Goal: Information Seeking & Learning: Compare options

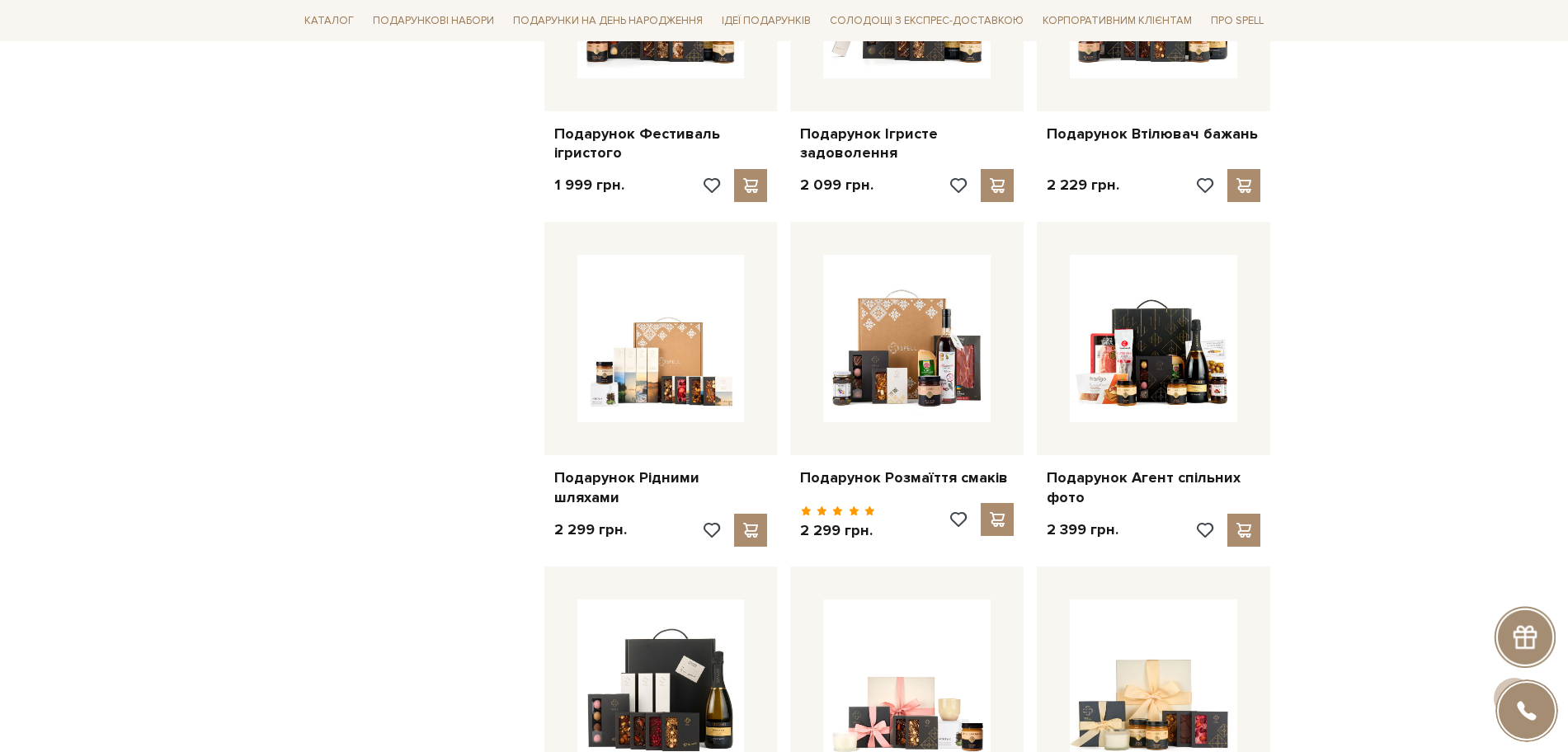
scroll to position [14746, 0]
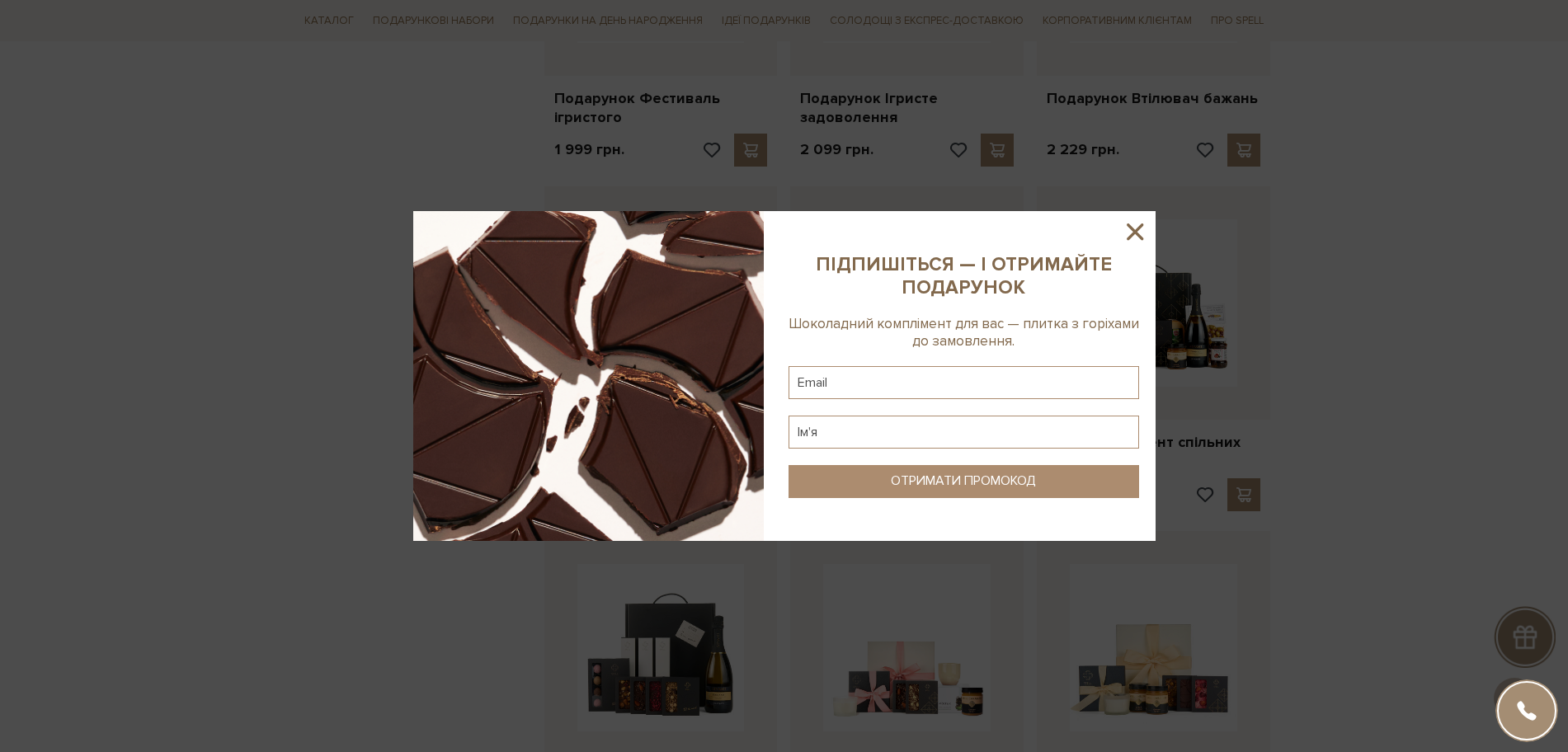
click at [1130, 224] on icon at bounding box center [1134, 231] width 28 height 28
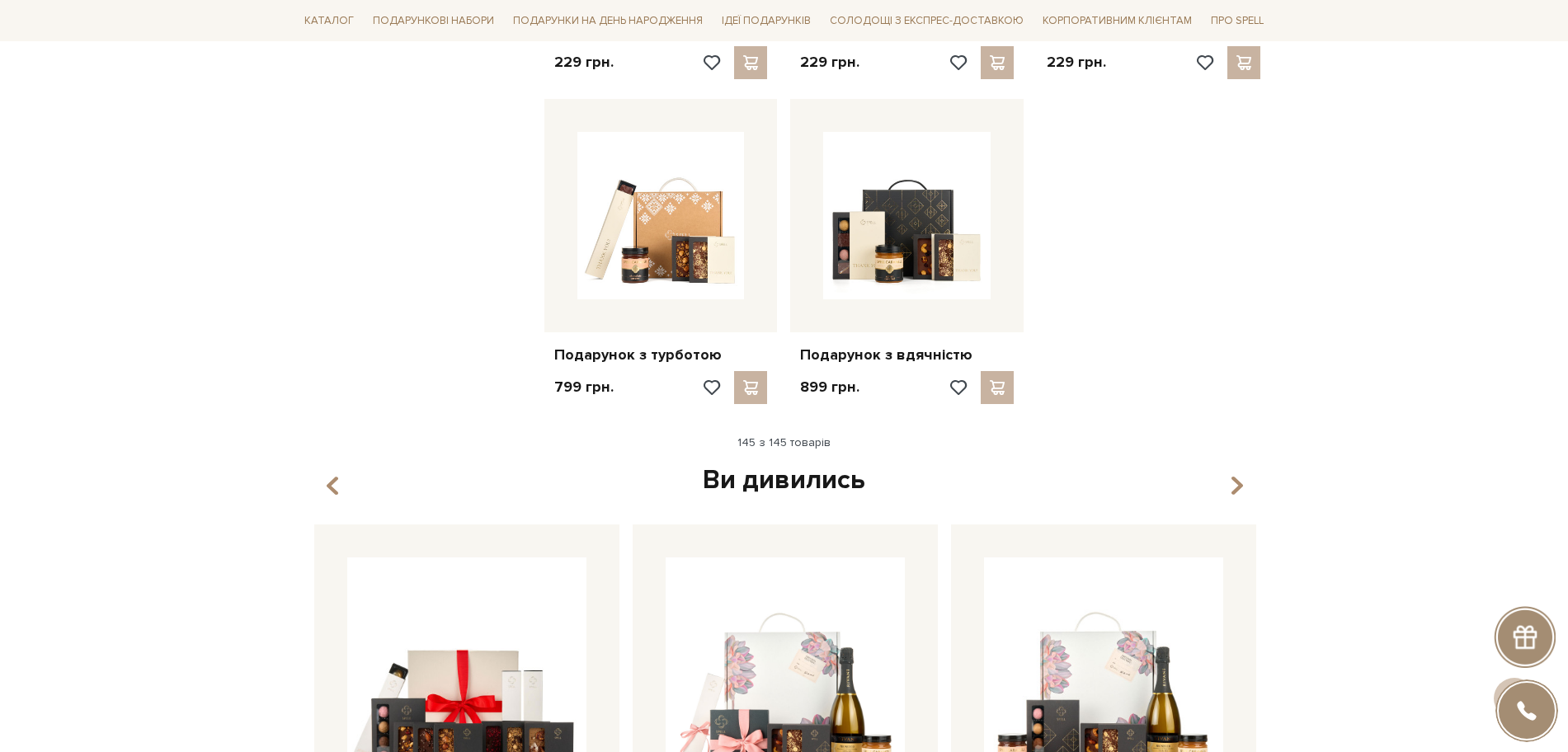
scroll to position [16808, 0]
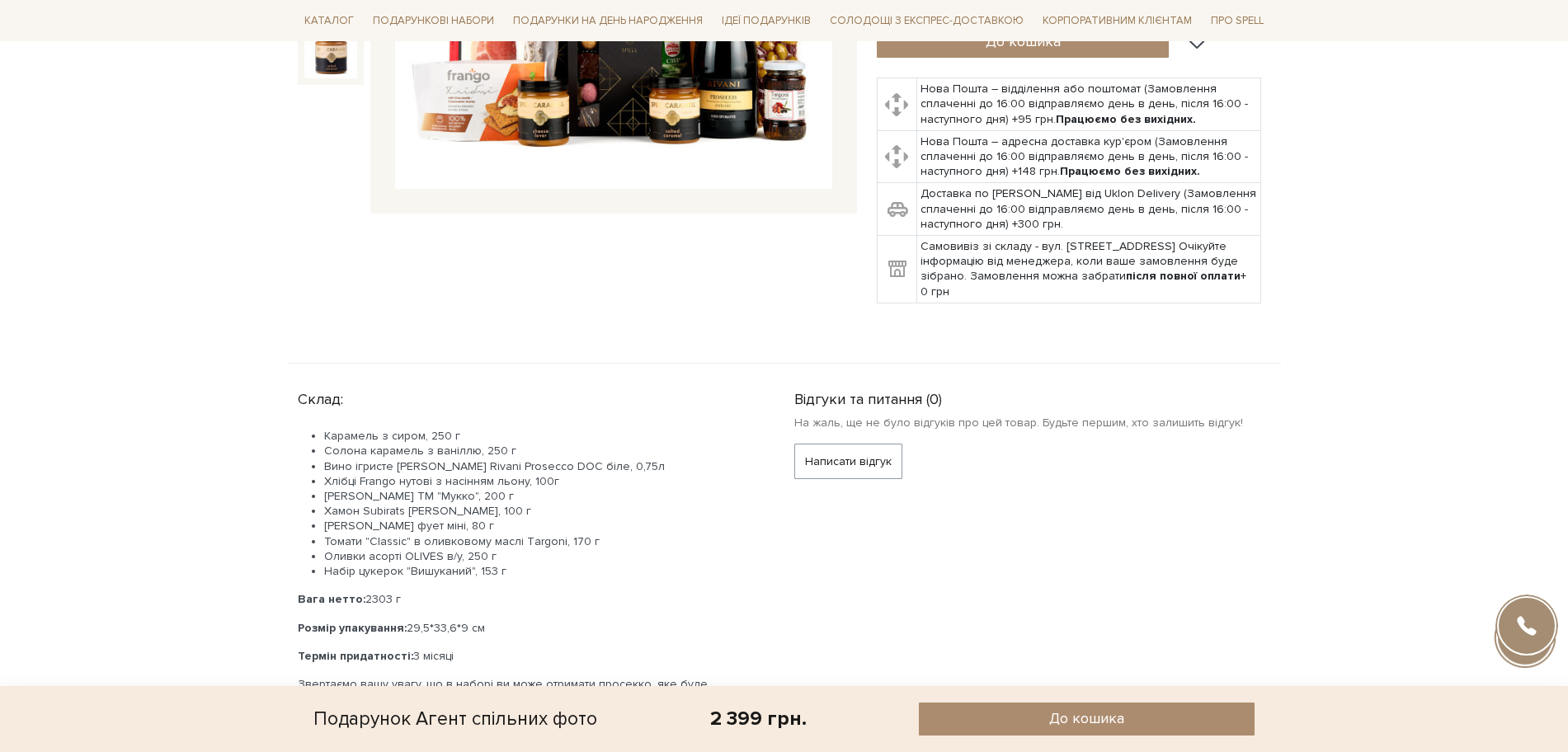
scroll to position [619, 0]
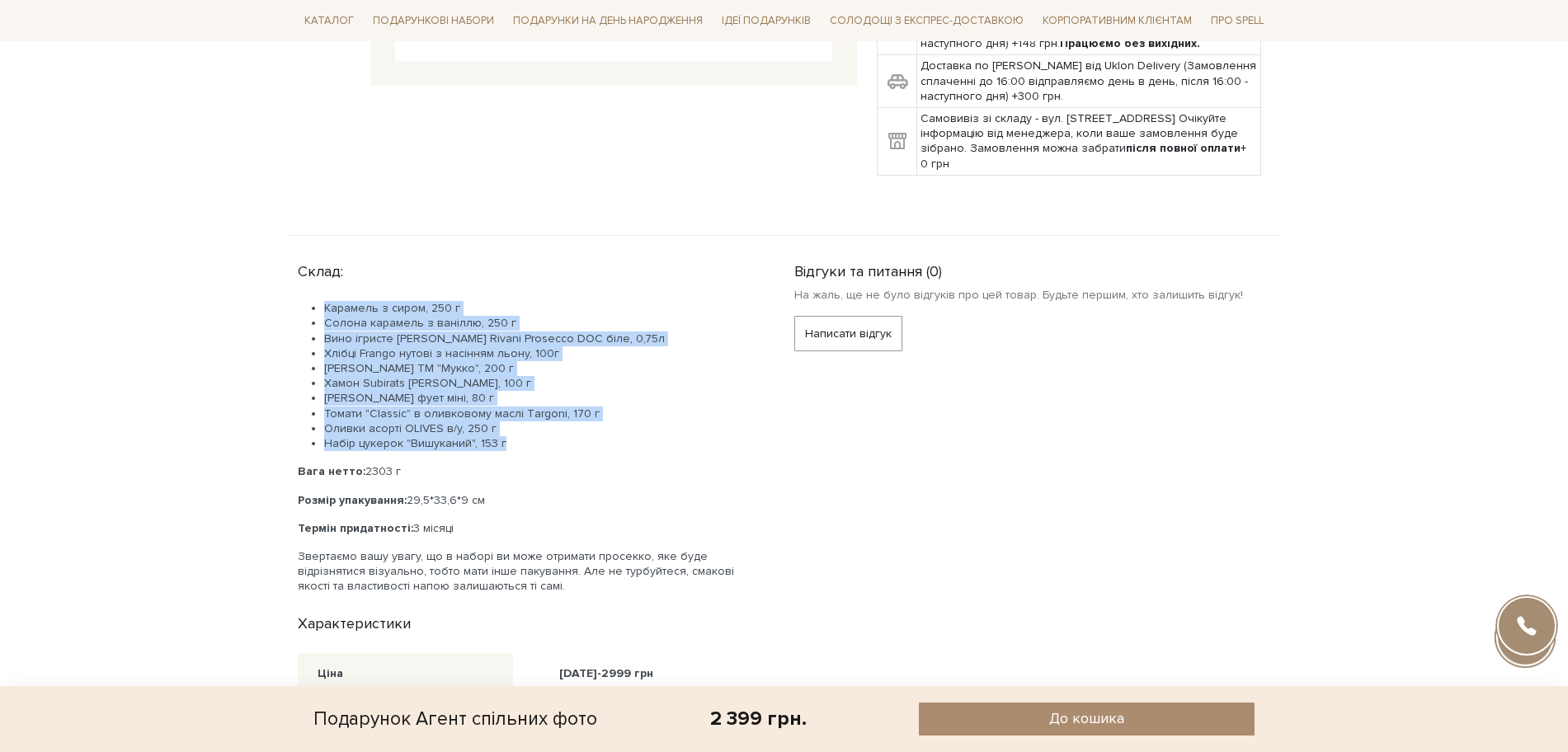
drag, startPoint x: 502, startPoint y: 441, endPoint x: 309, endPoint y: 312, distance: 232.1
click at [309, 312] on ul "Карамель з сиром, 250 г Солона карамель з ваніллю, 250 г Вино ігристе Schenk Ri…" at bounding box center [527, 376] width 457 height 150
copy ul "Карамель з сиром, 250 г Солона карамель з ваніллю, 250 г Вино ігристе Schenk Ri…"
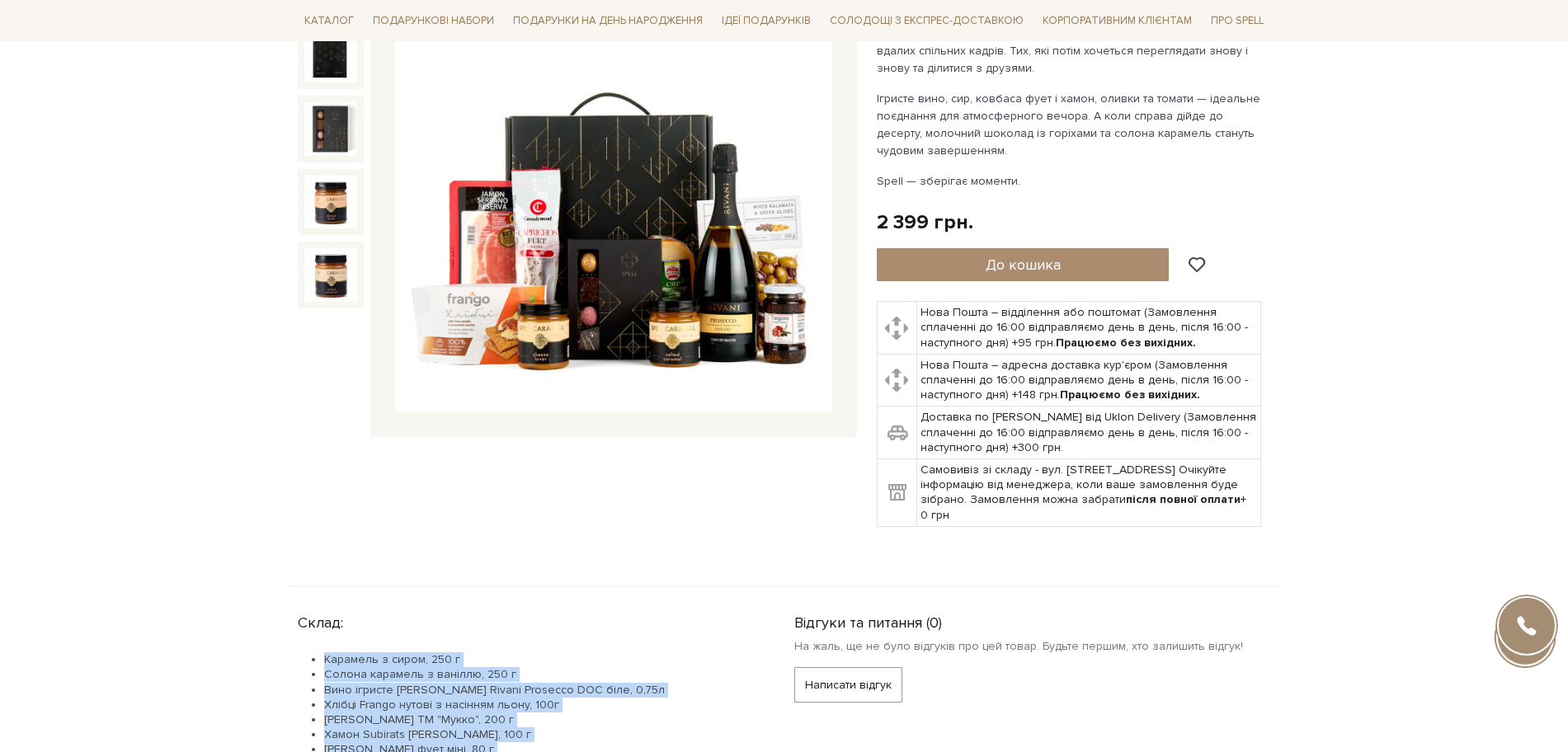
scroll to position [0, 0]
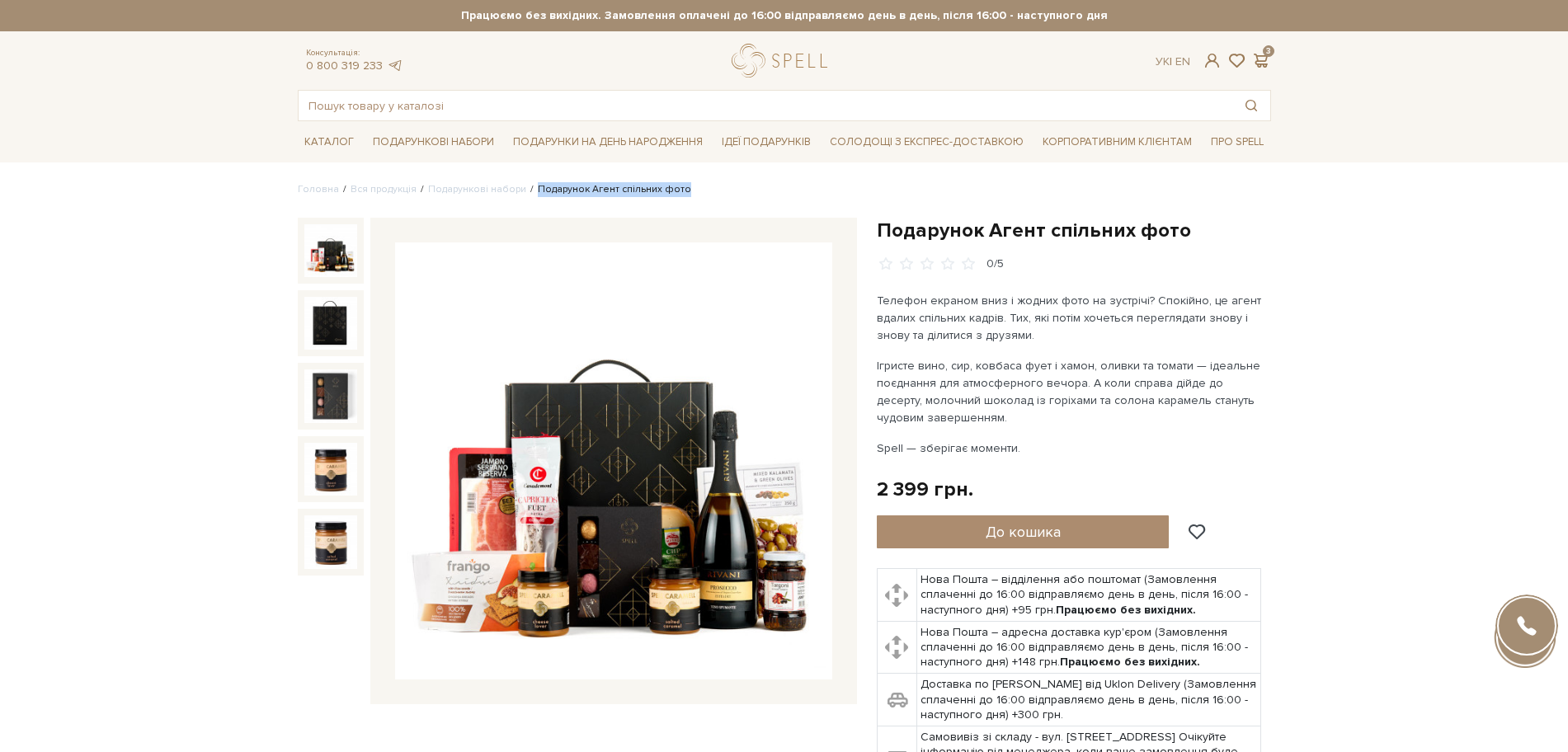
drag, startPoint x: 623, startPoint y: 189, endPoint x: 600, endPoint y: 208, distance: 29.8
drag, startPoint x: 1164, startPoint y: 199, endPoint x: 1190, endPoint y: 223, distance: 35.4
drag, startPoint x: 1183, startPoint y: 229, endPoint x: 878, endPoint y: 222, distance: 305.1
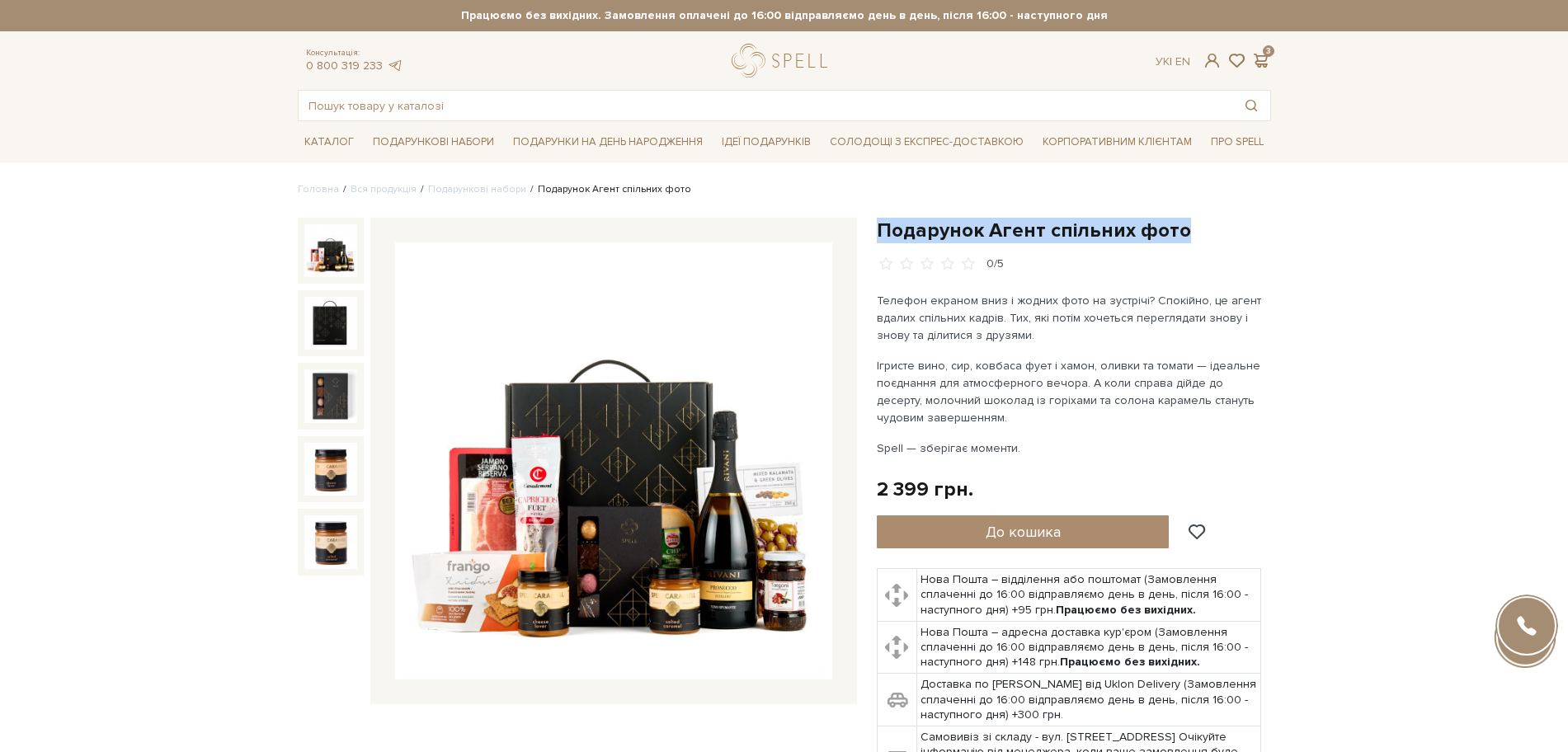
click at [878, 222] on h1 "Подарунок Агент спільних фото" at bounding box center [1073, 230] width 394 height 26
copy h1 "Подарунок Агент спільних фото"
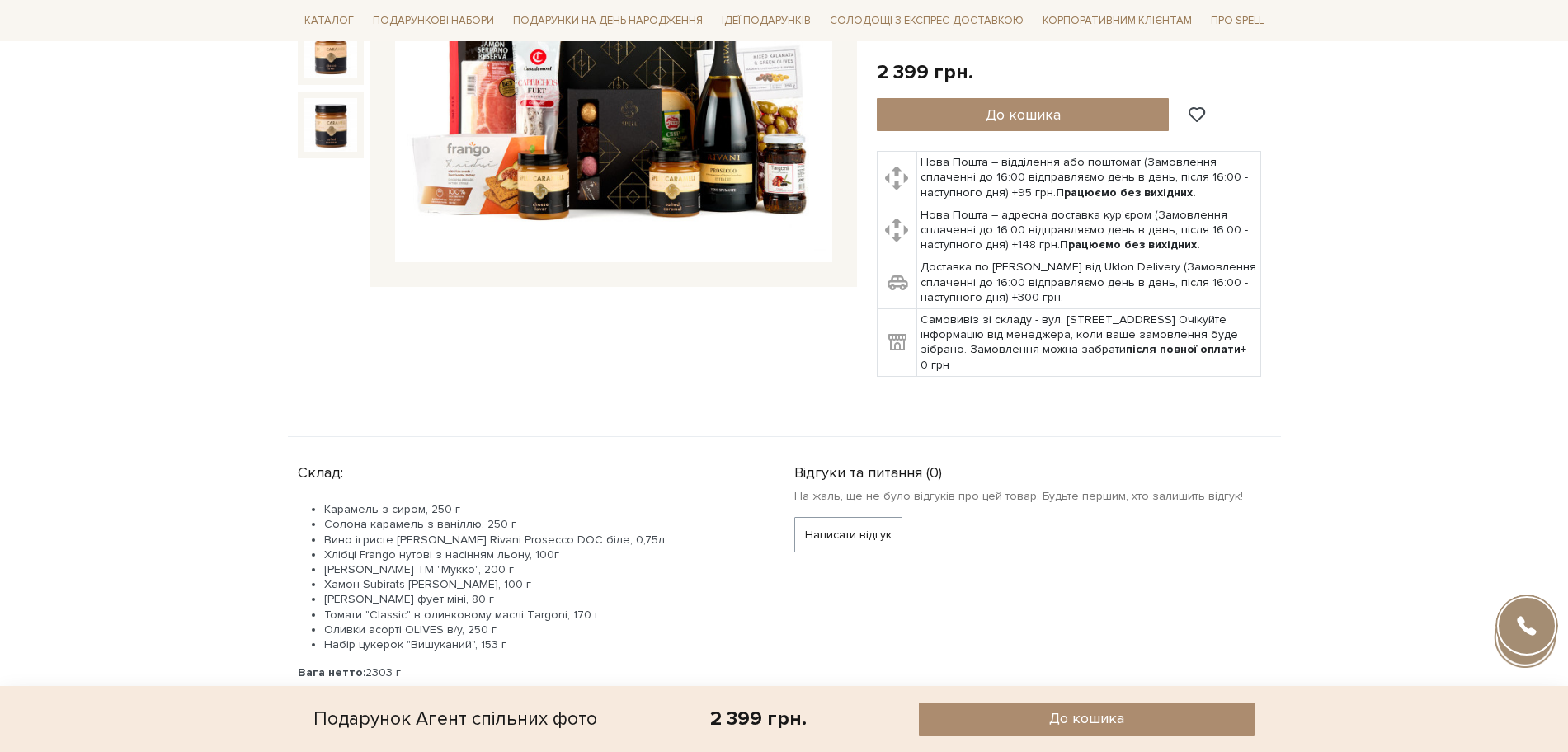
scroll to position [619, 0]
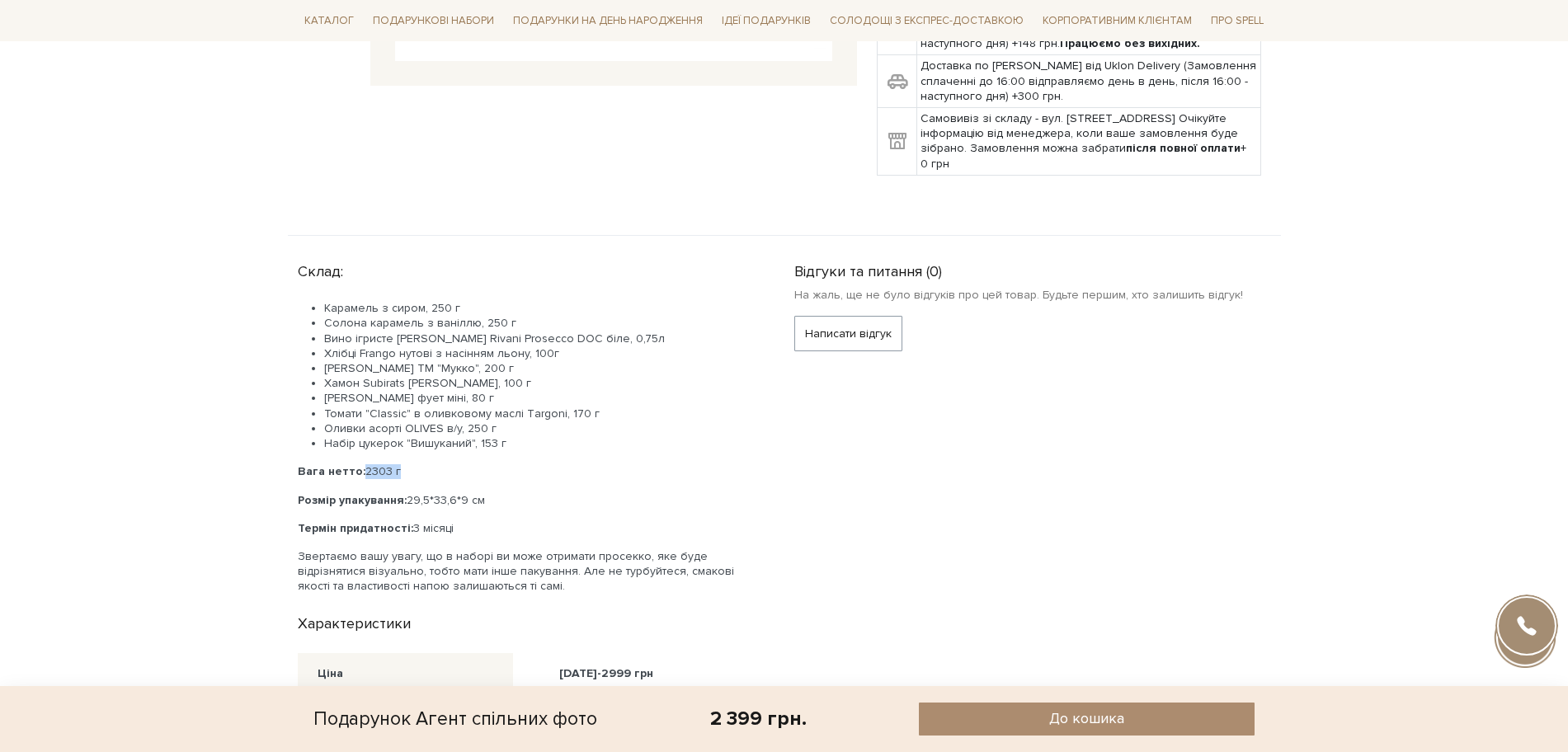
drag, startPoint x: 364, startPoint y: 472, endPoint x: 419, endPoint y: 479, distance: 55.4
click at [419, 479] on p "Вага нетто: 2303 г" at bounding box center [527, 472] width 457 height 15
copy p "2303 г"
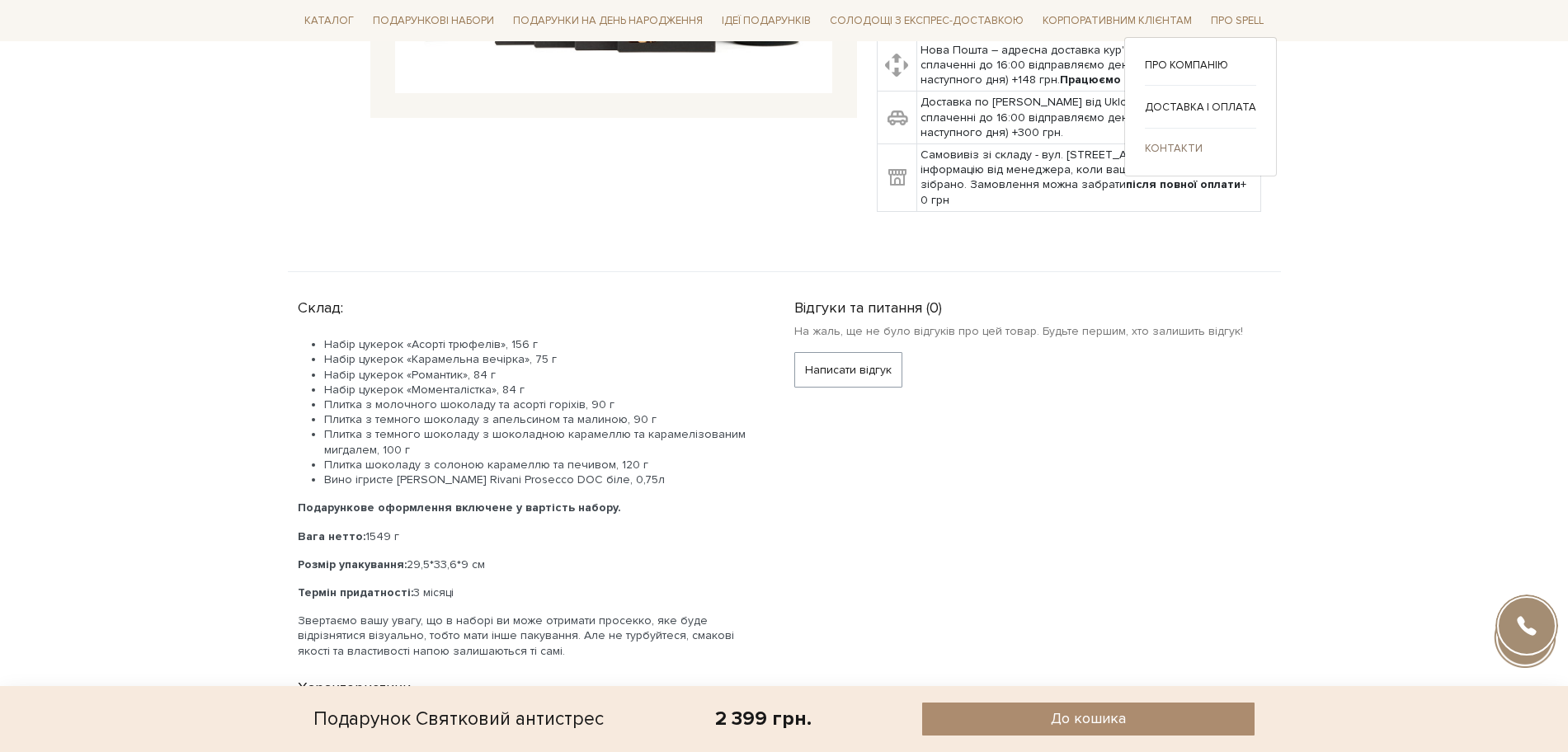
scroll to position [516, 0]
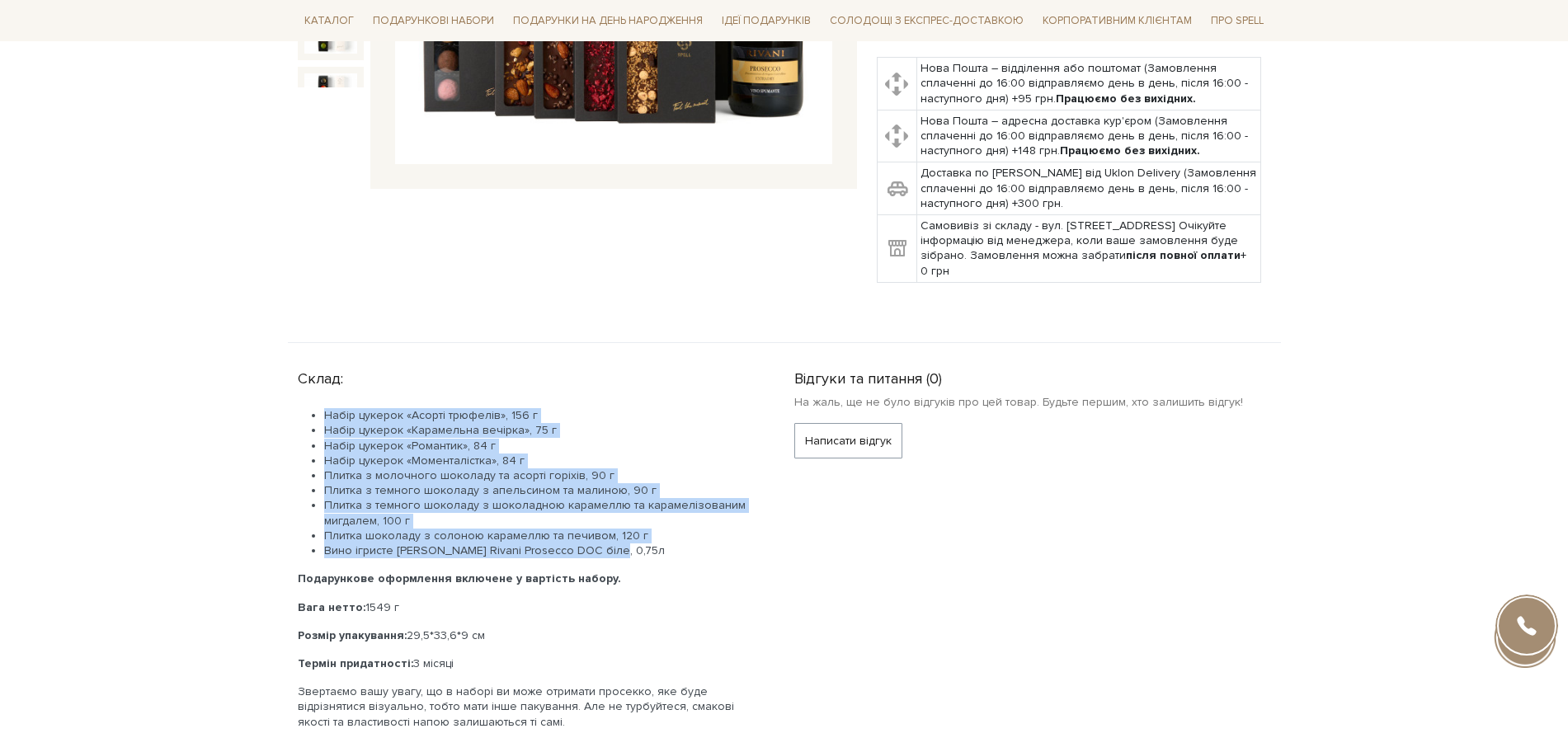
drag, startPoint x: 606, startPoint y: 531, endPoint x: 306, endPoint y: 397, distance: 328.6
click at [306, 409] on ul "Набір цукерок «Асорті трюфелів», 156 г Набір цукерок «Карамельна вечірка», 75 г…" at bounding box center [527, 483] width 457 height 150
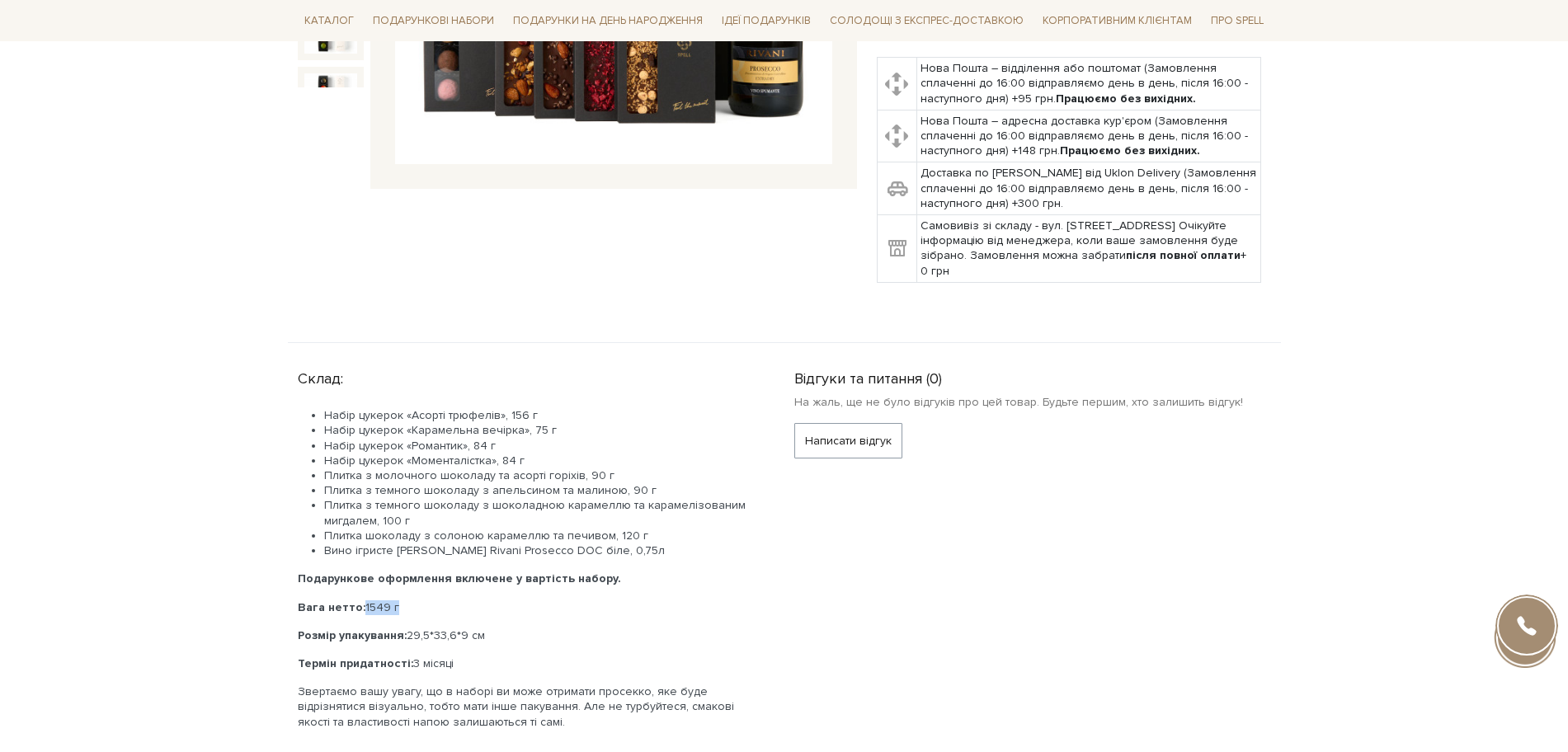
drag, startPoint x: 362, startPoint y: 588, endPoint x: 413, endPoint y: 586, distance: 51.0
click at [413, 600] on p "Вага нетто: 1549 г" at bounding box center [527, 608] width 457 height 15
copy p "1549 г"
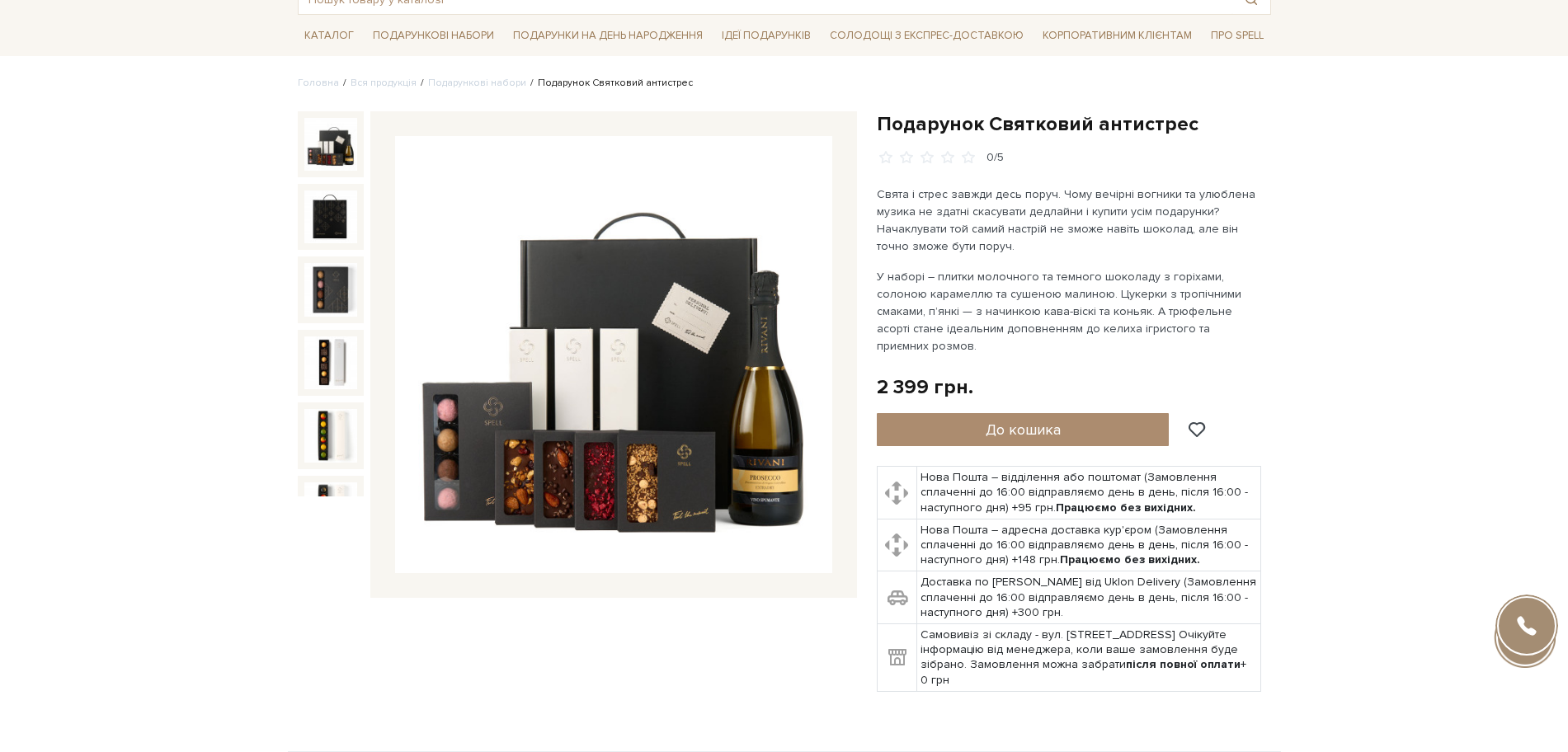
scroll to position [103, 0]
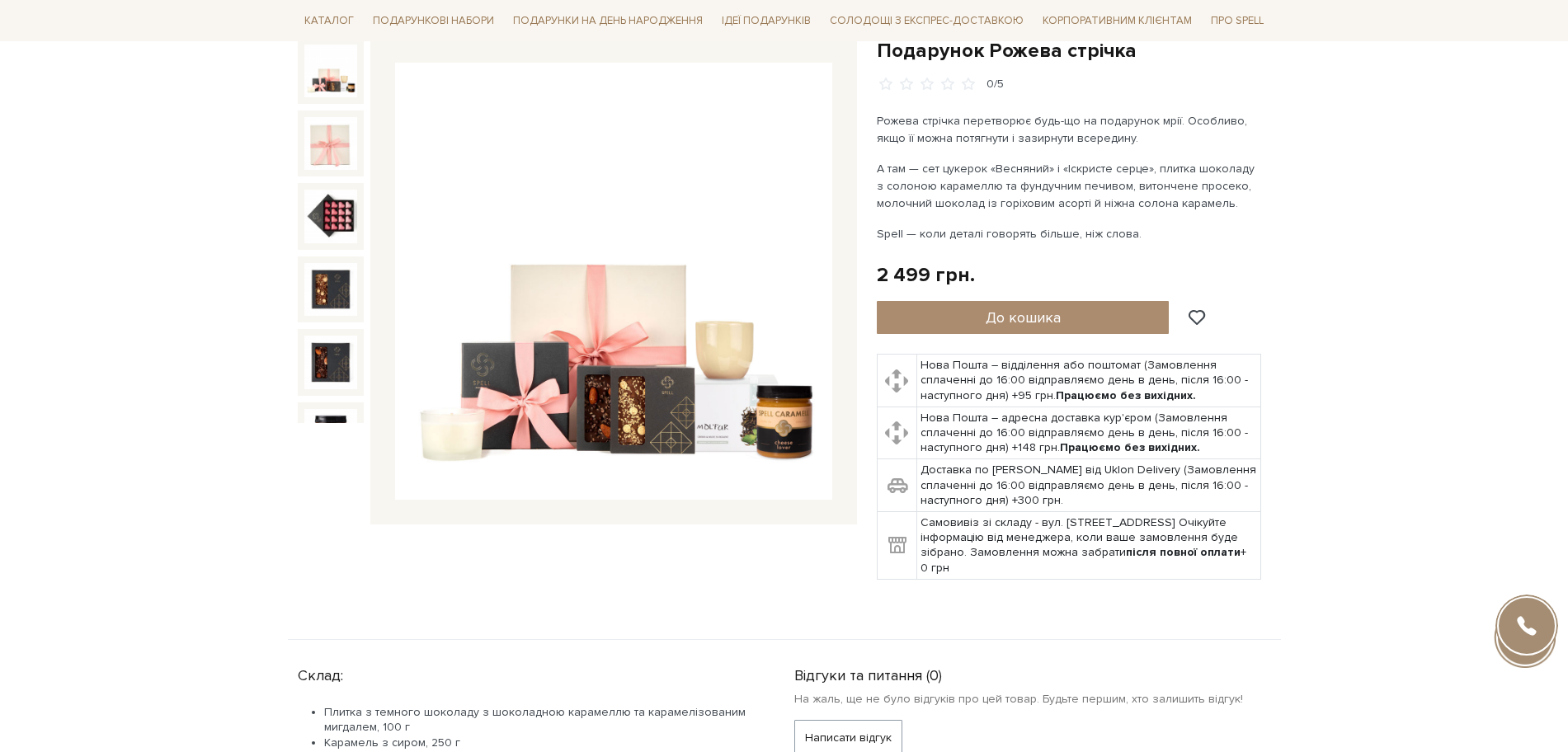
scroll to position [619, 0]
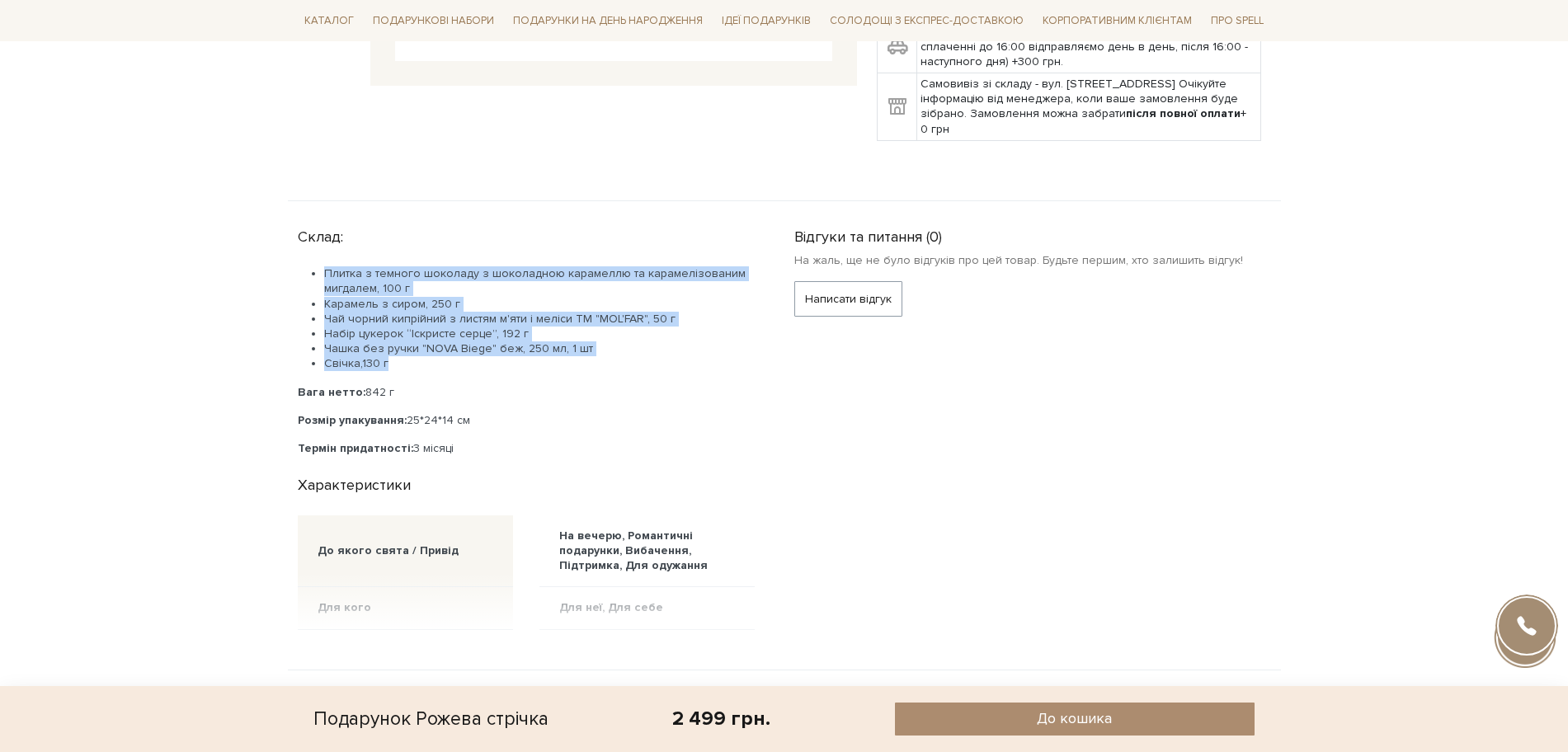
drag, startPoint x: 375, startPoint y: 367, endPoint x: 303, endPoint y: 272, distance: 119.2
click at [303, 272] on ul "Плитка з темного шоколаду з шоколадною карамеллю та карамелізованим мигдалем, 1…" at bounding box center [527, 318] width 457 height 105
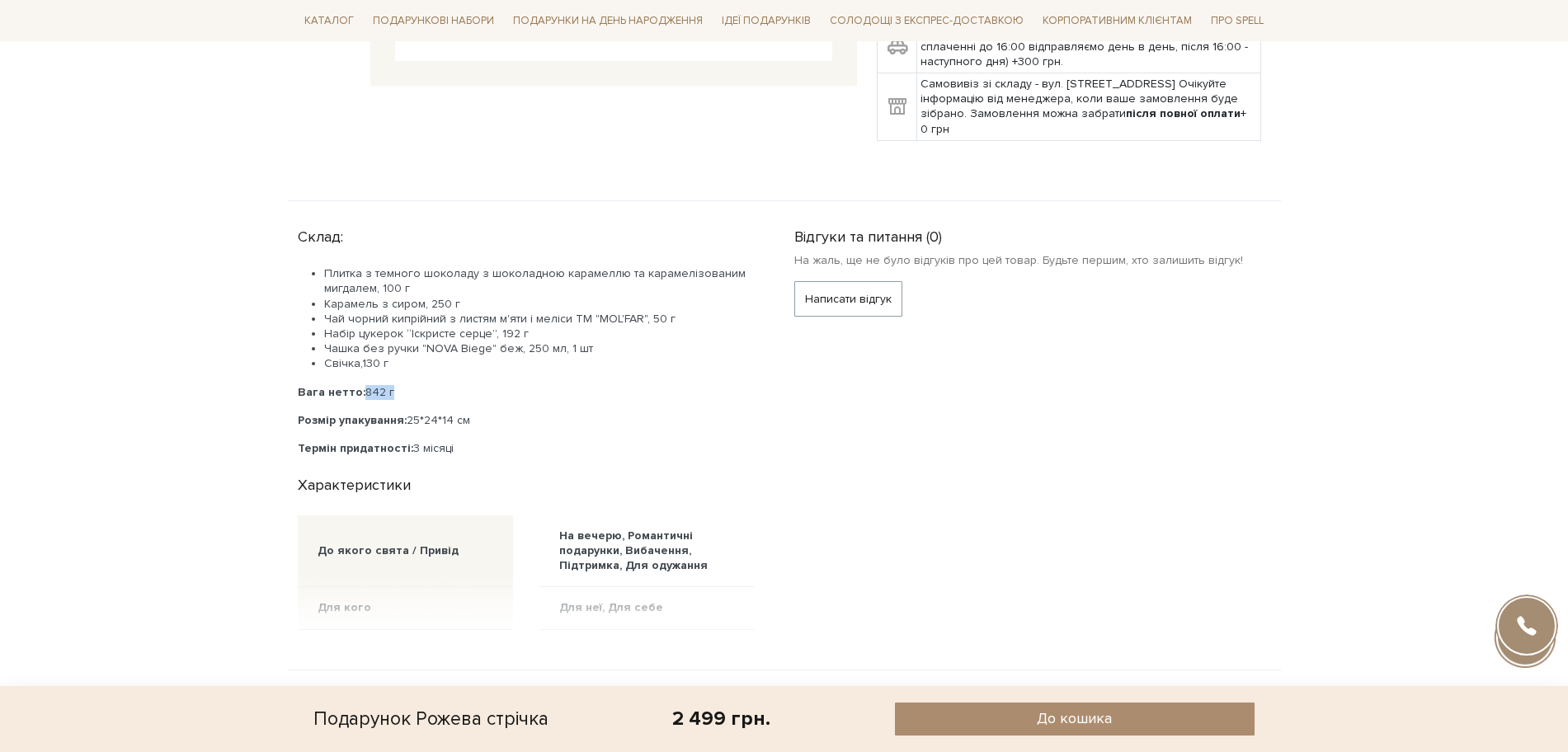
drag, startPoint x: 362, startPoint y: 390, endPoint x: 415, endPoint y: 377, distance: 54.6
click at [415, 377] on div "Плитка з темного шоколаду з шоколадною карамеллю та карамелізованим мигдалем, 1…" at bounding box center [527, 361] width 457 height 190
copy p "842 г"
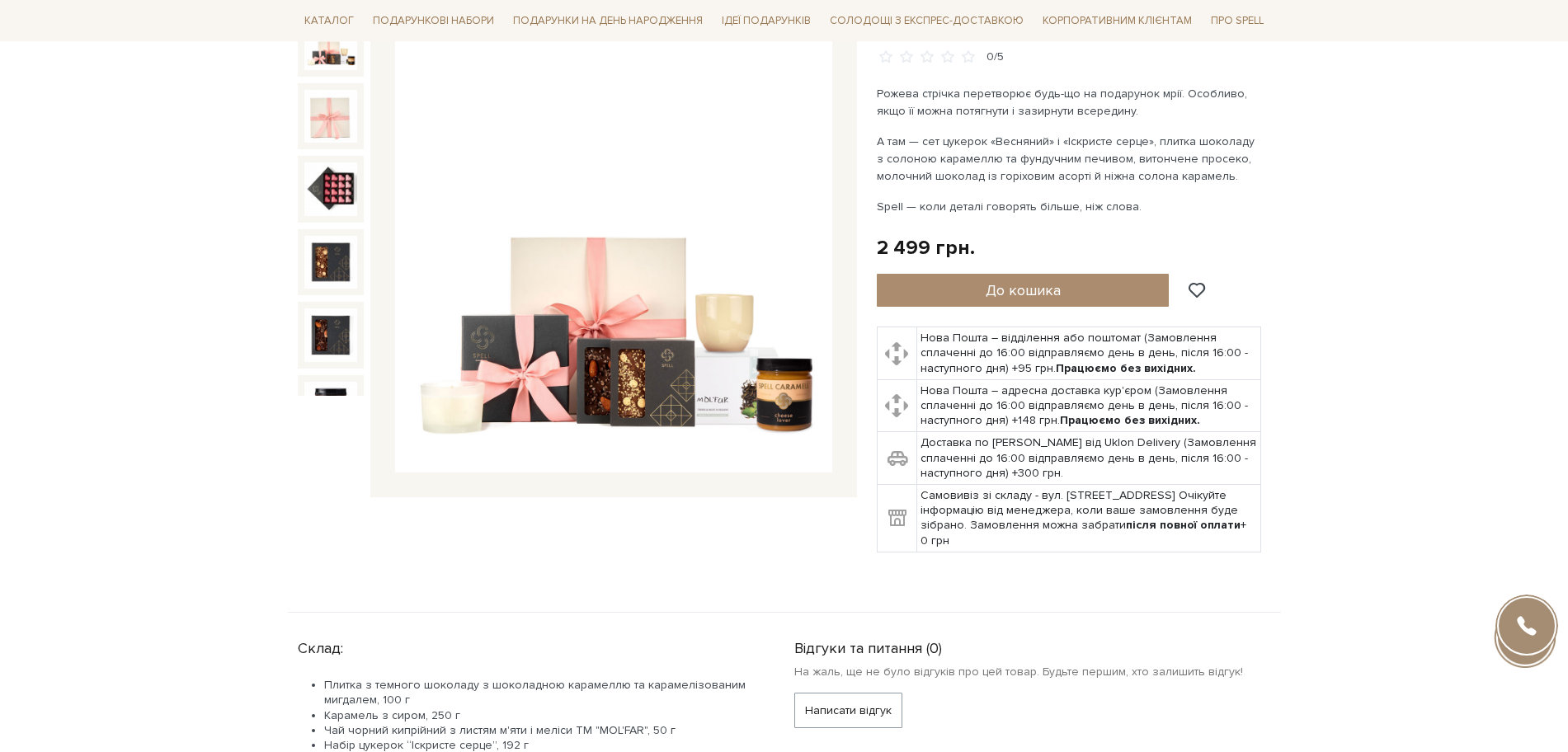
scroll to position [206, 0]
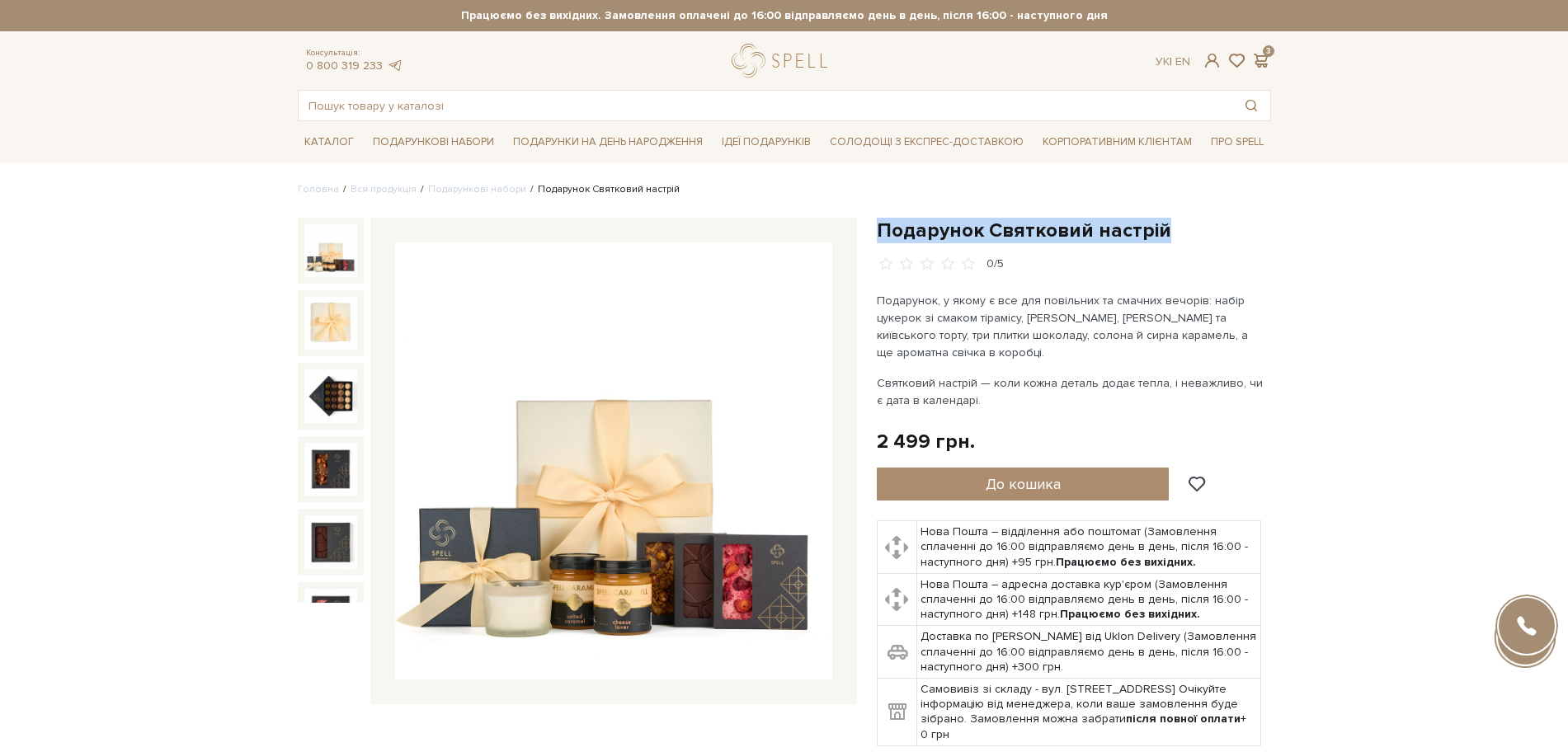
drag, startPoint x: 880, startPoint y: 229, endPoint x: 1201, endPoint y: 234, distance: 321.0
click at [1201, 235] on h1 "Подарунок Святковий настрій" at bounding box center [1073, 230] width 394 height 26
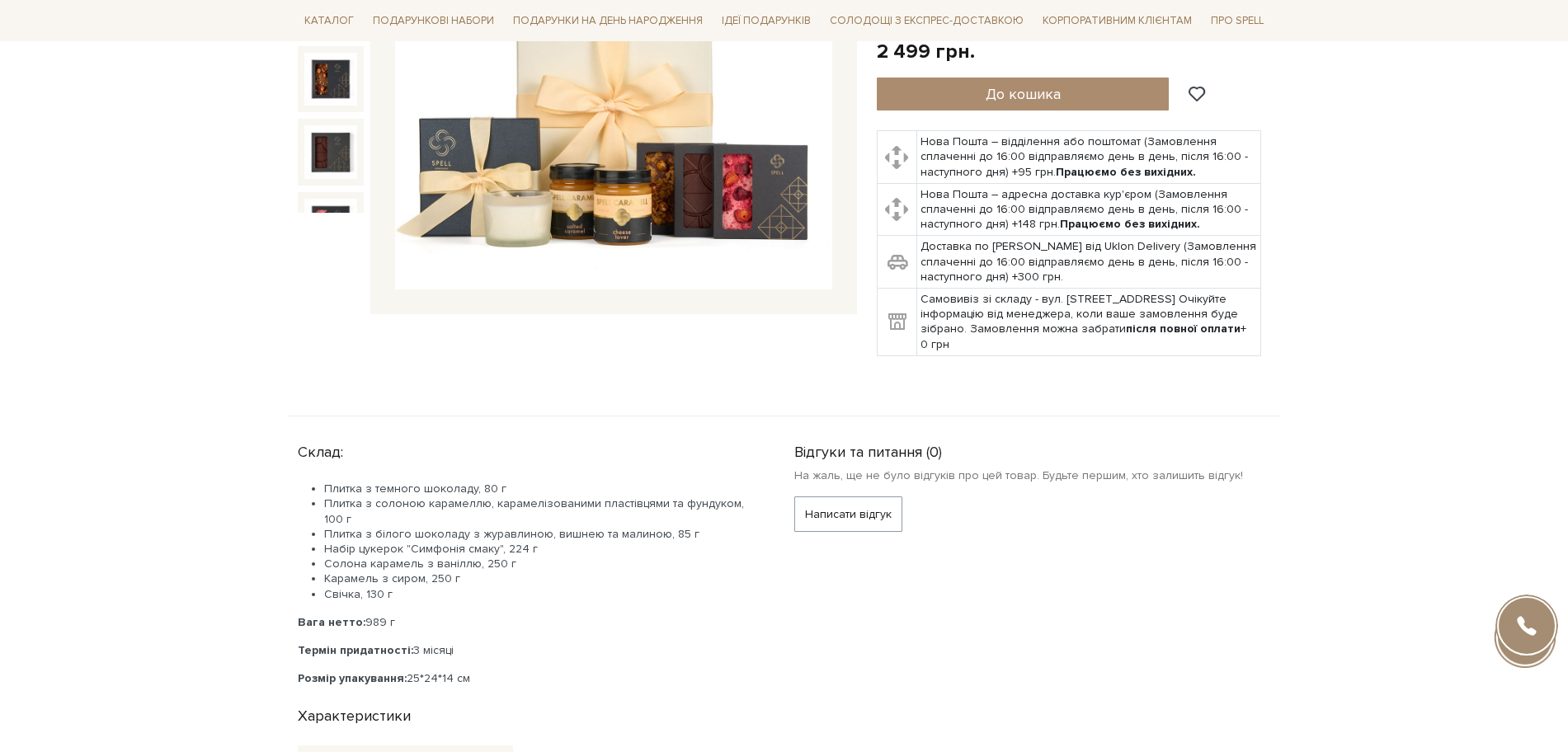
scroll to position [413, 0]
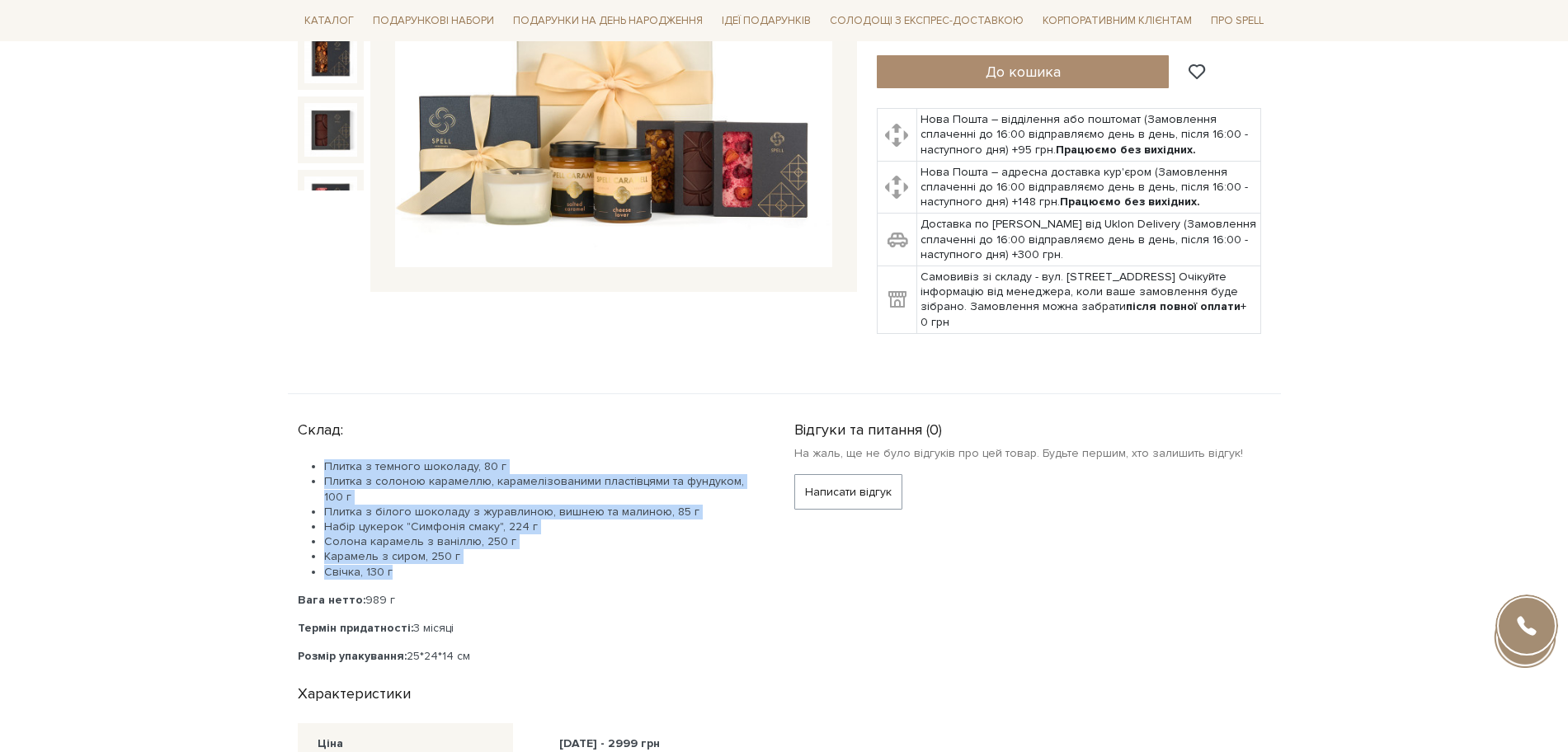
drag, startPoint x: 403, startPoint y: 575, endPoint x: 296, endPoint y: 446, distance: 167.6
copy ul "Плитка з темного шоколаду, 80 г Плитка з солоною карамеллю, карамелізованими пл…"
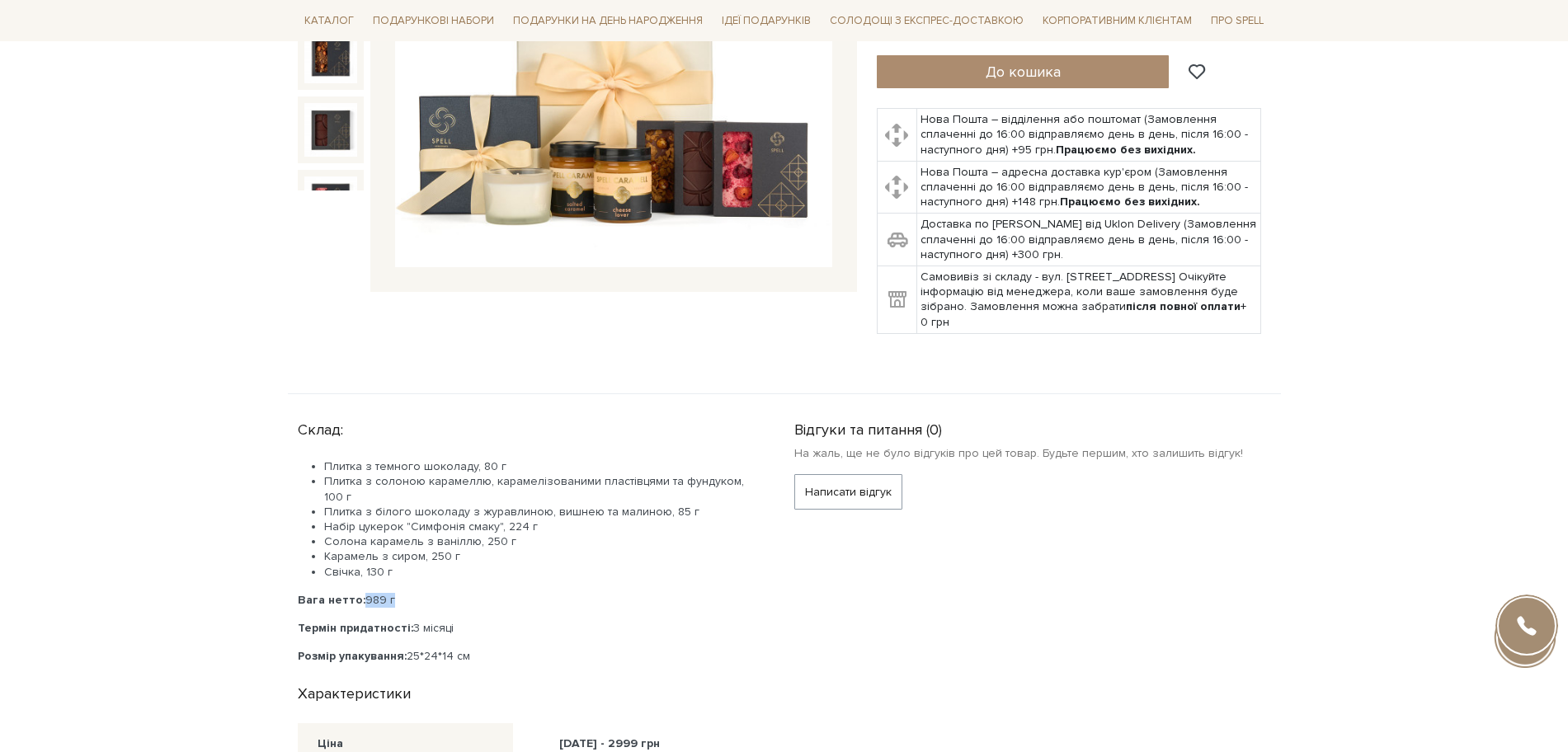
drag, startPoint x: 363, startPoint y: 600, endPoint x: 388, endPoint y: 596, distance: 25.3
click at [388, 596] on p "Вага нетто: 989 г" at bounding box center [527, 600] width 457 height 15
copy p "989 г"
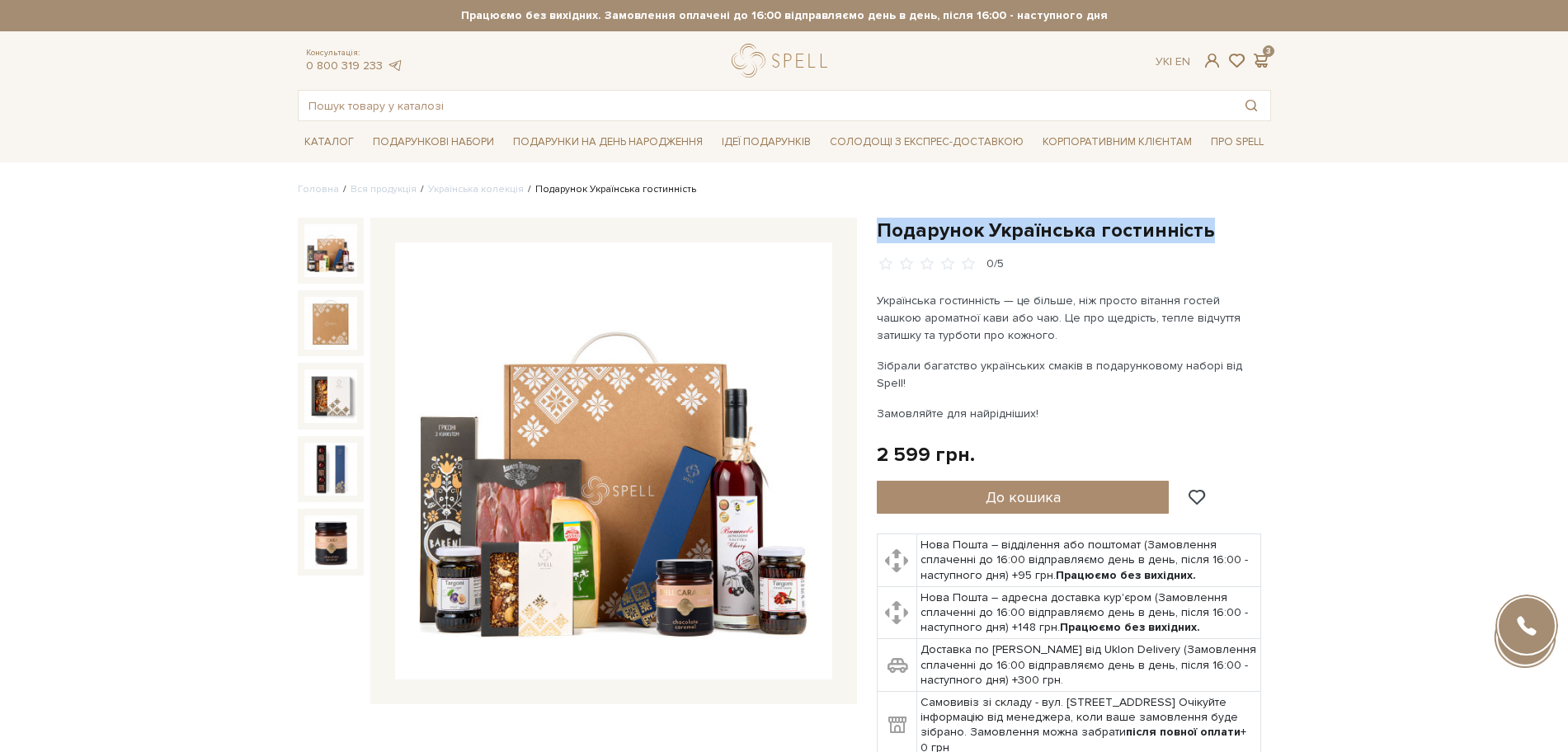
drag, startPoint x: 879, startPoint y: 225, endPoint x: 1204, endPoint y: 229, distance: 325.0
click at [1204, 229] on h1 "Подарунок Українська гостинність" at bounding box center [1073, 230] width 394 height 26
copy h1 "Подарунок Українська гостинність"
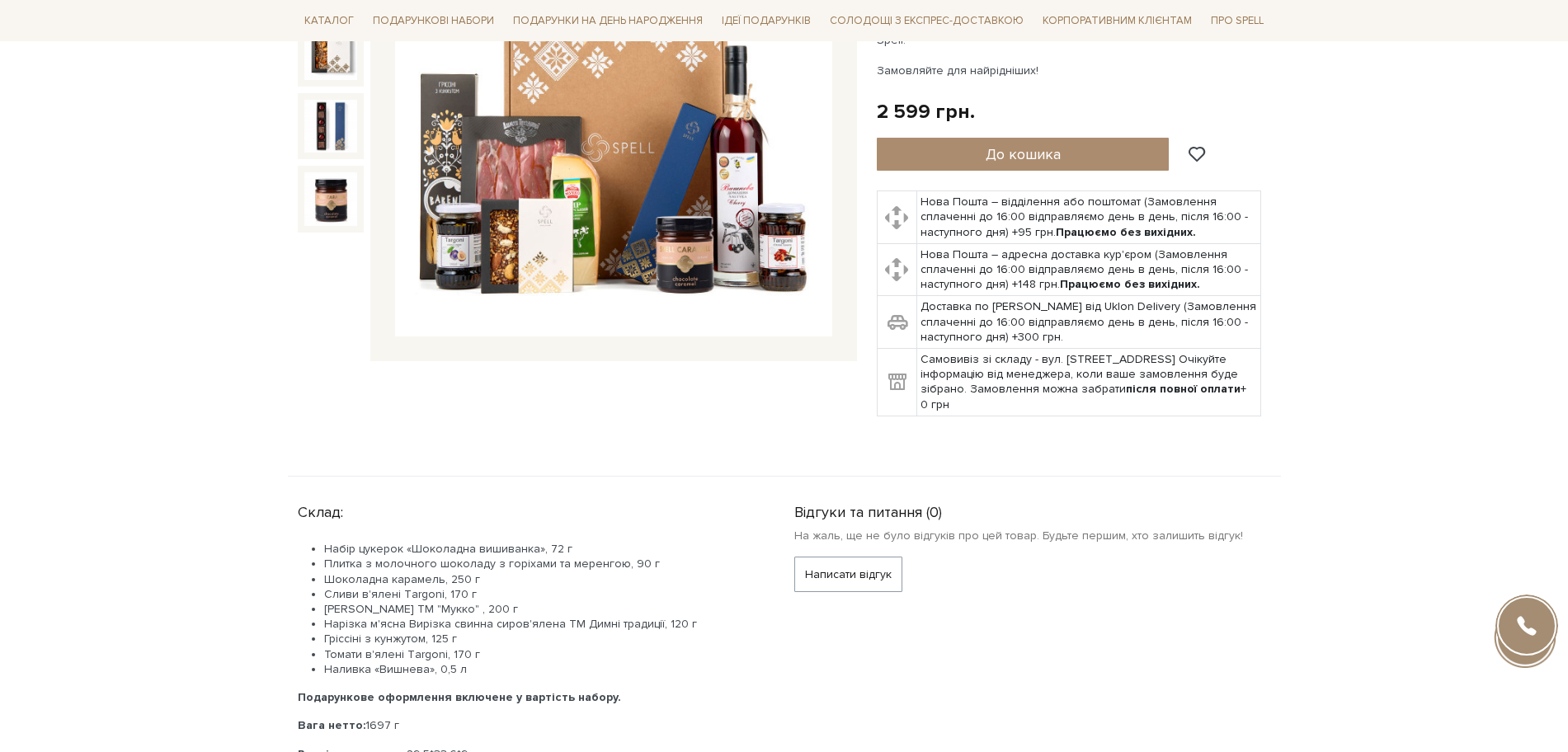
scroll to position [516, 0]
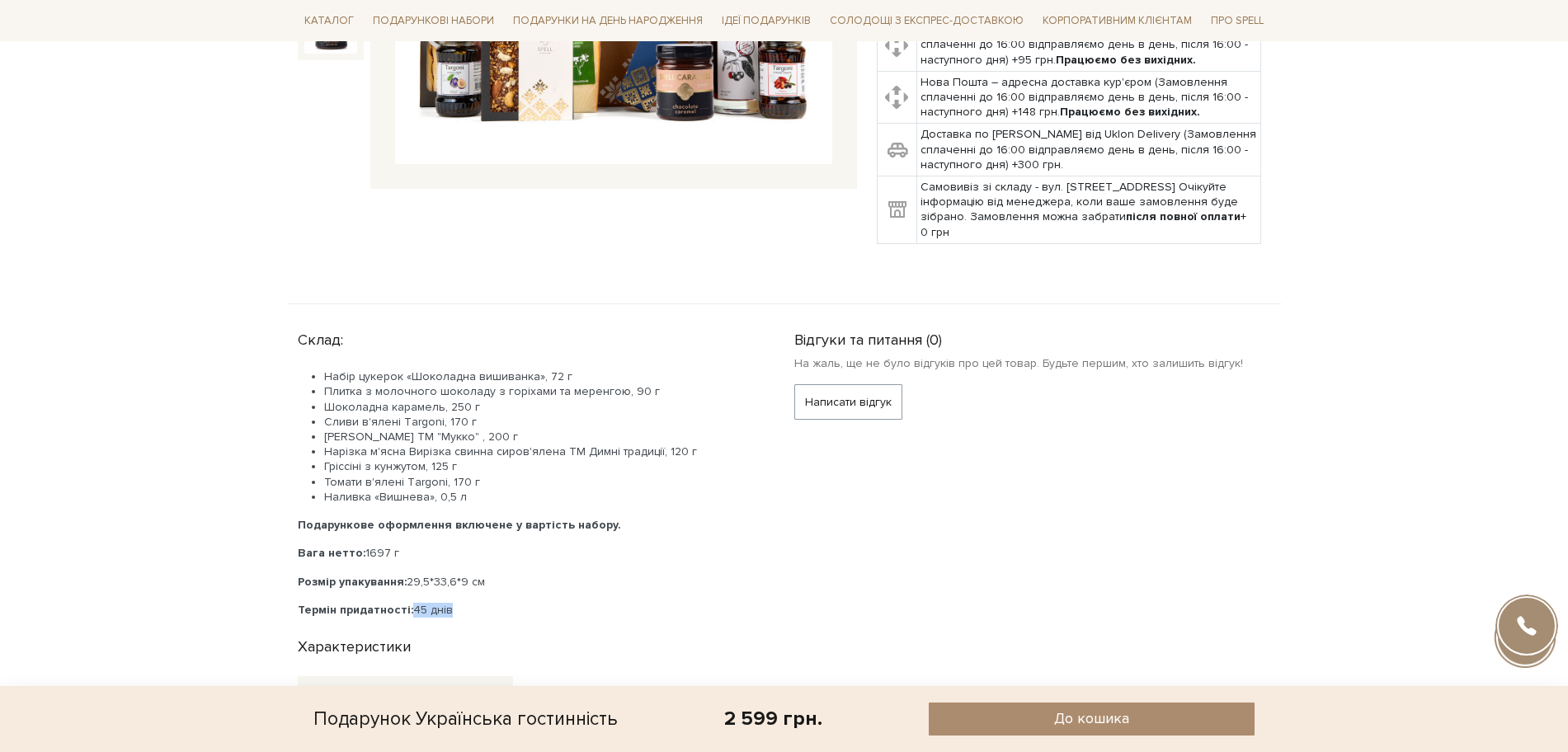
drag, startPoint x: 409, startPoint y: 590, endPoint x: 468, endPoint y: 590, distance: 59.0
click at [467, 603] on p "Термін придатності: 45 днів" at bounding box center [527, 610] width 457 height 15
copy p "45 днів"
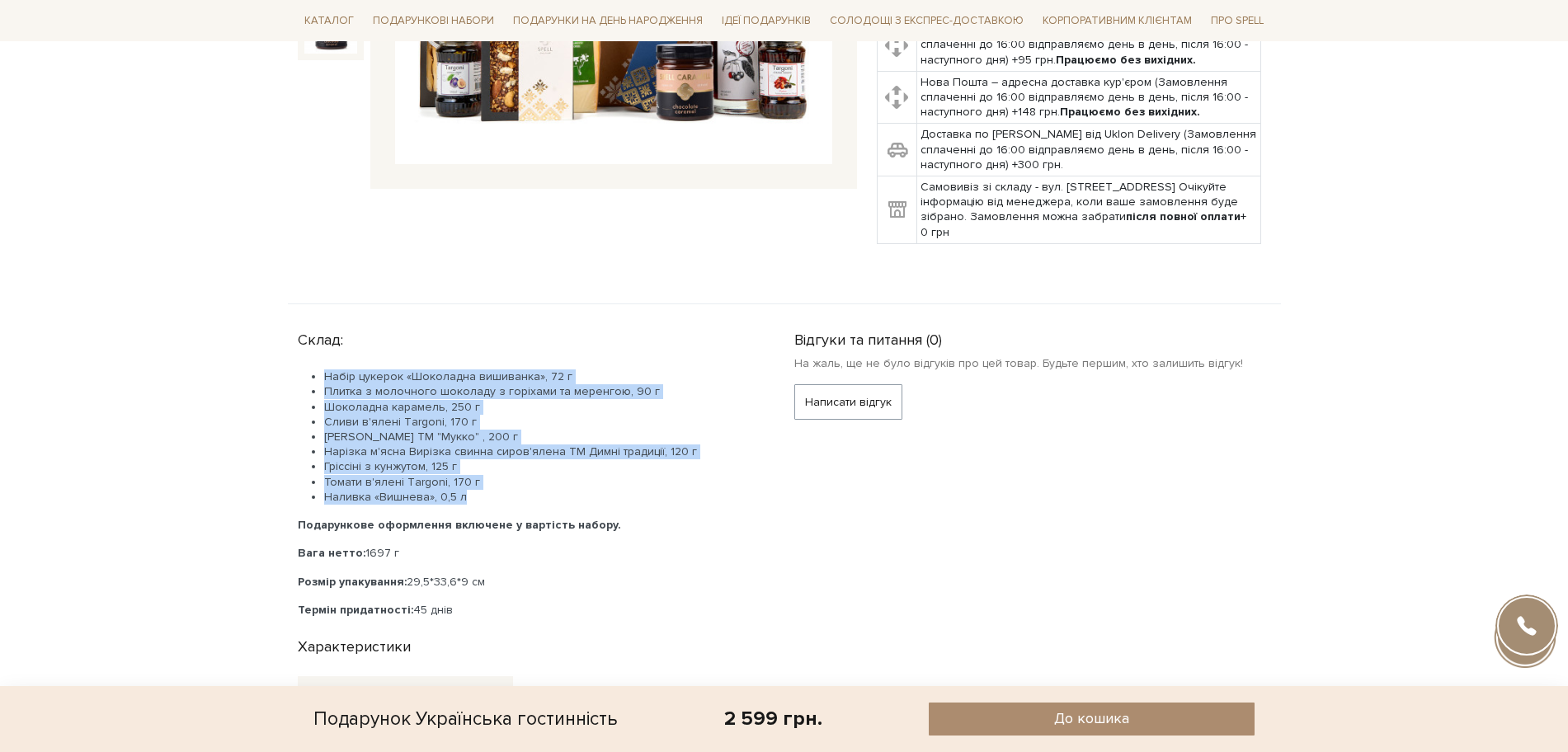
drag, startPoint x: 380, startPoint y: 455, endPoint x: 295, endPoint y: 347, distance: 137.4
click at [301, 342] on div "Склад: Набір цукерок «Шоколадна вишиванка», 72 г Плитка з молочного шоколаду з …" at bounding box center [536, 471] width 476 height 294
copy ul "Набір цукерок «Шоколадна вишиванка», 72 г Плитка з молочного шоколаду з горіхам…"
drag, startPoint x: 361, startPoint y: 532, endPoint x: 463, endPoint y: 540, distance: 102.3
click at [463, 546] on p "Вага нетто: 1697 г" at bounding box center [527, 554] width 457 height 15
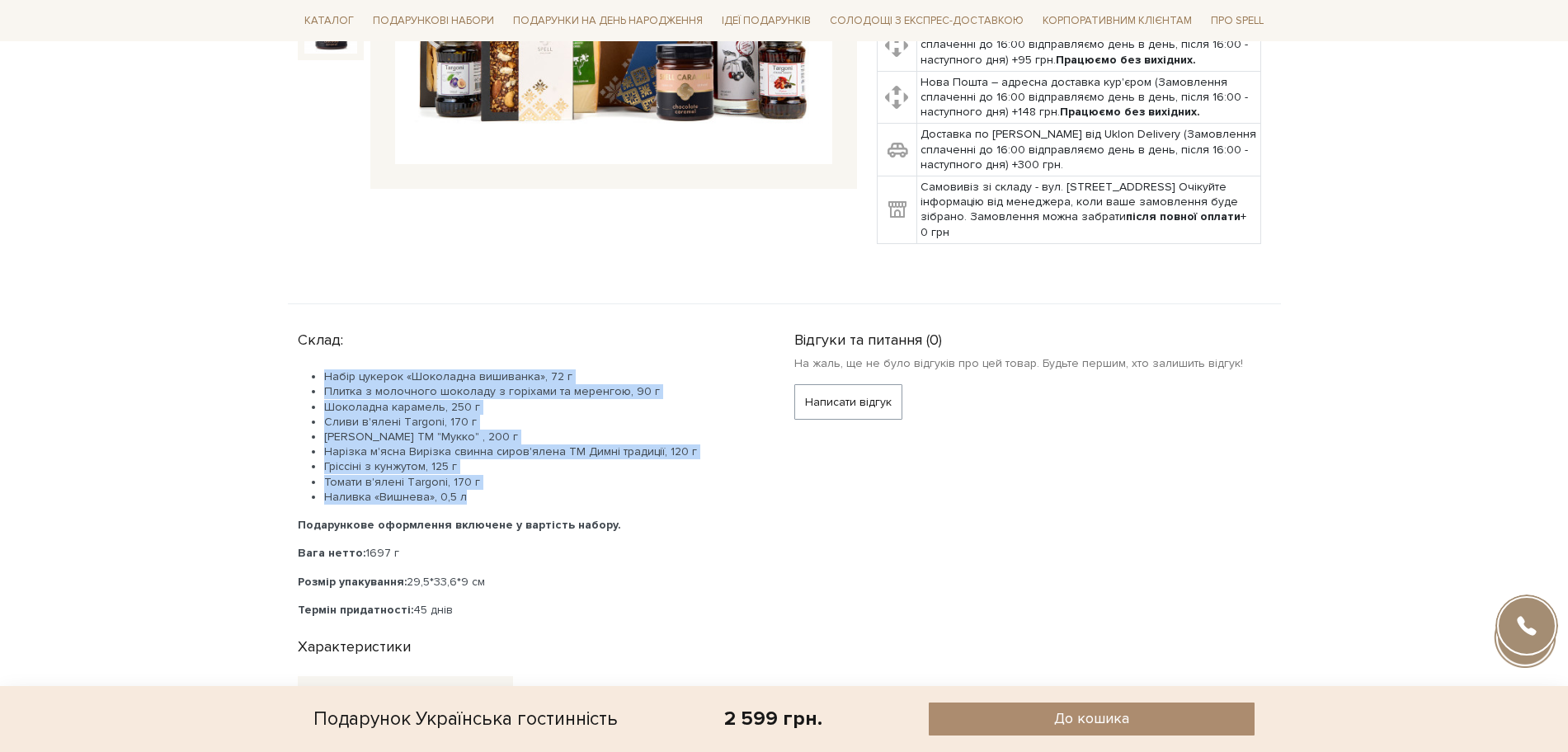
copy p "1697 г"
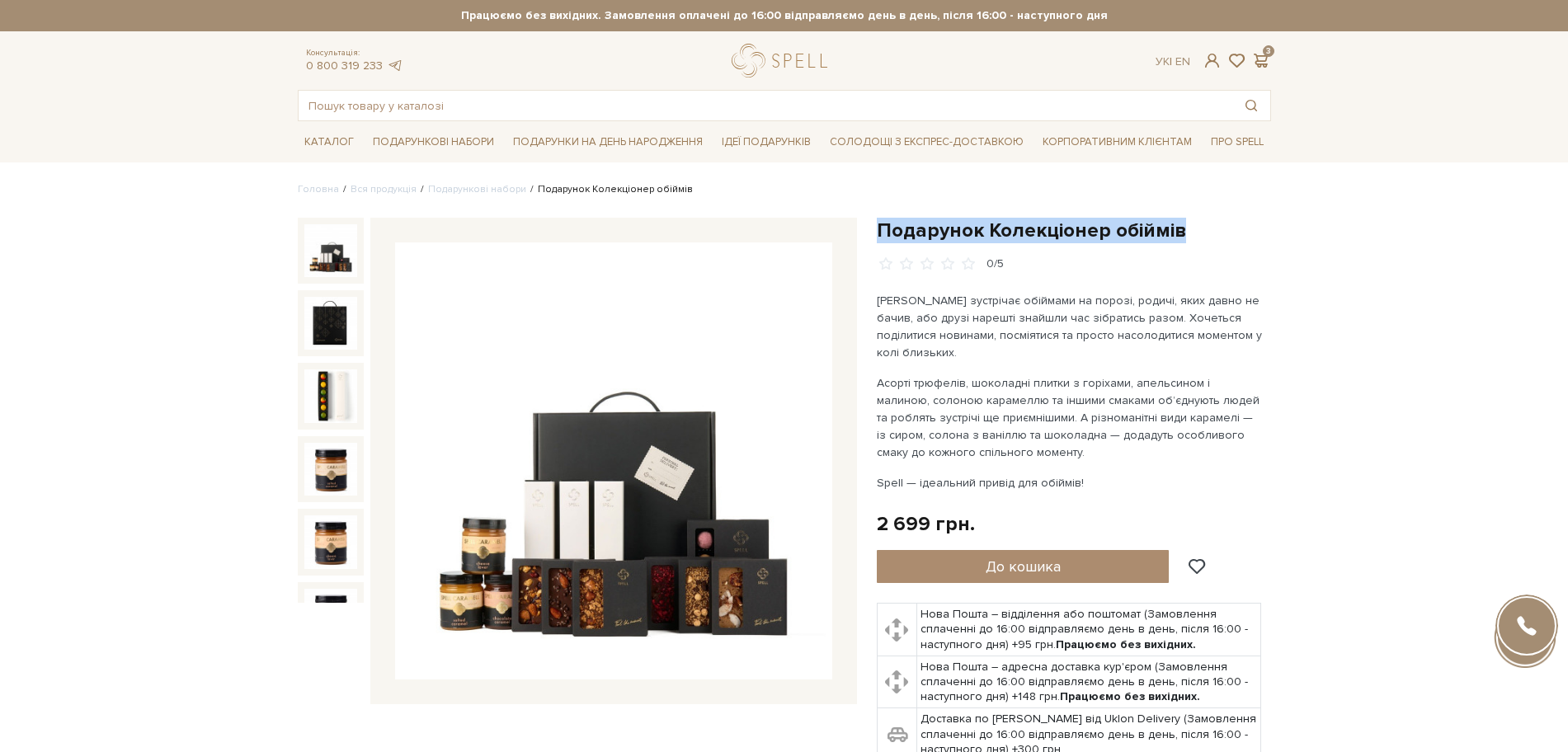
drag, startPoint x: 882, startPoint y: 228, endPoint x: 1244, endPoint y: 231, distance: 362.0
click at [1244, 231] on h1 "Подарунок Колекціонер обіймів" at bounding box center [1073, 230] width 394 height 26
copy h1 "Подарунок Колекціонер обіймів"
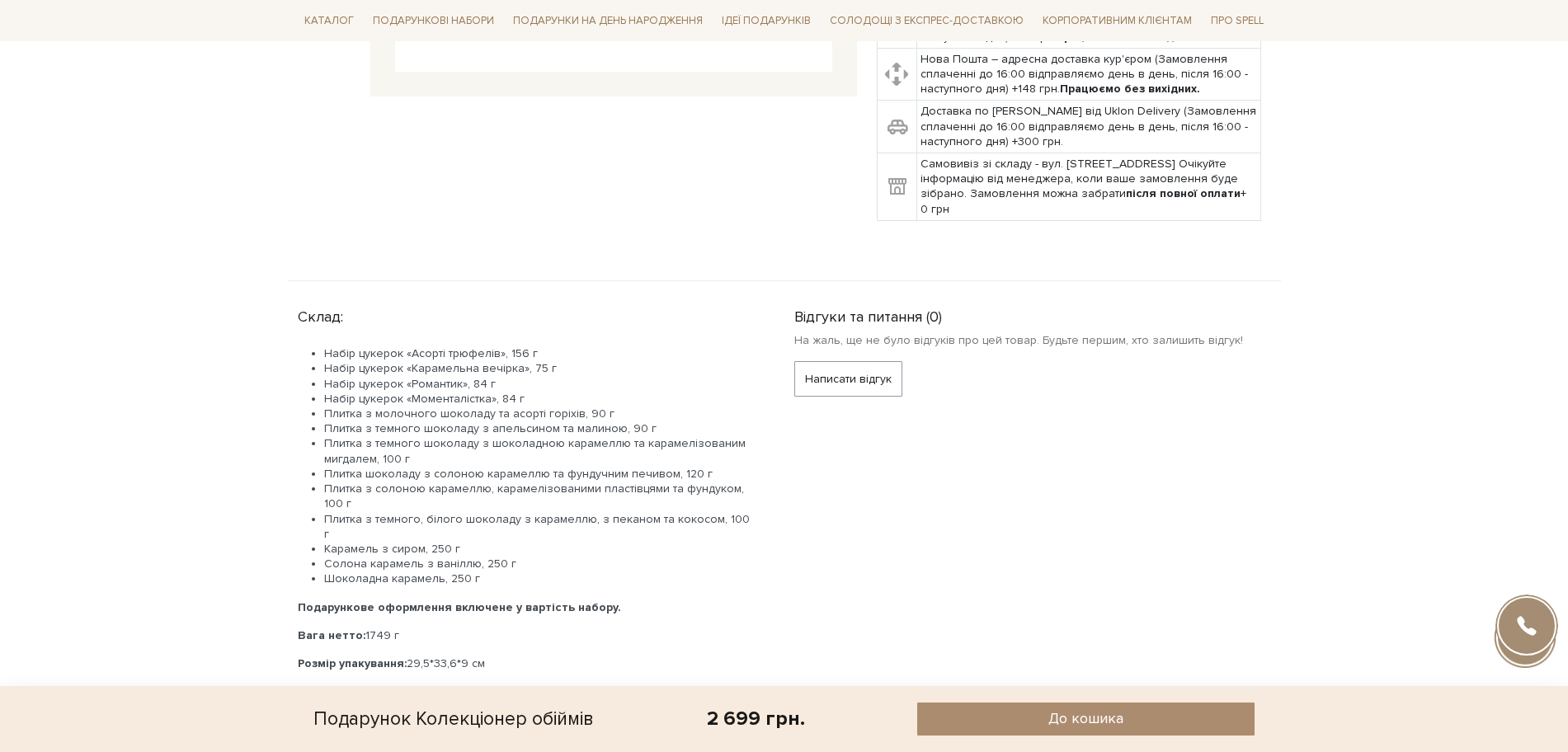
scroll to position [619, 0]
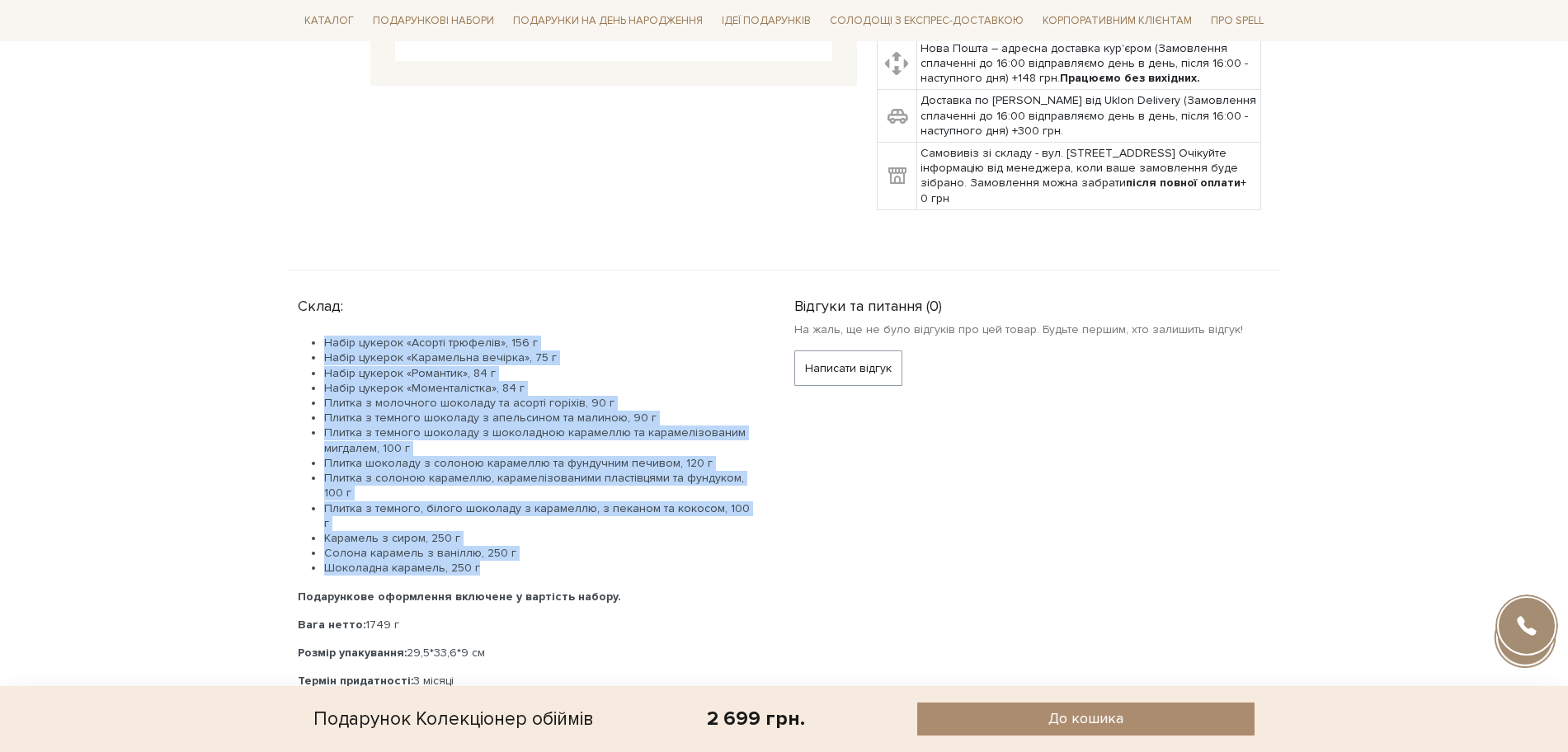
drag, startPoint x: 489, startPoint y: 560, endPoint x: 323, endPoint y: 329, distance: 284.5
click at [323, 329] on div "Склад: Набір цукерок «Асорті трюфелів», 156 г Набір цукерок «Карамельна вечірка…" at bounding box center [536, 490] width 476 height 399
copy ul "Lorem ipsumdo «Sitame consecte», 634 a Elits doeiusm «Temporinci utlabor», 96 e…"
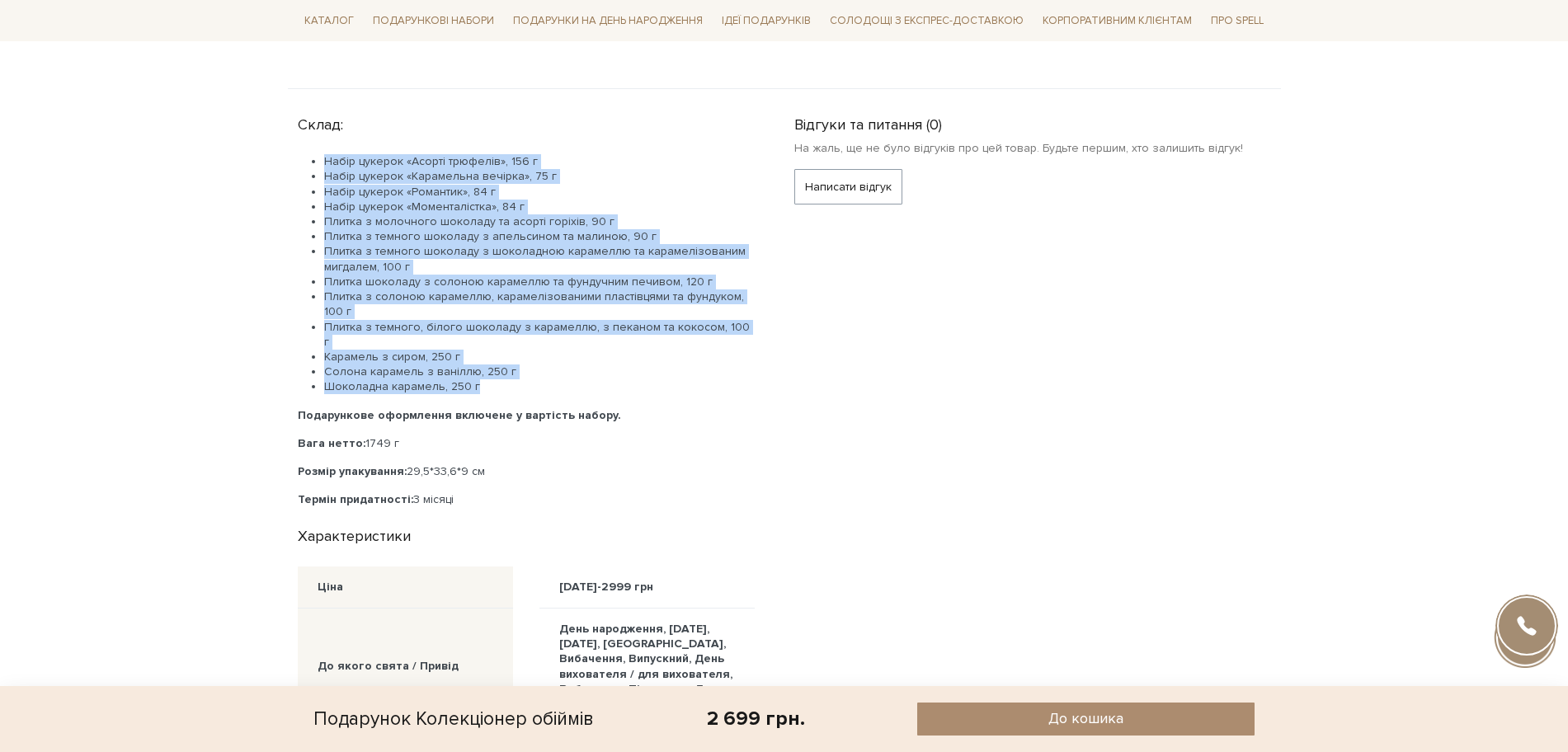
scroll to position [1031, 0]
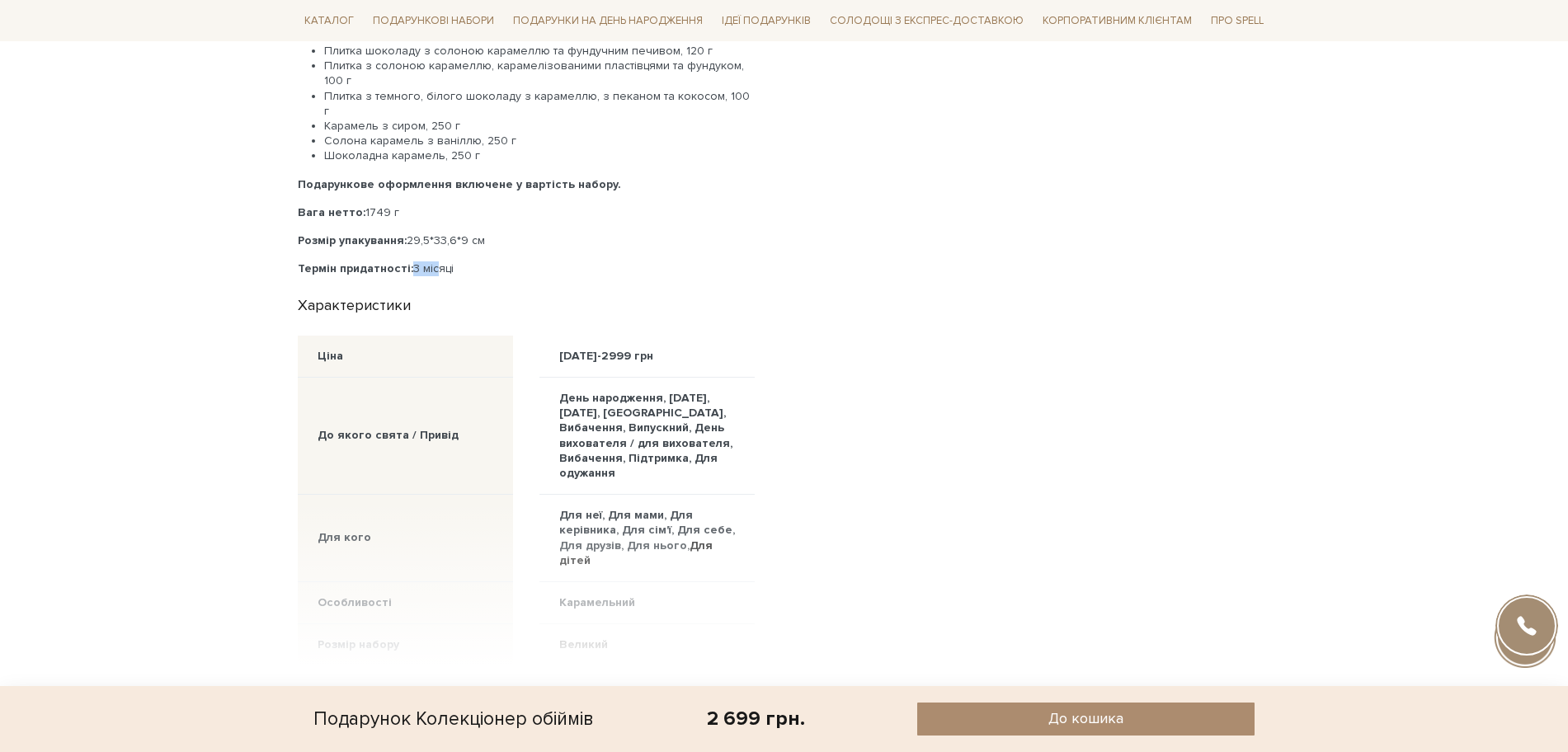
drag, startPoint x: 409, startPoint y: 251, endPoint x: 434, endPoint y: 250, distance: 25.0
click at [434, 261] on p "Термін придатності: 3 місяці" at bounding box center [527, 269] width 457 height 15
copy p "3 міс"
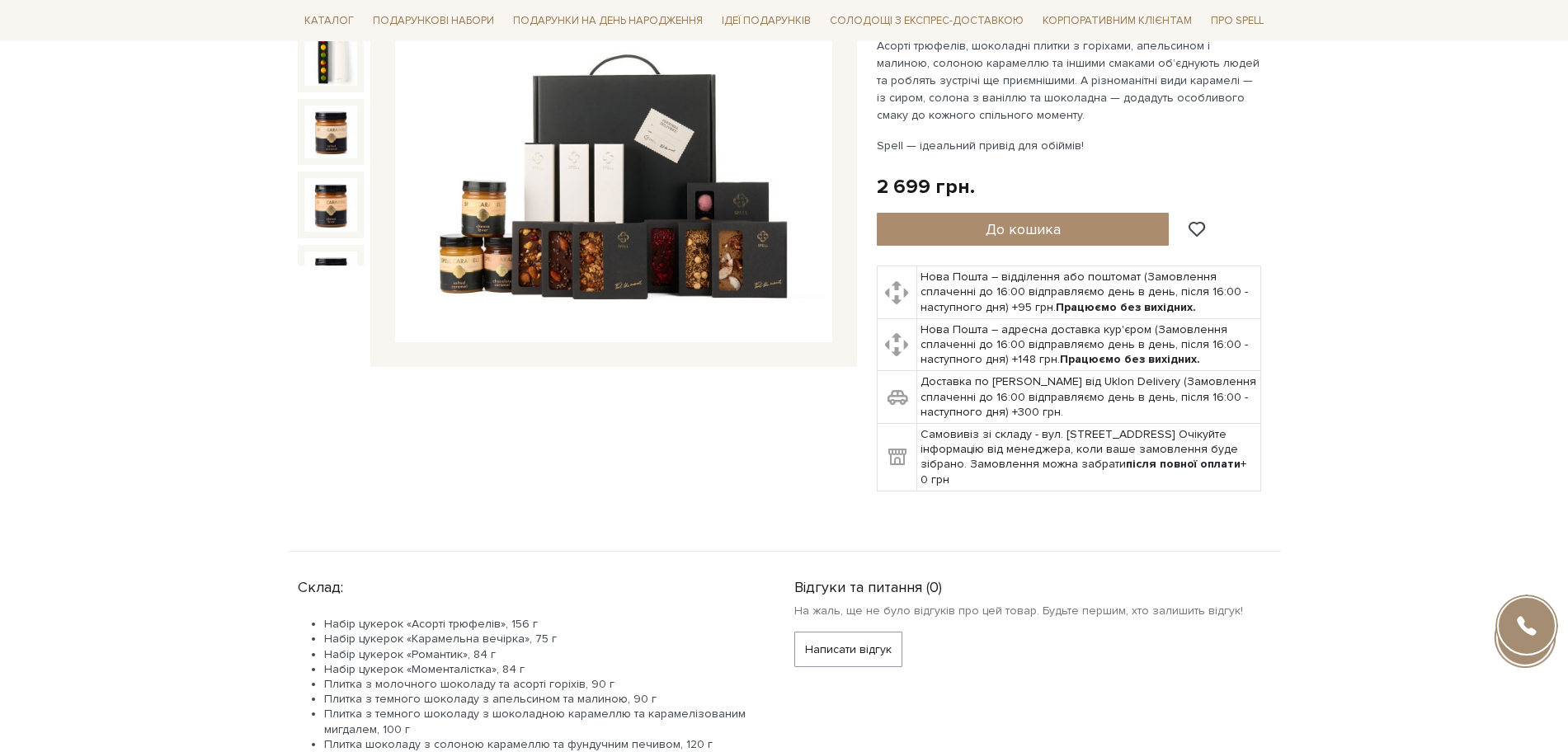
scroll to position [619, 0]
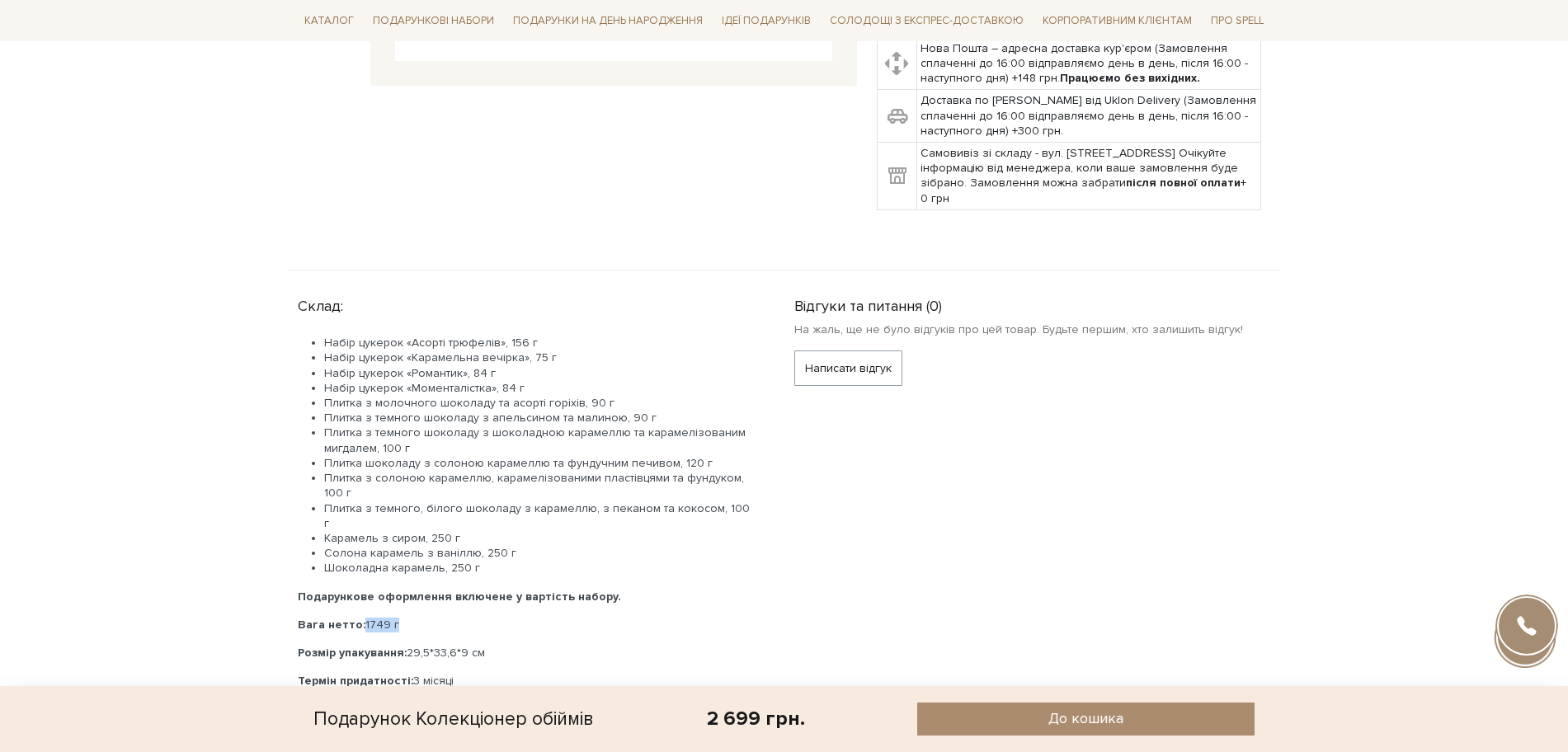
drag, startPoint x: 362, startPoint y: 610, endPoint x: 417, endPoint y: 604, distance: 55.3
click at [417, 618] on p "Вага нетто: 1749 г" at bounding box center [527, 626] width 457 height 15
copy p "1749 г"
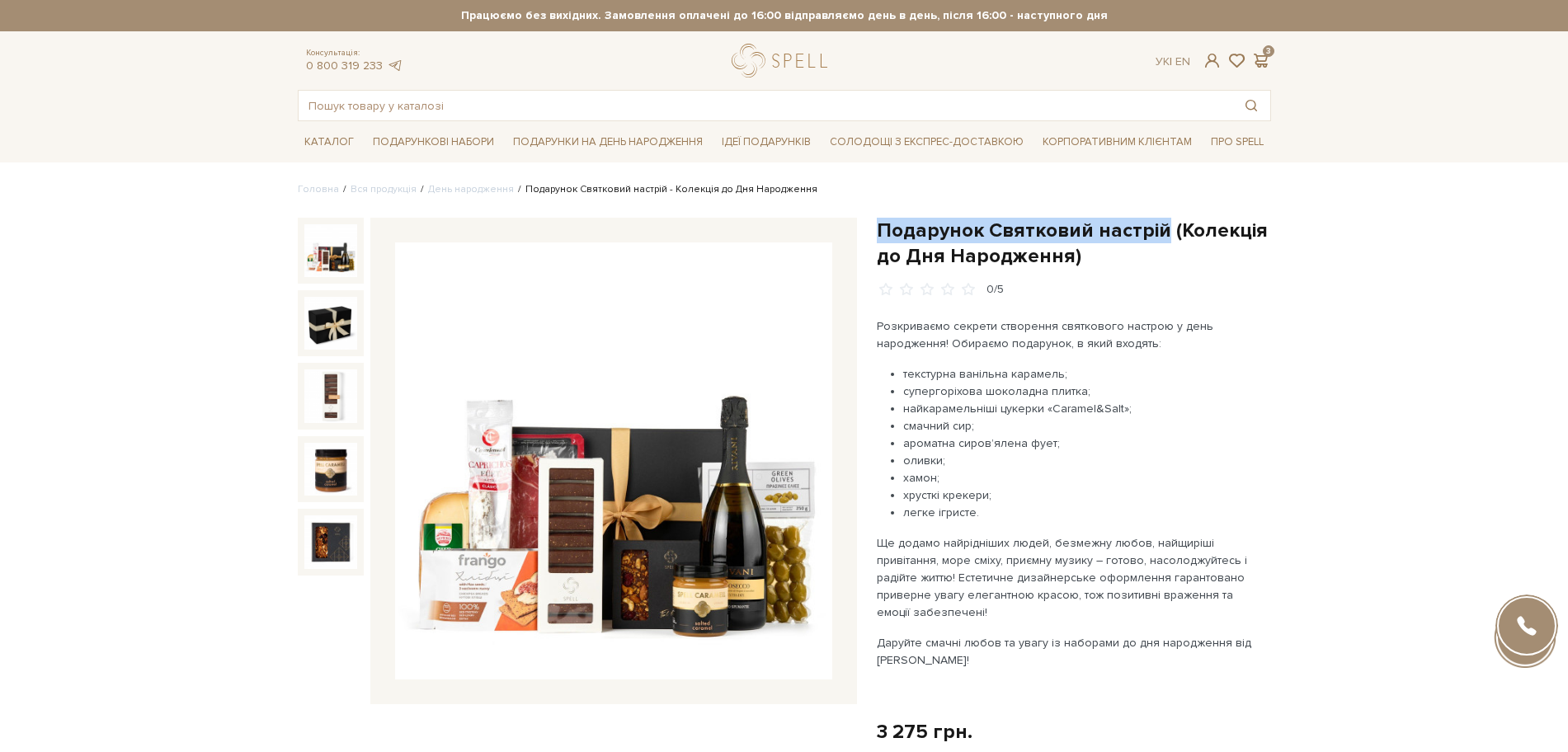
drag, startPoint x: 881, startPoint y: 221, endPoint x: 1156, endPoint y: 211, distance: 275.2
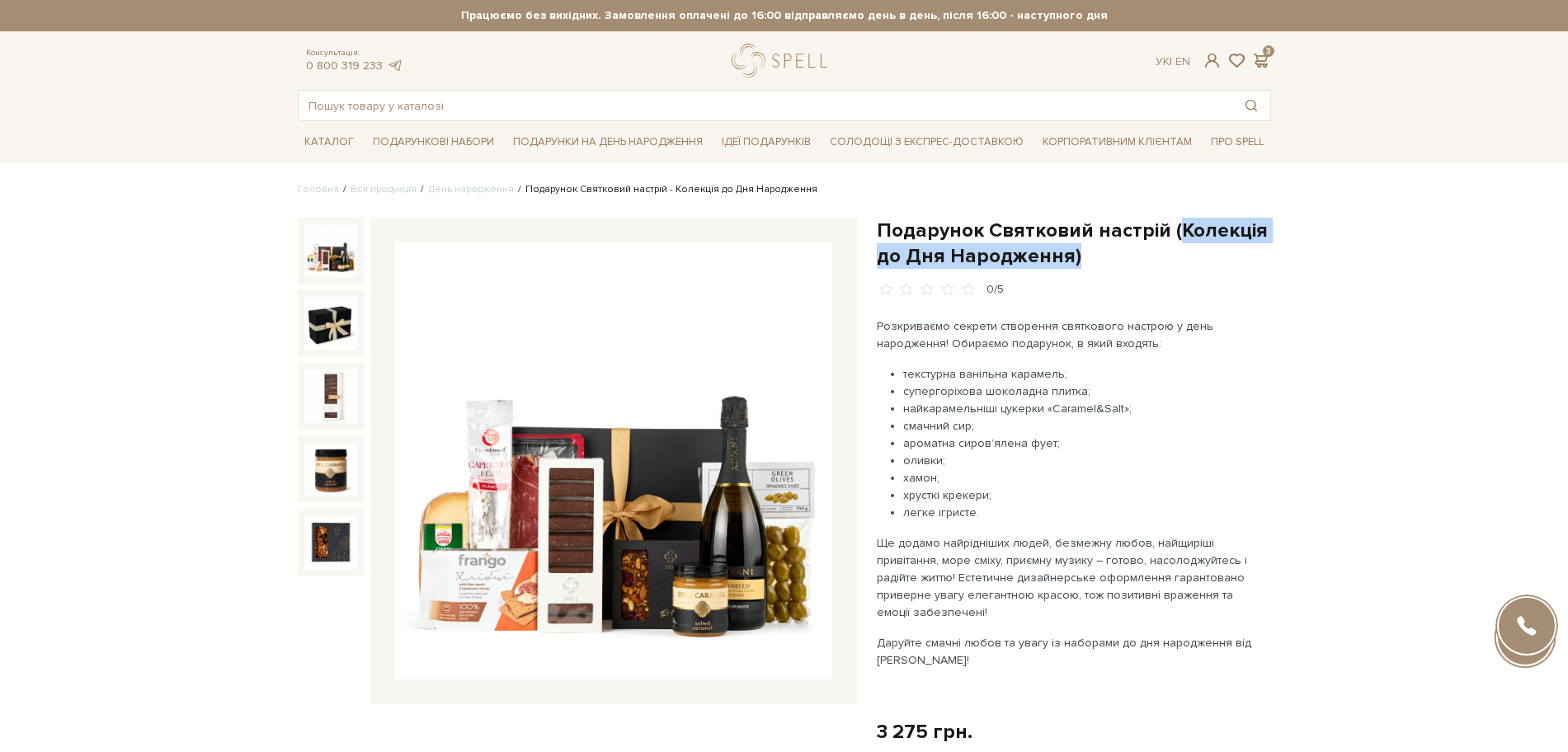
drag, startPoint x: 1176, startPoint y: 230, endPoint x: 1247, endPoint y: 261, distance: 77.5
click at [1247, 261] on h1 "Подарунок Святковий настрій (Колекція до Дня Народження)" at bounding box center [1073, 243] width 394 height 51
copy h1 "Колекція до Дня Народження)"
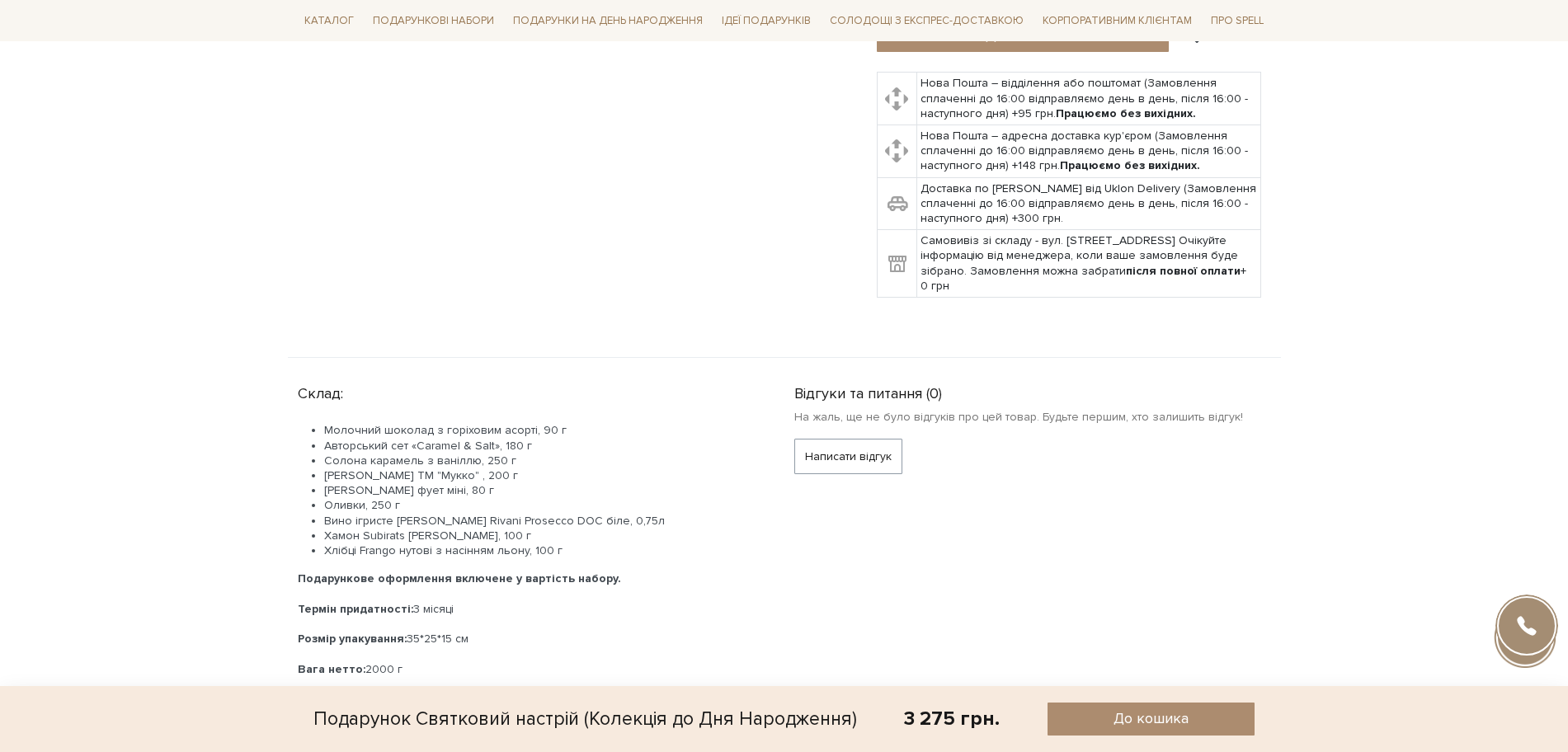
scroll to position [825, 0]
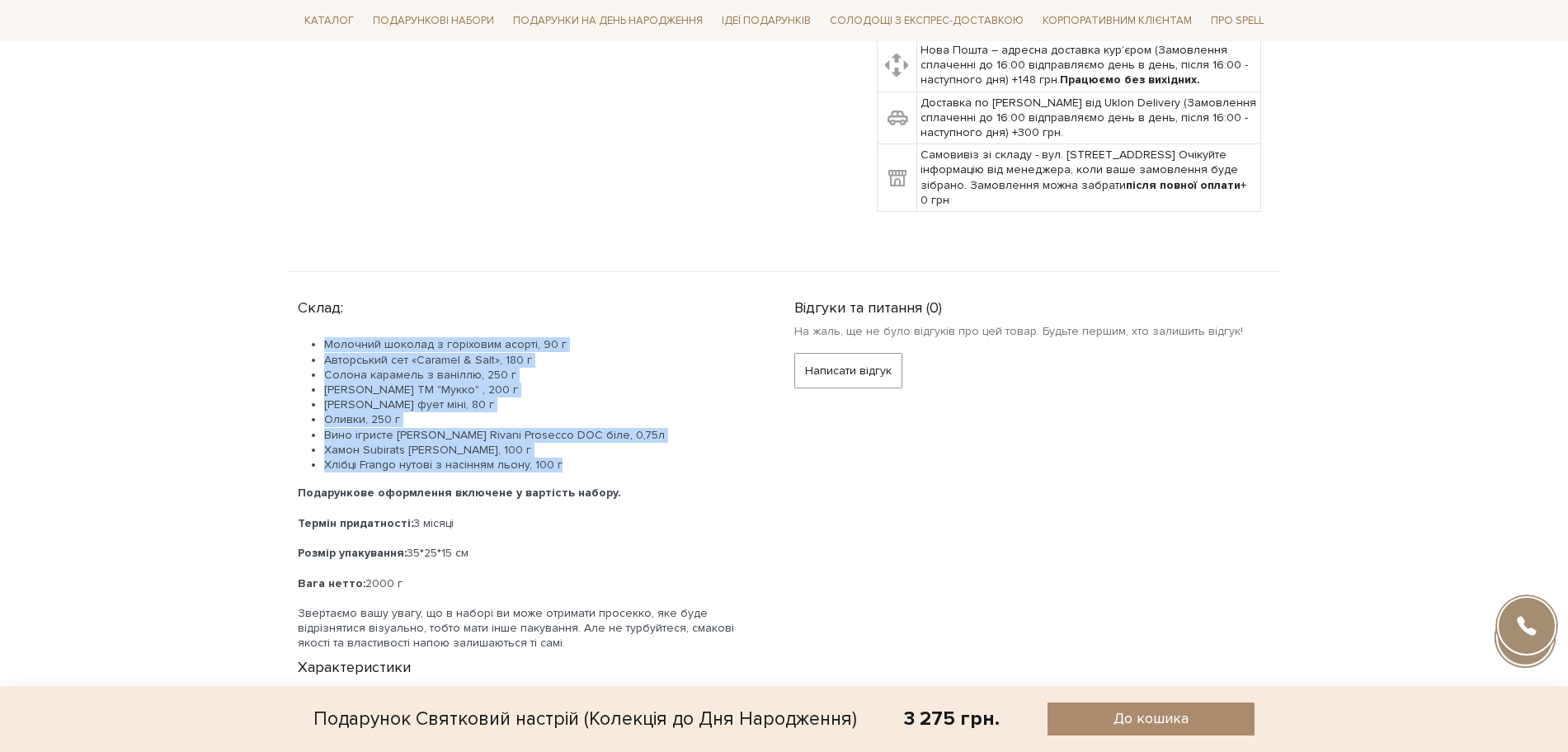
drag, startPoint x: 553, startPoint y: 469, endPoint x: 310, endPoint y: 337, distance: 276.5
click at [310, 337] on div "Склад: Молочний шоколад з горіховим асорті, 90 г Авторський сет «Caramel & Salt…" at bounding box center [536, 471] width 476 height 359
copy ul "Молочний шоколад з горіховим асорті, 90 г Авторський сет «Caramel & Salt», 180 …"
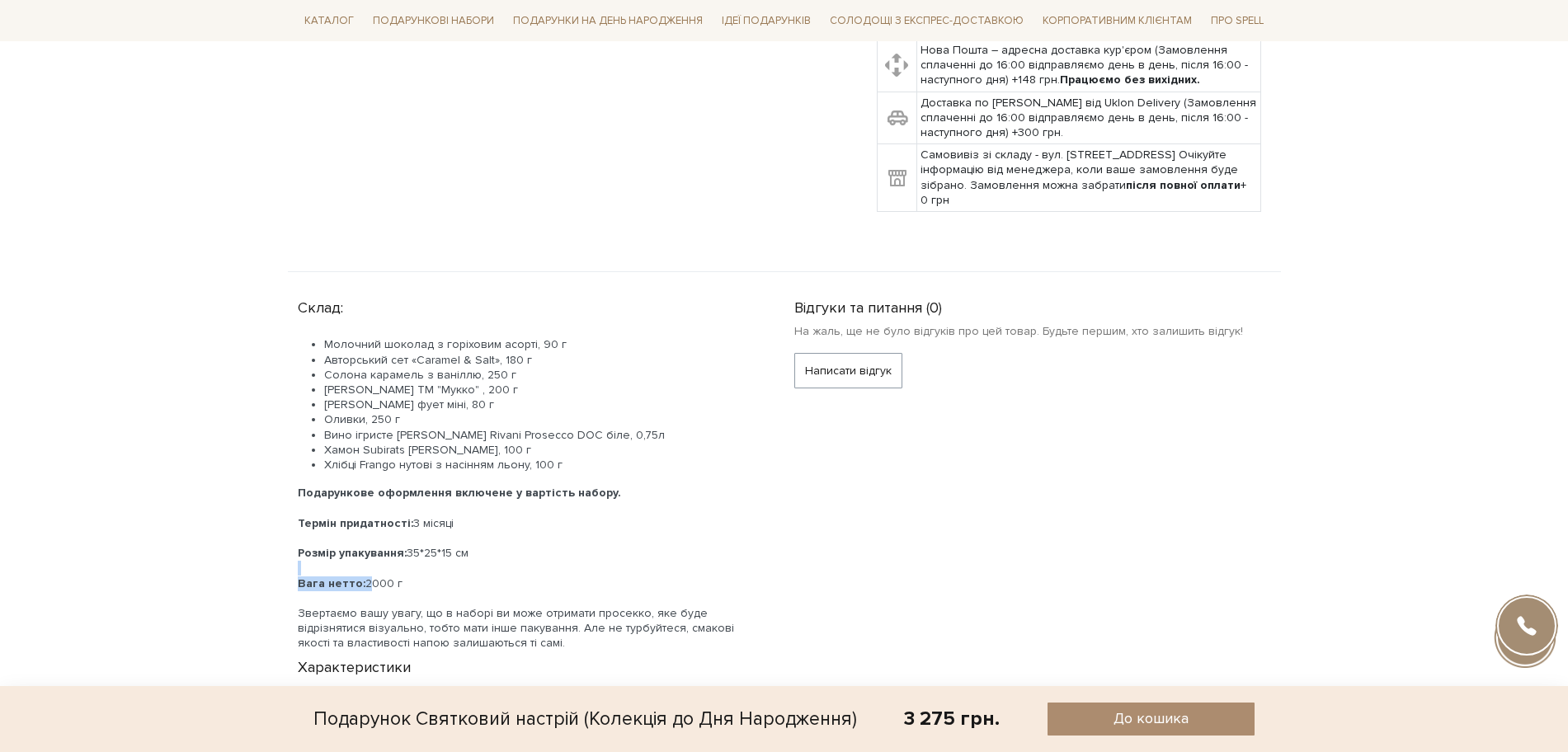
drag, startPoint x: 362, startPoint y: 581, endPoint x: 480, endPoint y: 564, distance: 119.2
click at [473, 569] on div "Розмір упакування: 35*25*15 см Вага нетто: 2000 г Звертаємо вашу увагу, що в на…" at bounding box center [527, 598] width 457 height 105
drag, startPoint x: 390, startPoint y: 601, endPoint x: 402, endPoint y: 579, distance: 25.1
click at [391, 600] on div at bounding box center [527, 599] width 457 height 15
drag, startPoint x: 360, startPoint y: 586, endPoint x: 425, endPoint y: 579, distance: 65.4
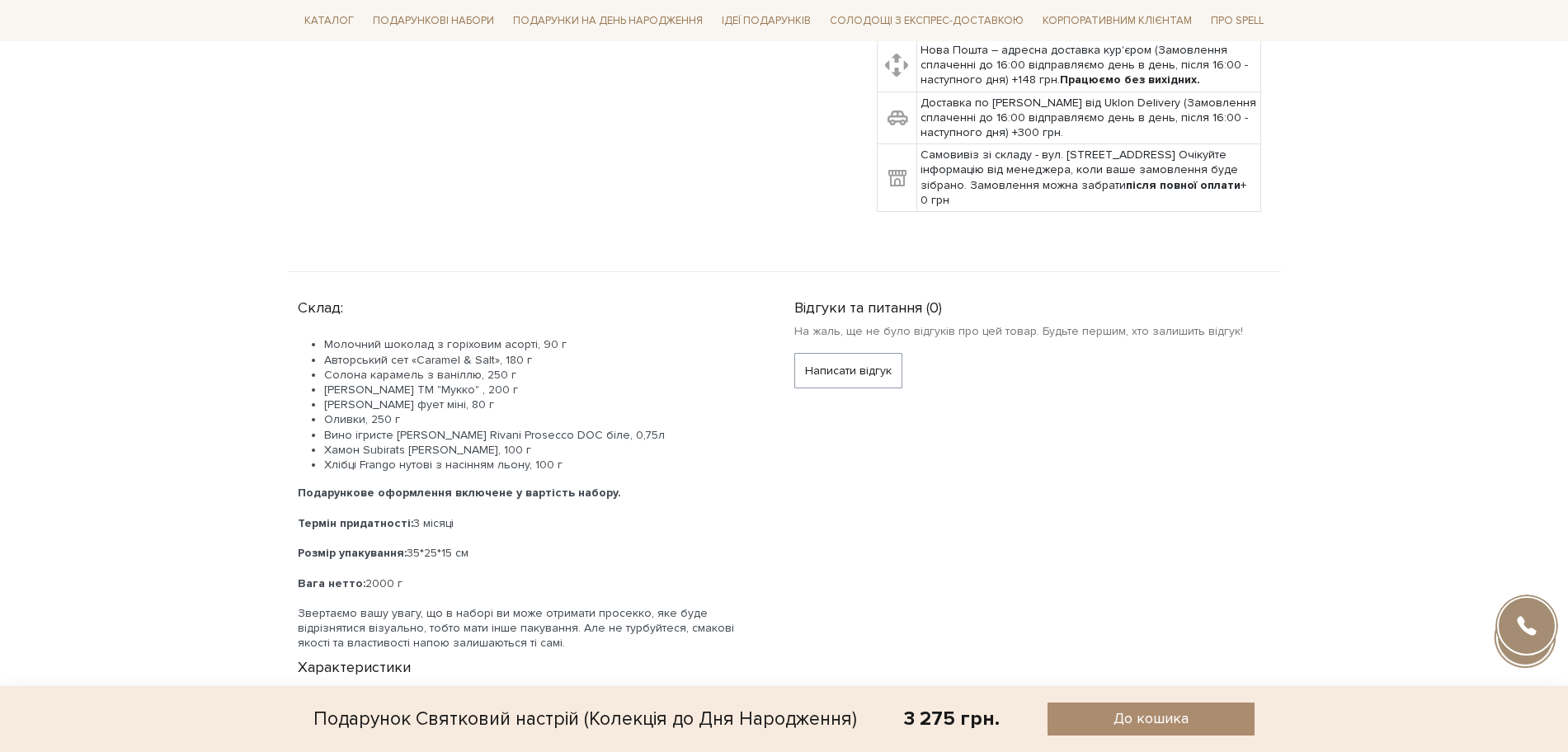
click at [425, 579] on div "Вага нетто: 2000 г" at bounding box center [527, 585] width 457 height 15
copy div "2000 г"
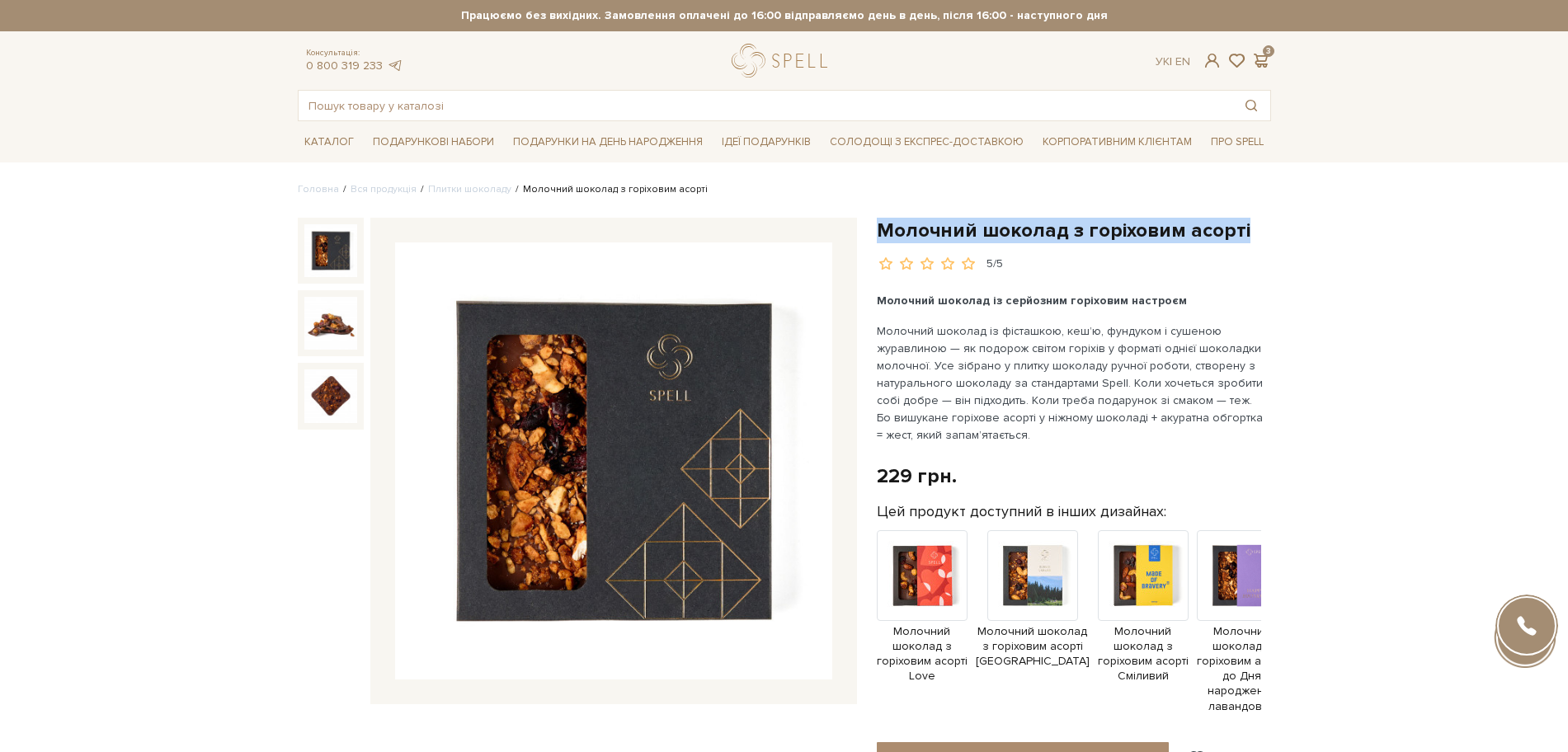
drag, startPoint x: 882, startPoint y: 229, endPoint x: 1242, endPoint y: 235, distance: 360.0
click at [1242, 235] on h1 "Молочний шоколад з горіховим асорті" at bounding box center [1073, 230] width 394 height 26
copy h1 "Молочний шоколад з горіховим асорті"
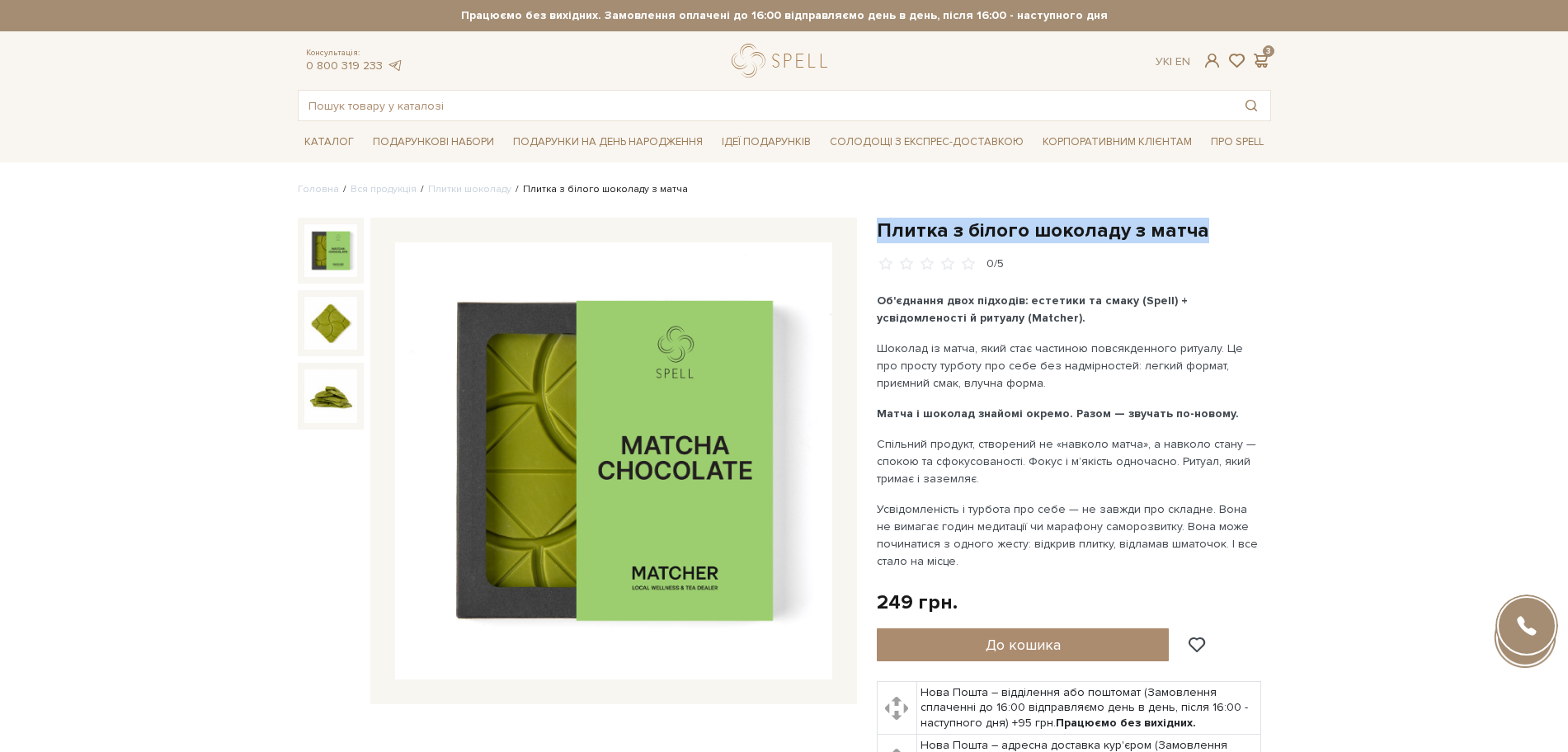
drag, startPoint x: 877, startPoint y: 226, endPoint x: 1204, endPoint y: 218, distance: 327.1
click at [1204, 220] on h1 "Плитка з білого шоколаду з матча" at bounding box center [1073, 230] width 394 height 26
copy h1 "Плитка з білого шоколаду з матча"
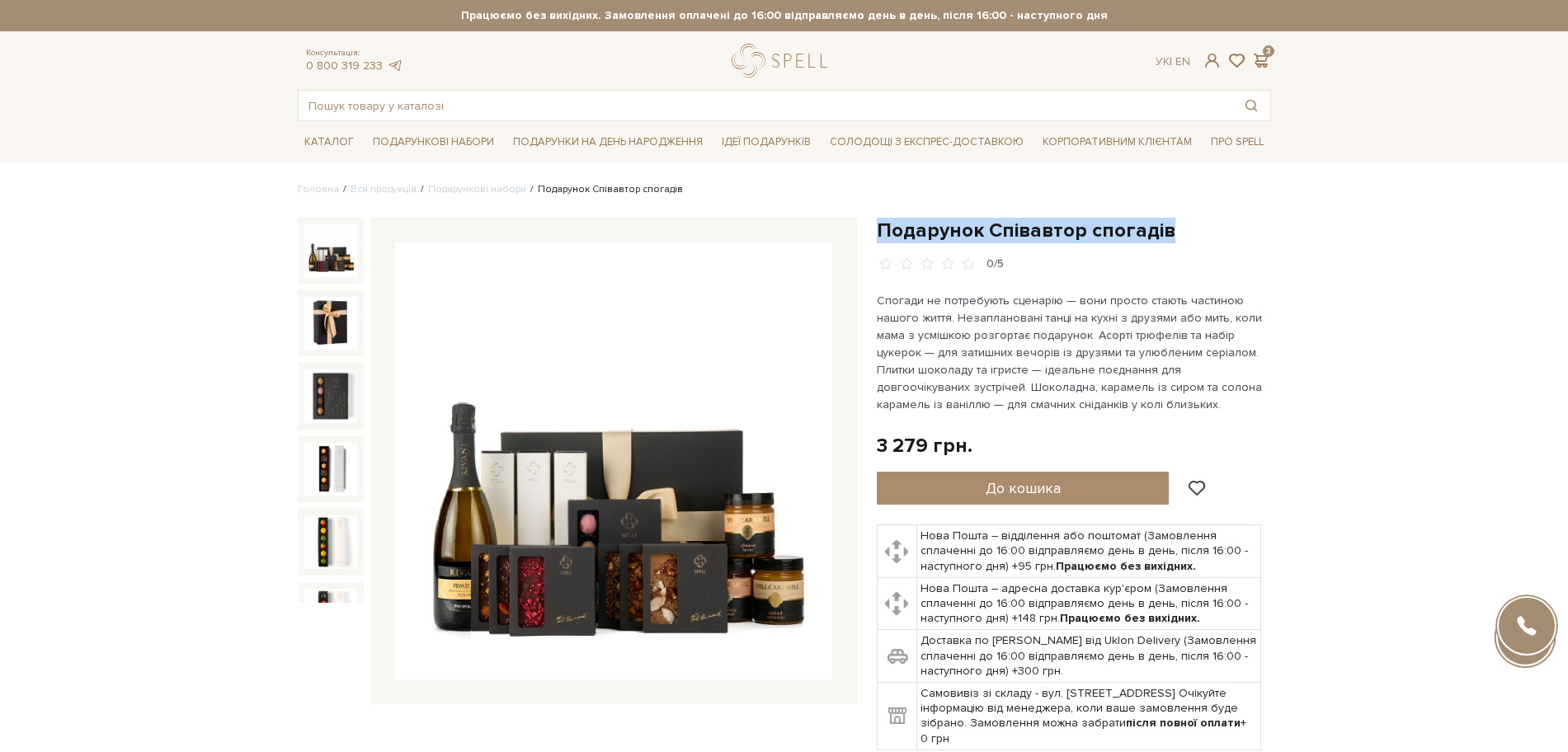
drag, startPoint x: 877, startPoint y: 228, endPoint x: 1159, endPoint y: 251, distance: 282.9
click at [1175, 243] on h1 "Подарунок Співавтор спогадів" at bounding box center [1073, 230] width 394 height 26
copy h1 "Подарунок Співавтор спогадів"
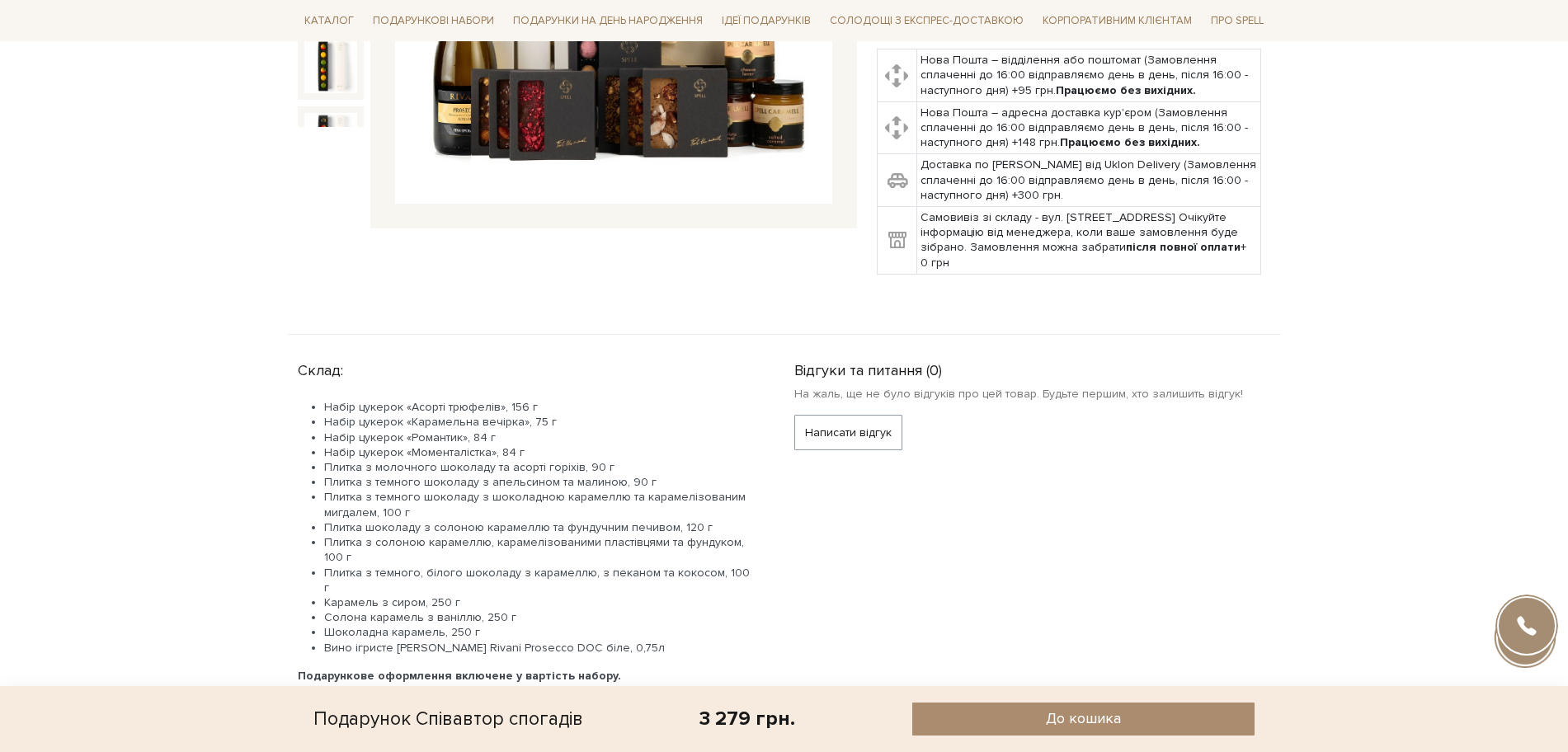
scroll to position [722, 0]
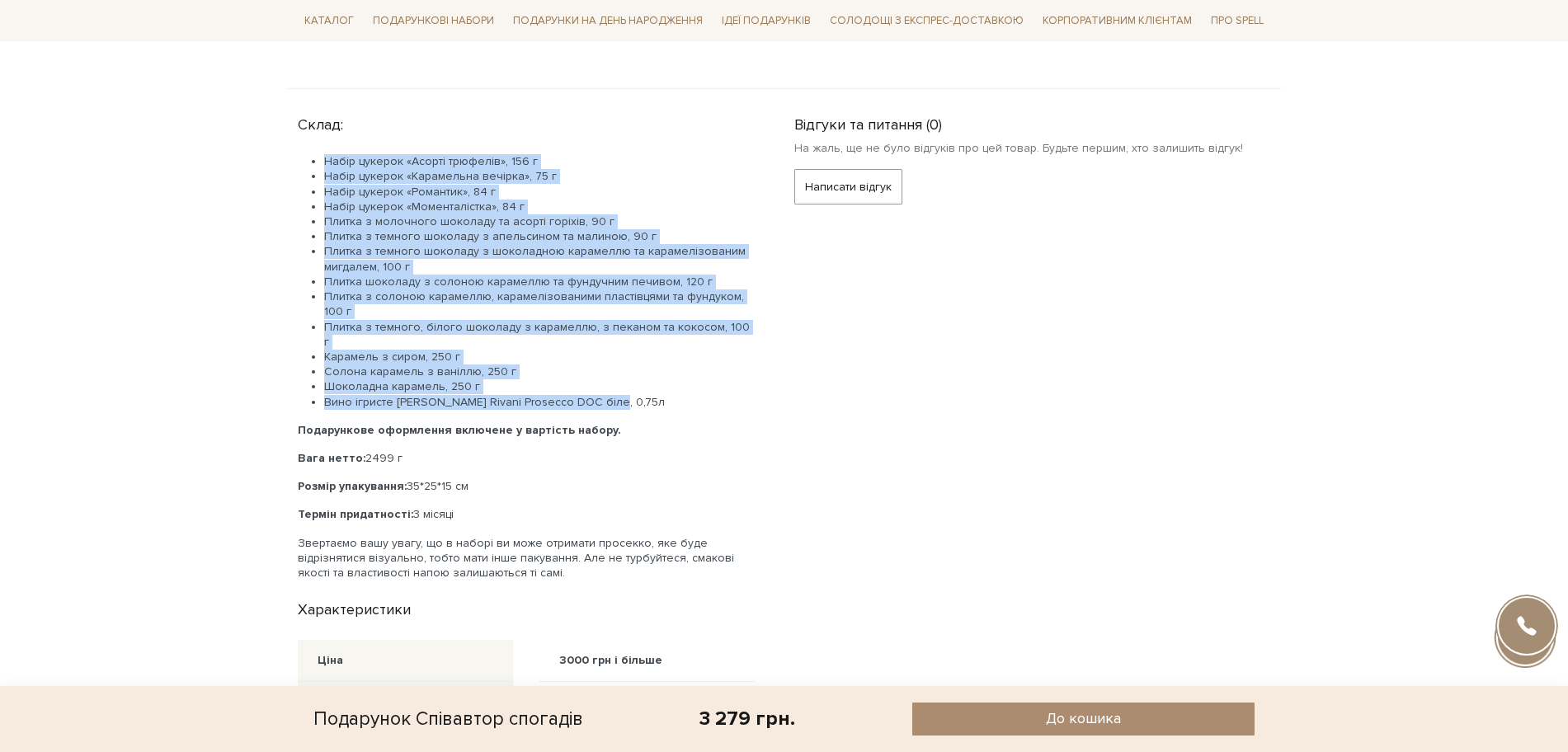
drag, startPoint x: 595, startPoint y: 380, endPoint x: 293, endPoint y: 160, distance: 373.6
click at [293, 160] on div "Склад: Набір цукерок «Асорті трюфелів», 156 г Набір цукерок «Карамельна вечірка…" at bounding box center [536, 579] width 496 height 940
copy ul "Набір цукерок «Асорті трюфелів», 156 г Набір цукерок «Карамельна вечірка», 75 г…"
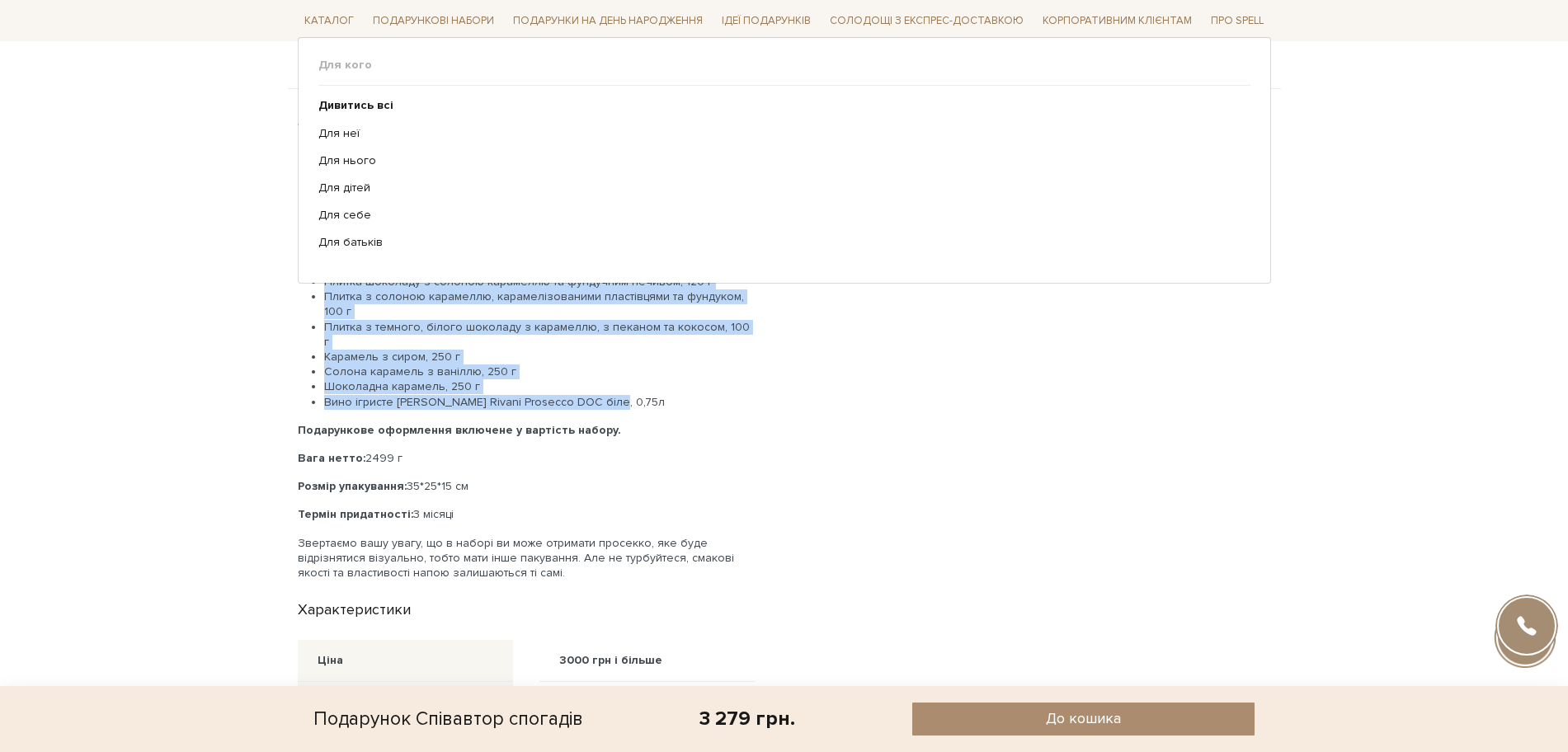
scroll to position [1031, 0]
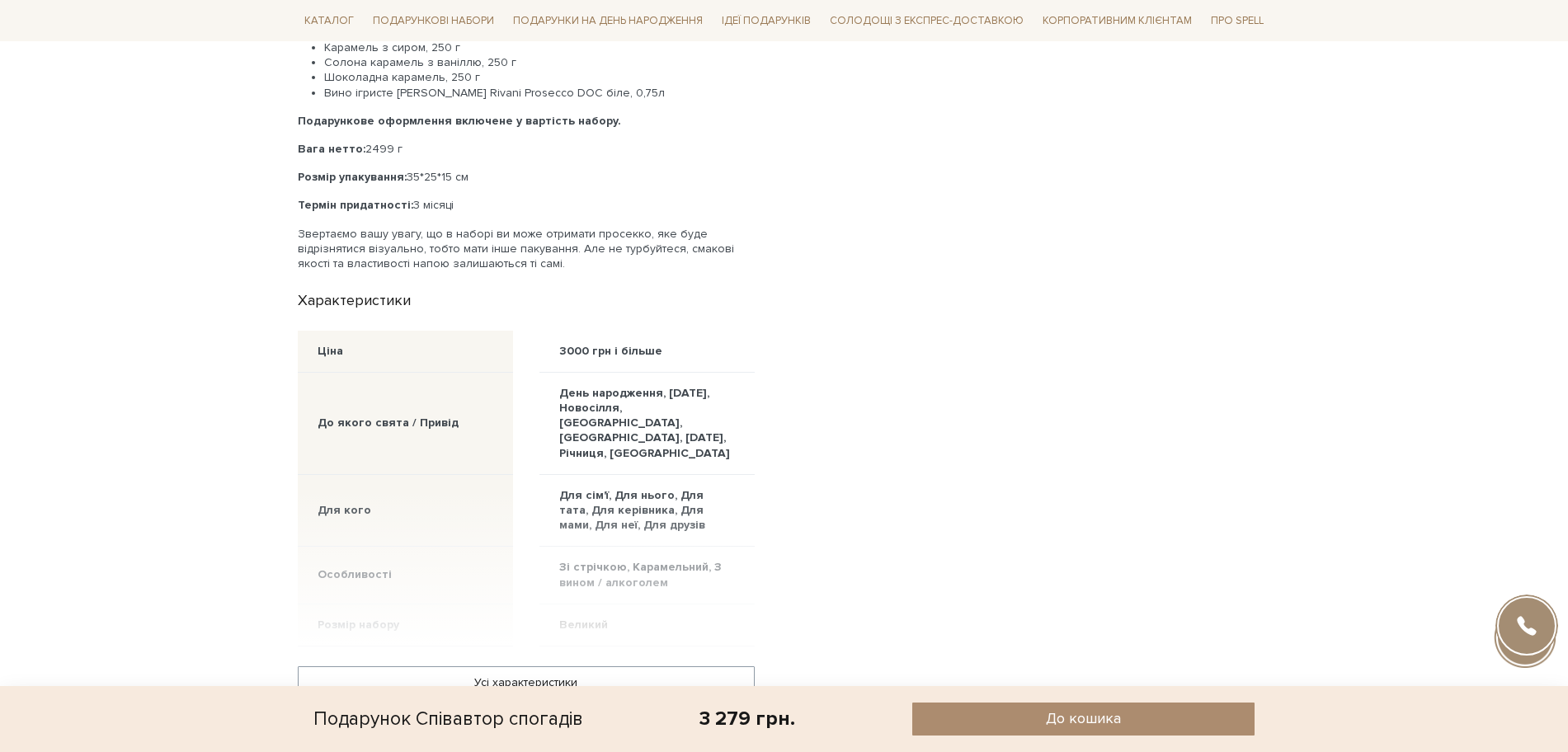
drag, startPoint x: 368, startPoint y: 127, endPoint x: 353, endPoint y: 132, distance: 15.8
click at [366, 142] on p "Вага нетто: 2499 г" at bounding box center [527, 149] width 457 height 15
drag, startPoint x: 358, startPoint y: 131, endPoint x: 367, endPoint y: 131, distance: 9.0
click at [360, 142] on b "Вага нетто:" at bounding box center [332, 148] width 68 height 14
drag, startPoint x: 361, startPoint y: 131, endPoint x: 422, endPoint y: 143, distance: 62.2
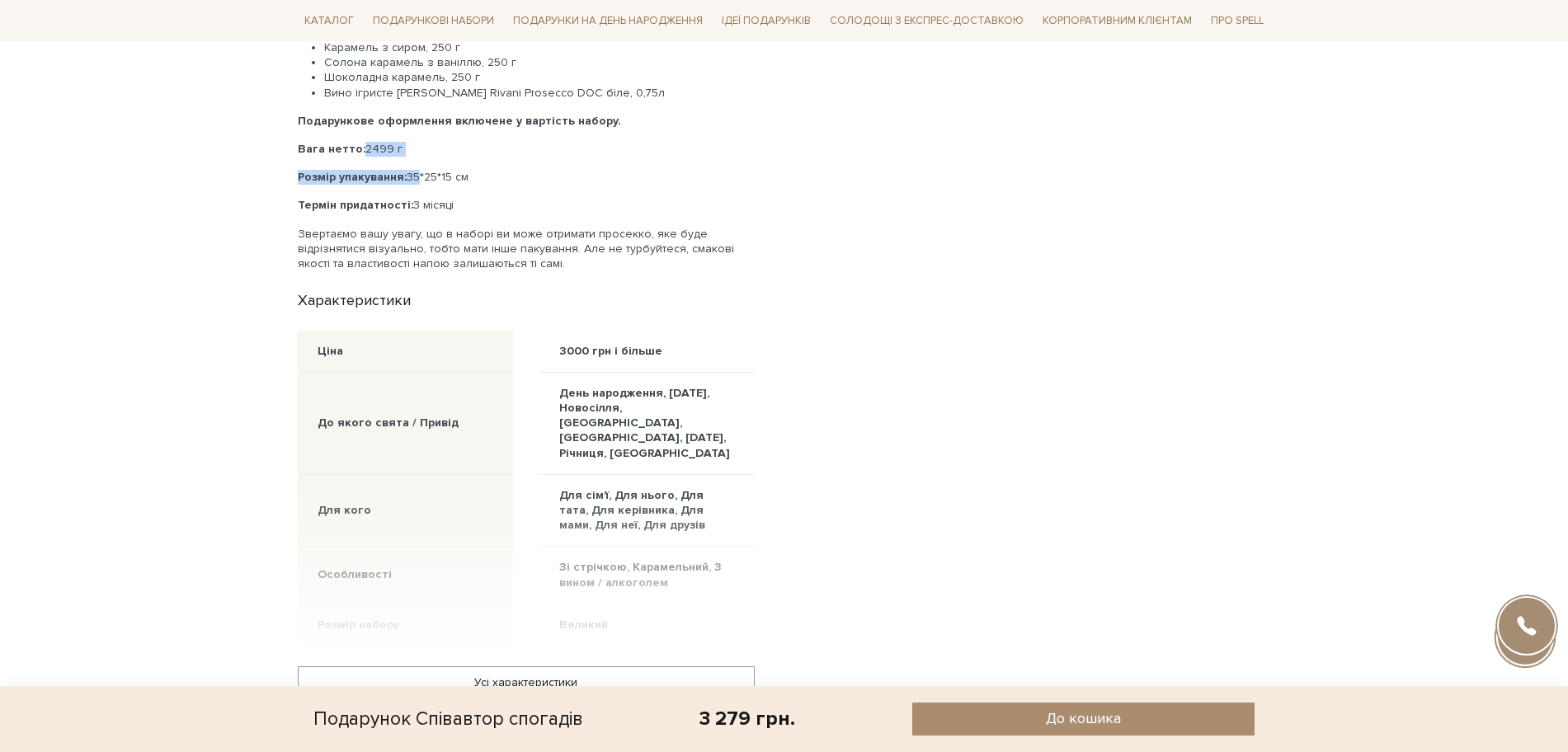
click at [422, 143] on div "Набір цукерок «Асорті трюфелів», 156 г Набір цукерок «Карамельна вечірка», 75 г…" at bounding box center [527, 58] width 457 height 426
click at [389, 142] on p "Вага нетто: 2499 г" at bounding box center [527, 149] width 457 height 15
drag, startPoint x: 399, startPoint y: 132, endPoint x: 364, endPoint y: 132, distance: 35.0
click at [364, 142] on p "Вага нетто: 2499 г" at bounding box center [527, 149] width 457 height 15
copy p "2499 г"
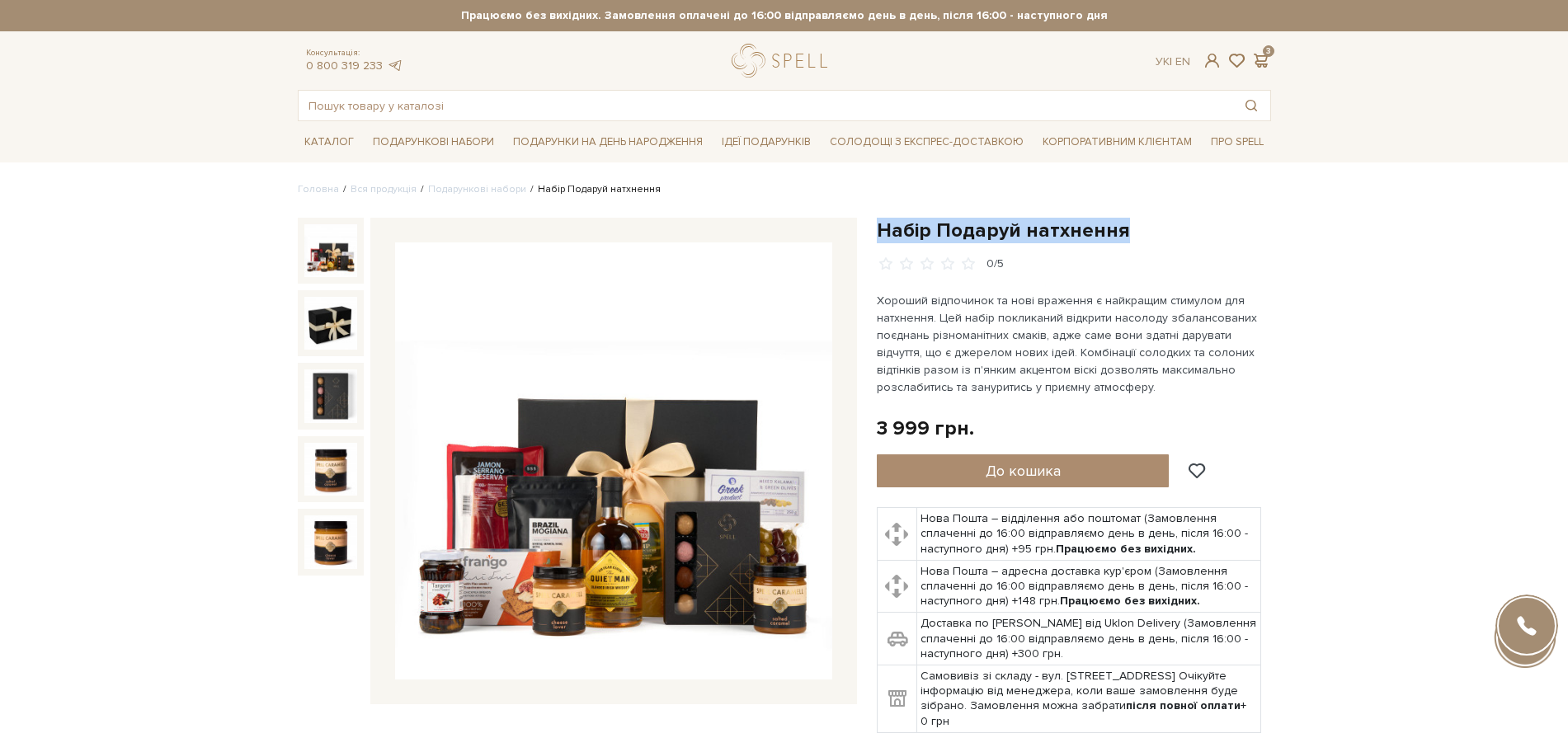
drag, startPoint x: 880, startPoint y: 229, endPoint x: 1144, endPoint y: 228, distance: 264.0
click at [1144, 228] on h1 "Набір Подаруй натхнення" at bounding box center [1073, 230] width 394 height 26
copy h1 "Набір Подаруй натхнення"
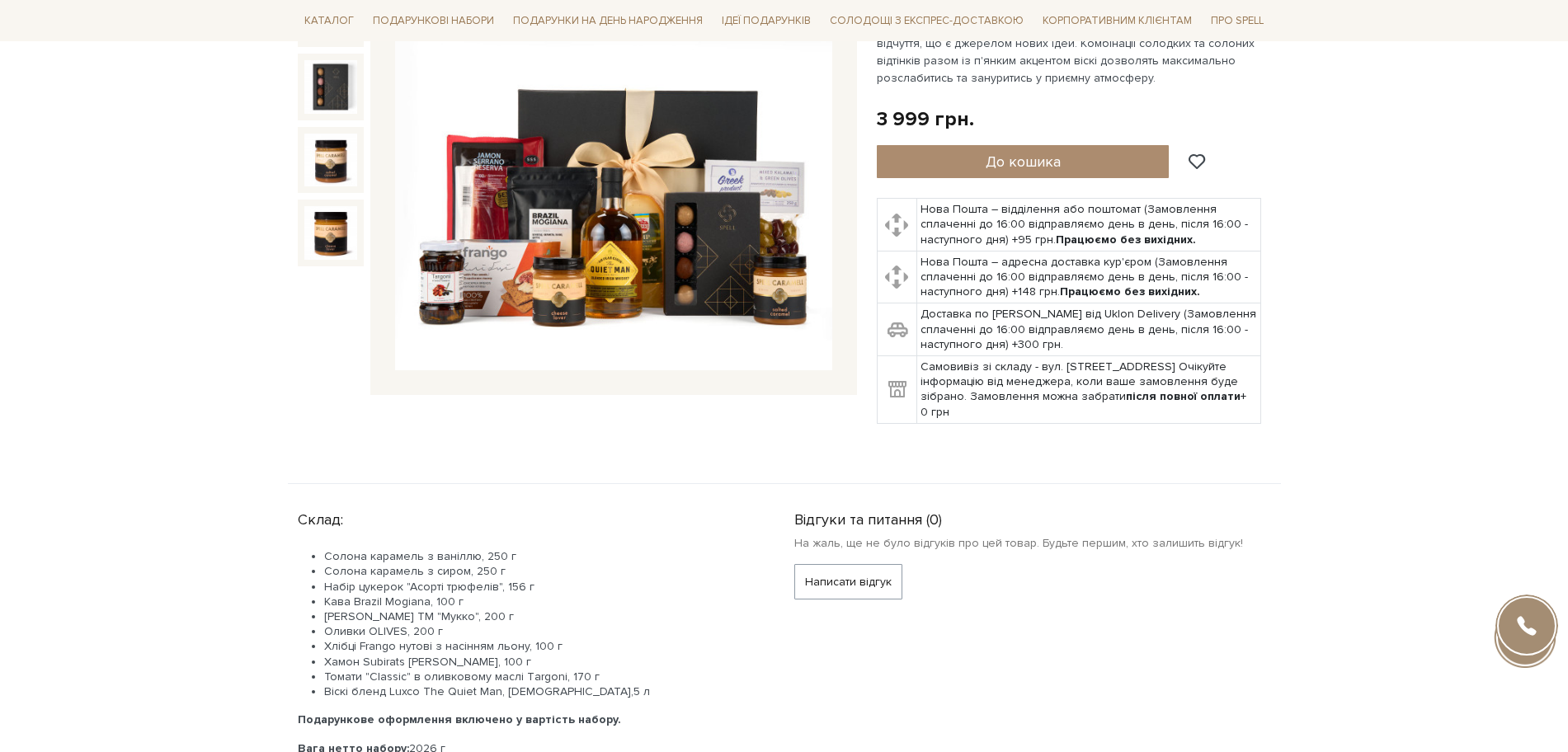
scroll to position [619, 0]
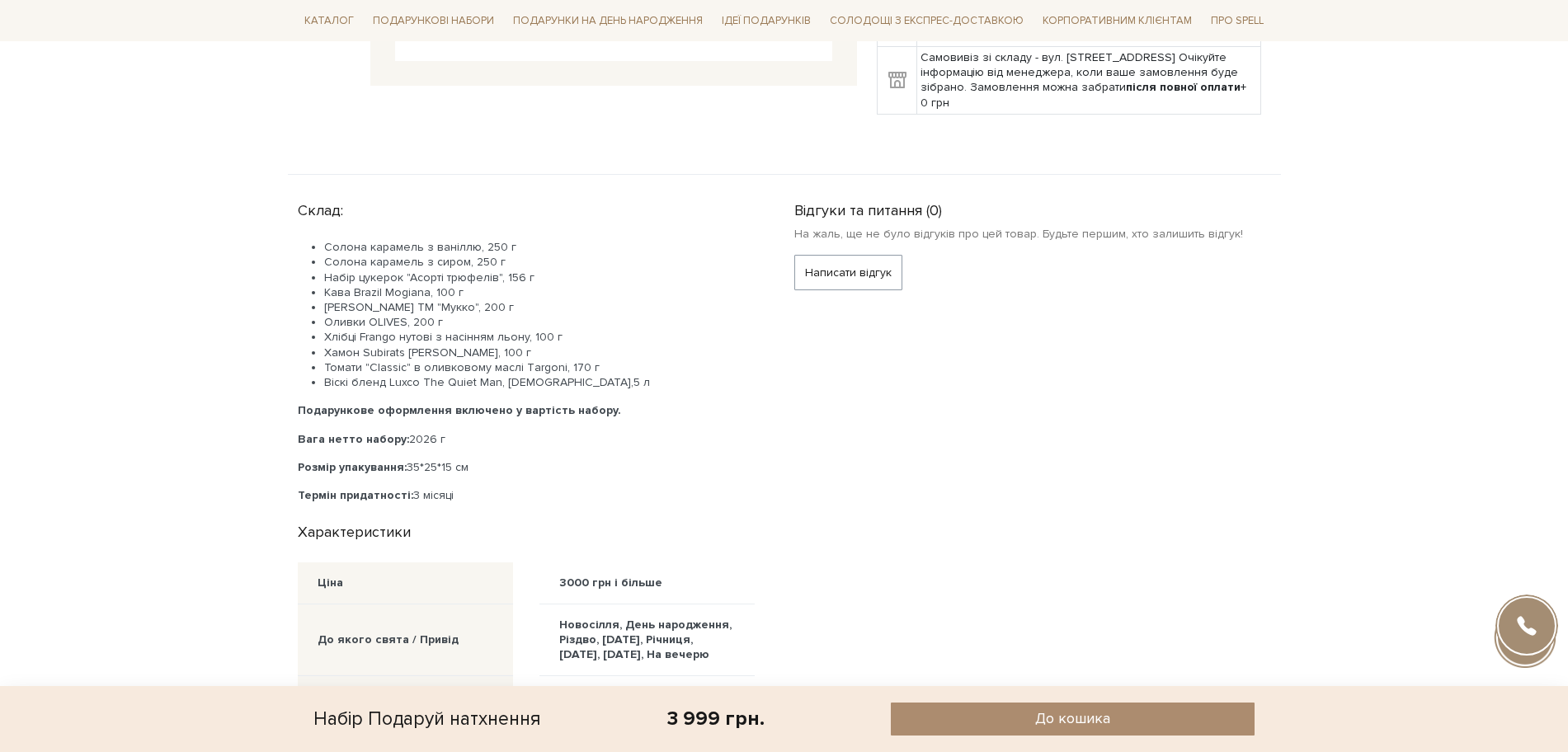
drag, startPoint x: 405, startPoint y: 439, endPoint x: 484, endPoint y: 436, distance: 79.1
click at [484, 436] on p "Вага нетто набору: 2026 г" at bounding box center [527, 440] width 457 height 15
copy p "2026 г"
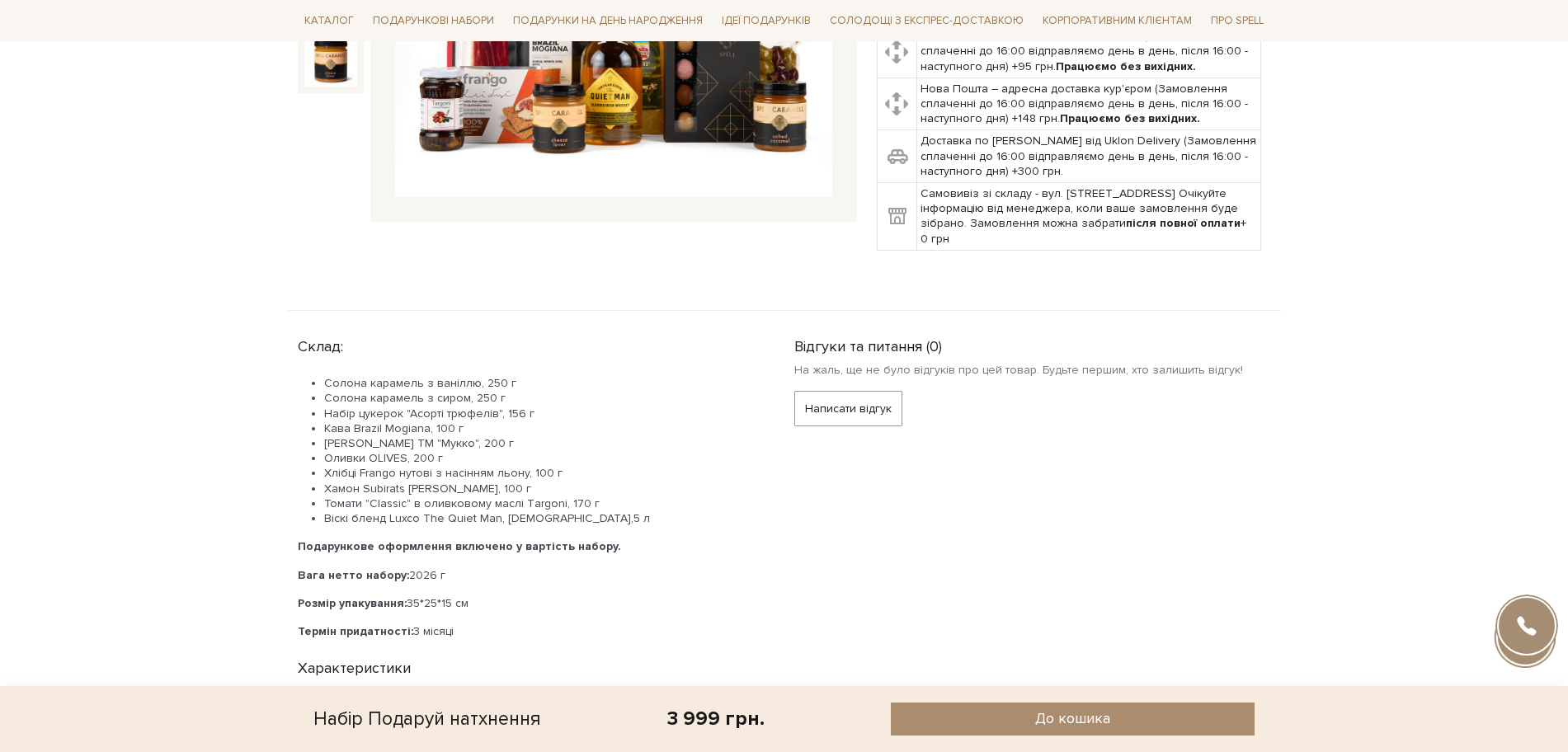
scroll to position [516, 0]
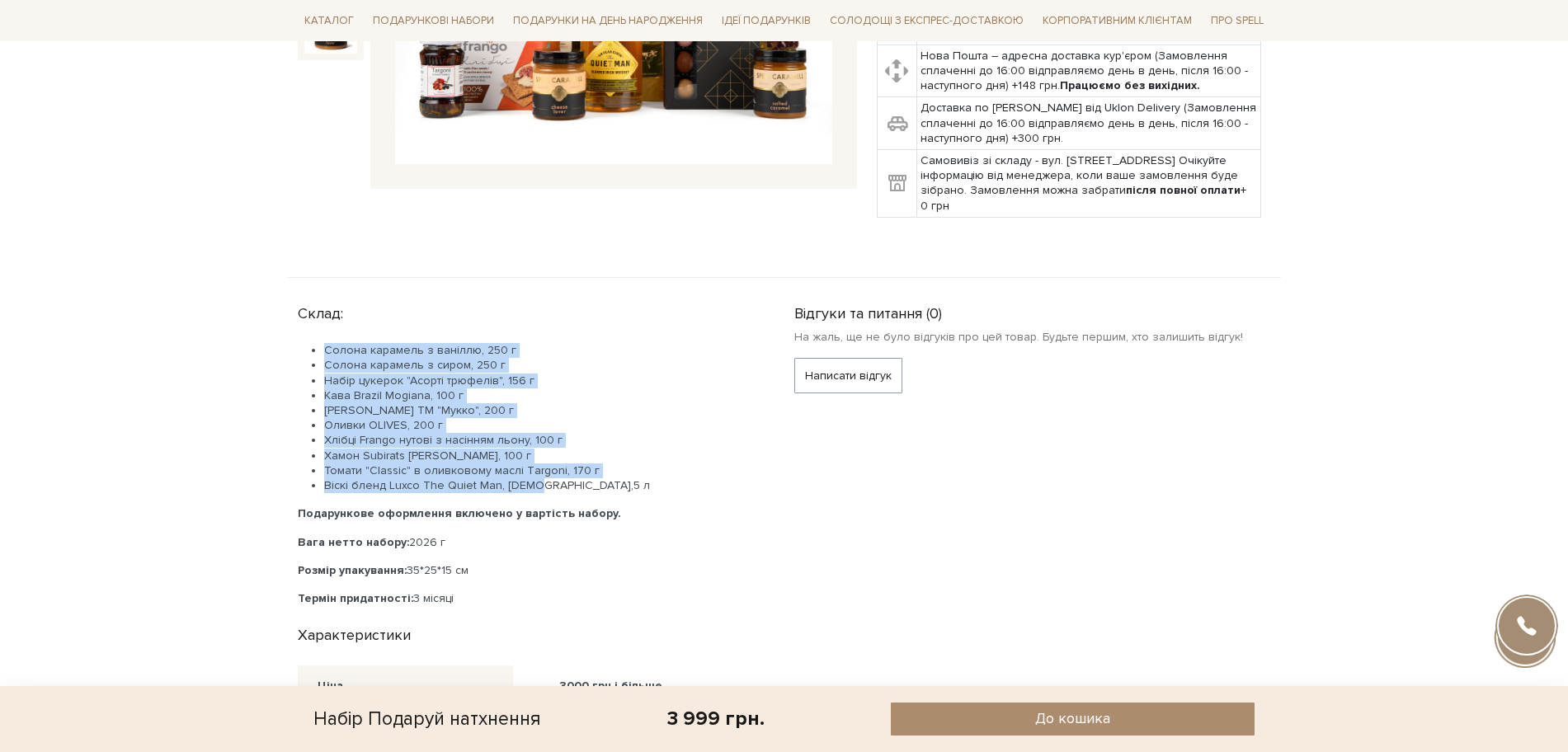
drag, startPoint x: 527, startPoint y: 487, endPoint x: 270, endPoint y: 350, distance: 291.2
copy ul "Солона карамель з ваніллю, 250 г Солона карамель з сиром, 250 г Набір цукерок "…"
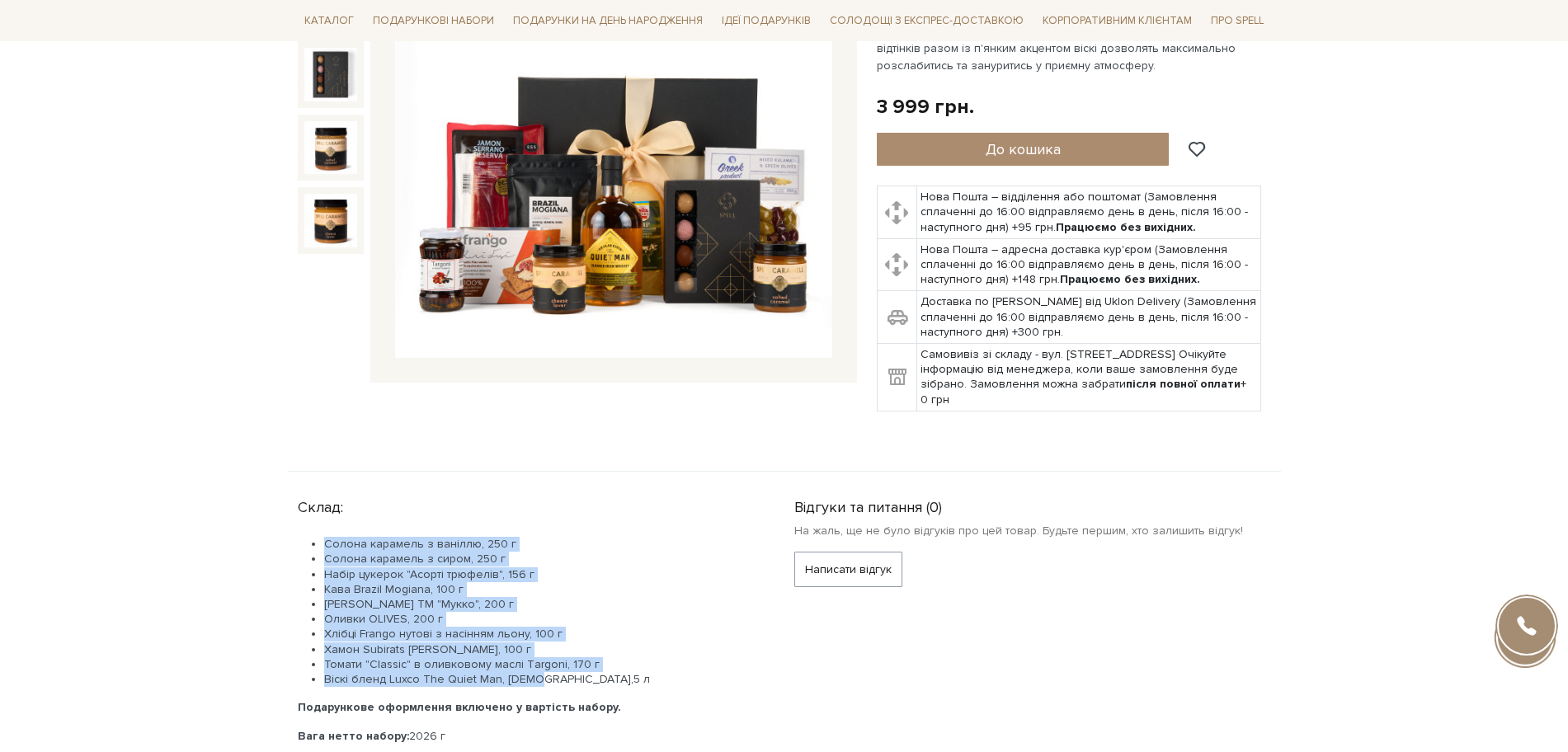
scroll to position [103, 0]
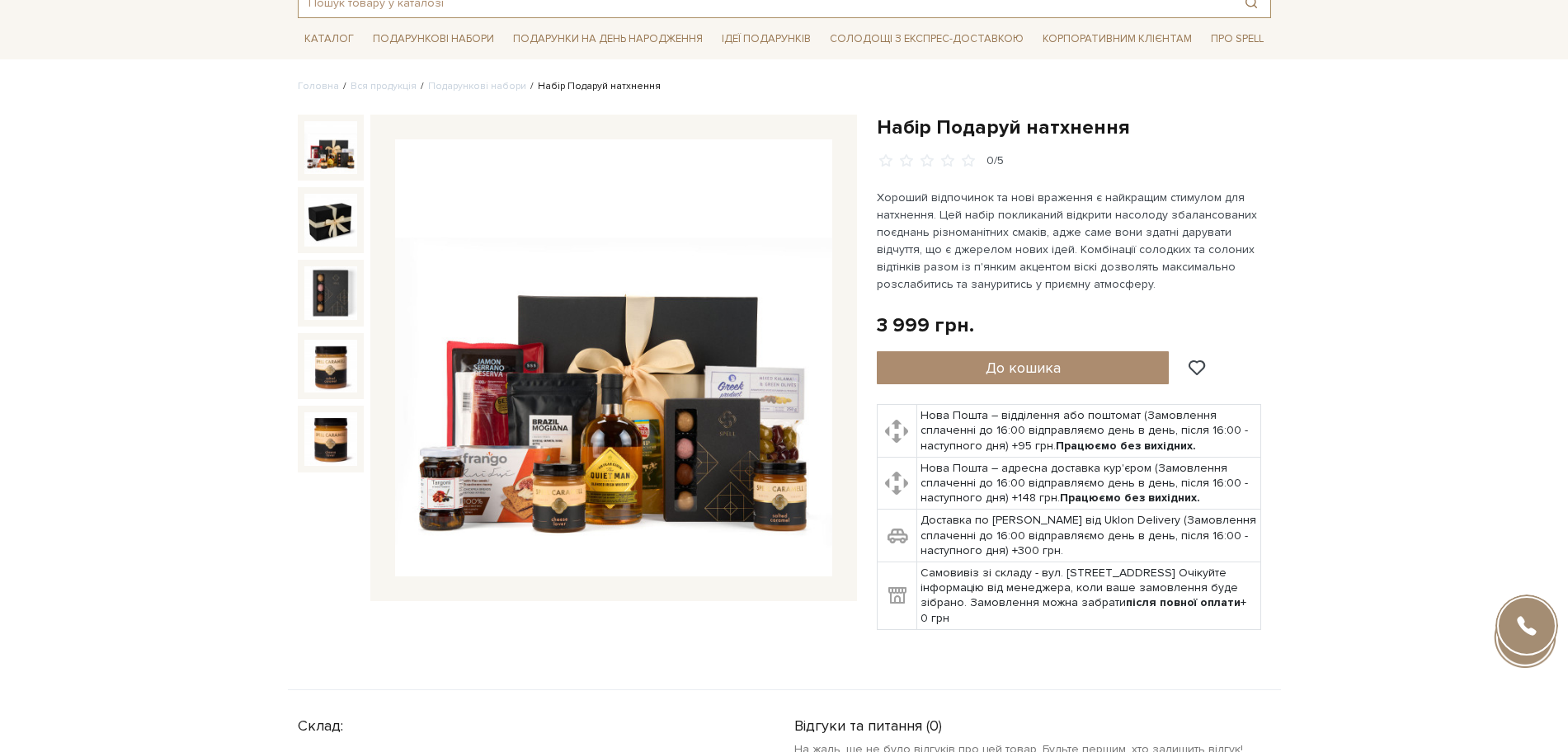
click at [487, 1] on input "text" at bounding box center [765, 2] width 933 height 29
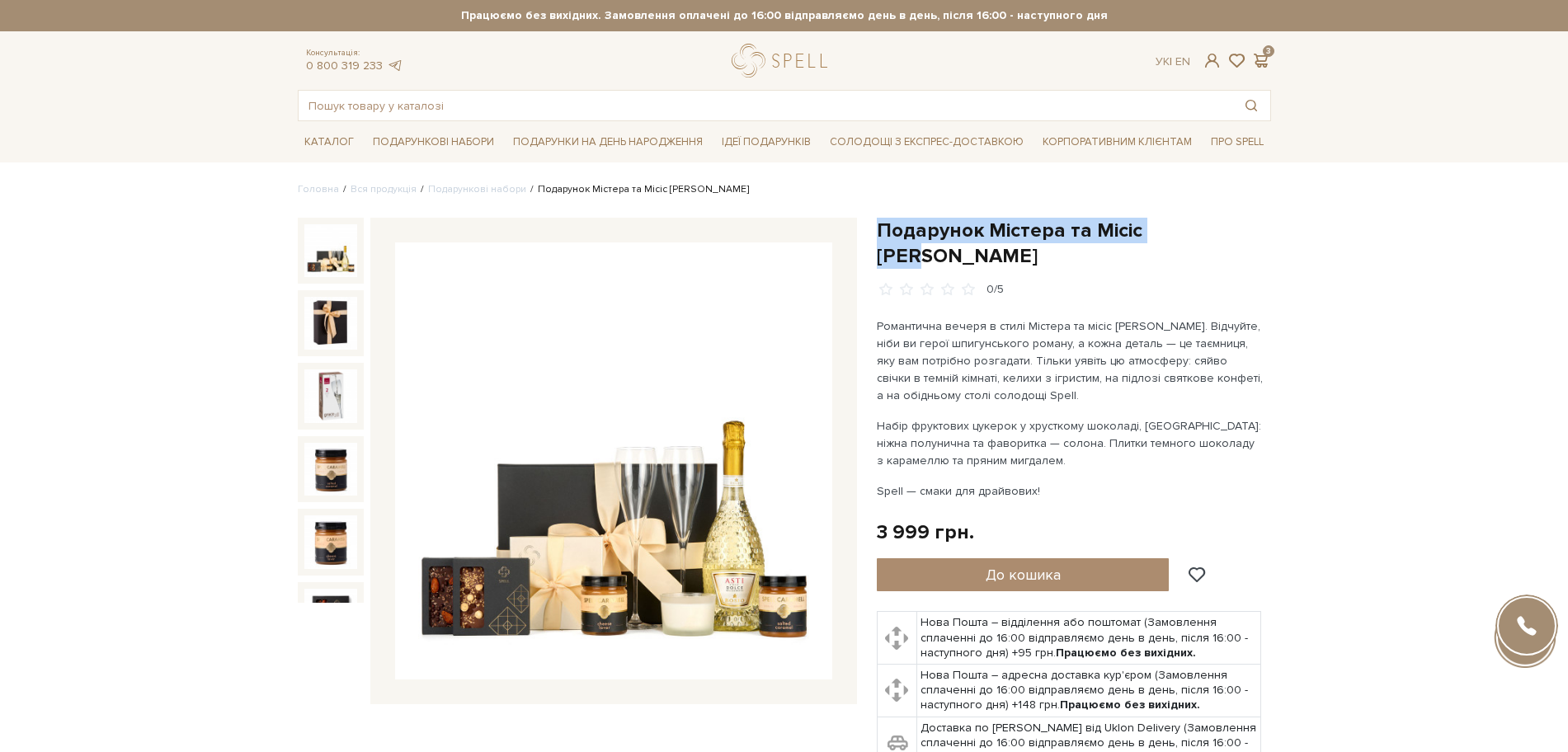
drag, startPoint x: 881, startPoint y: 229, endPoint x: 1209, endPoint y: 204, distance: 329.0
copy h1 "Подарунок Містера та Місіс [PERSON_NAME]"
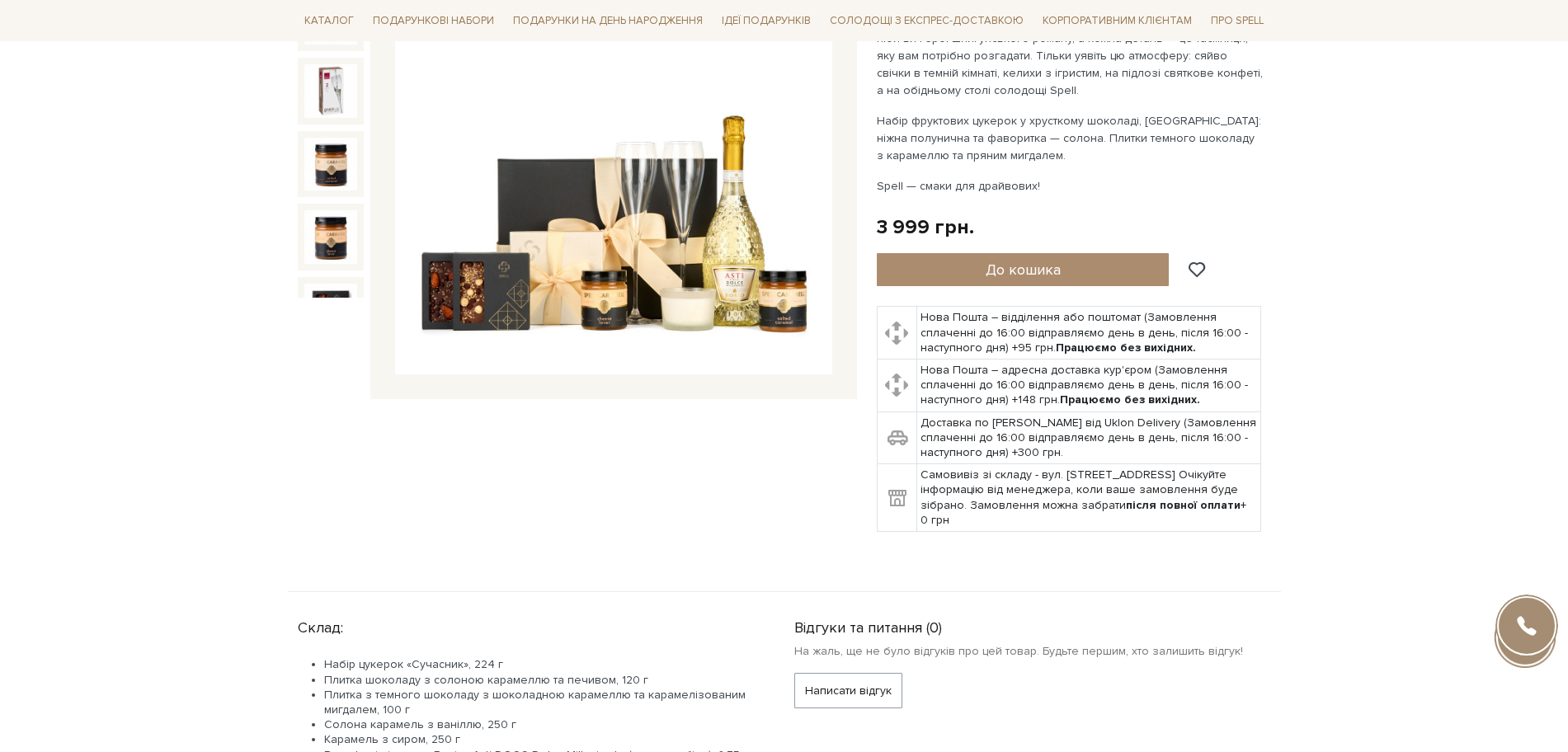
scroll to position [413, 0]
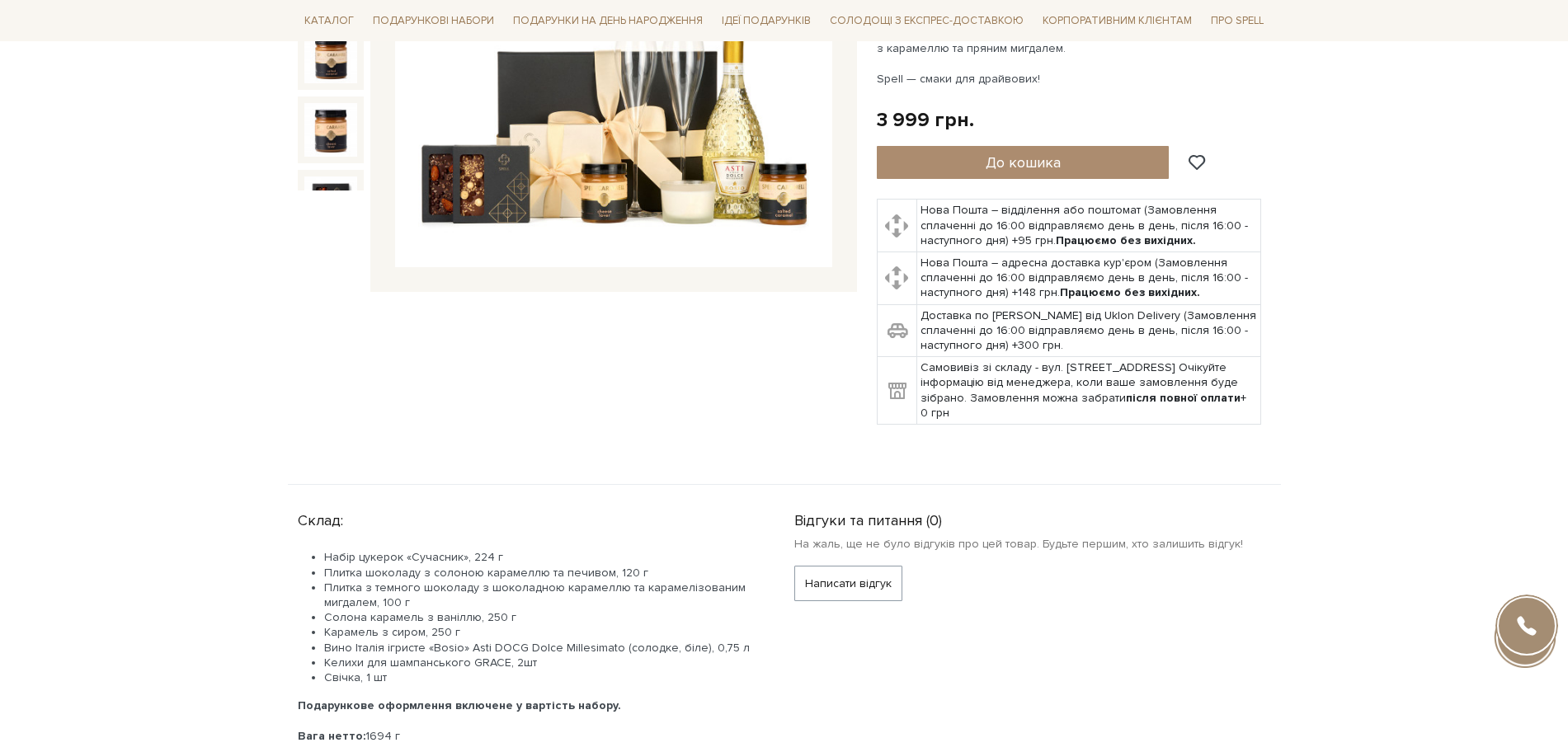
drag, startPoint x: 398, startPoint y: 657, endPoint x: 305, endPoint y: 545, distance: 145.6
click at [317, 550] on ul "Набір цукерок «Сучасник», 224 г Плитка шоколаду з солоною карамеллю та печивом,…" at bounding box center [527, 618] width 457 height 136
copy ul "Набір цукерок «Сучасник», 224 г Плитка шоколаду з солоною карамеллю та печивом,…"
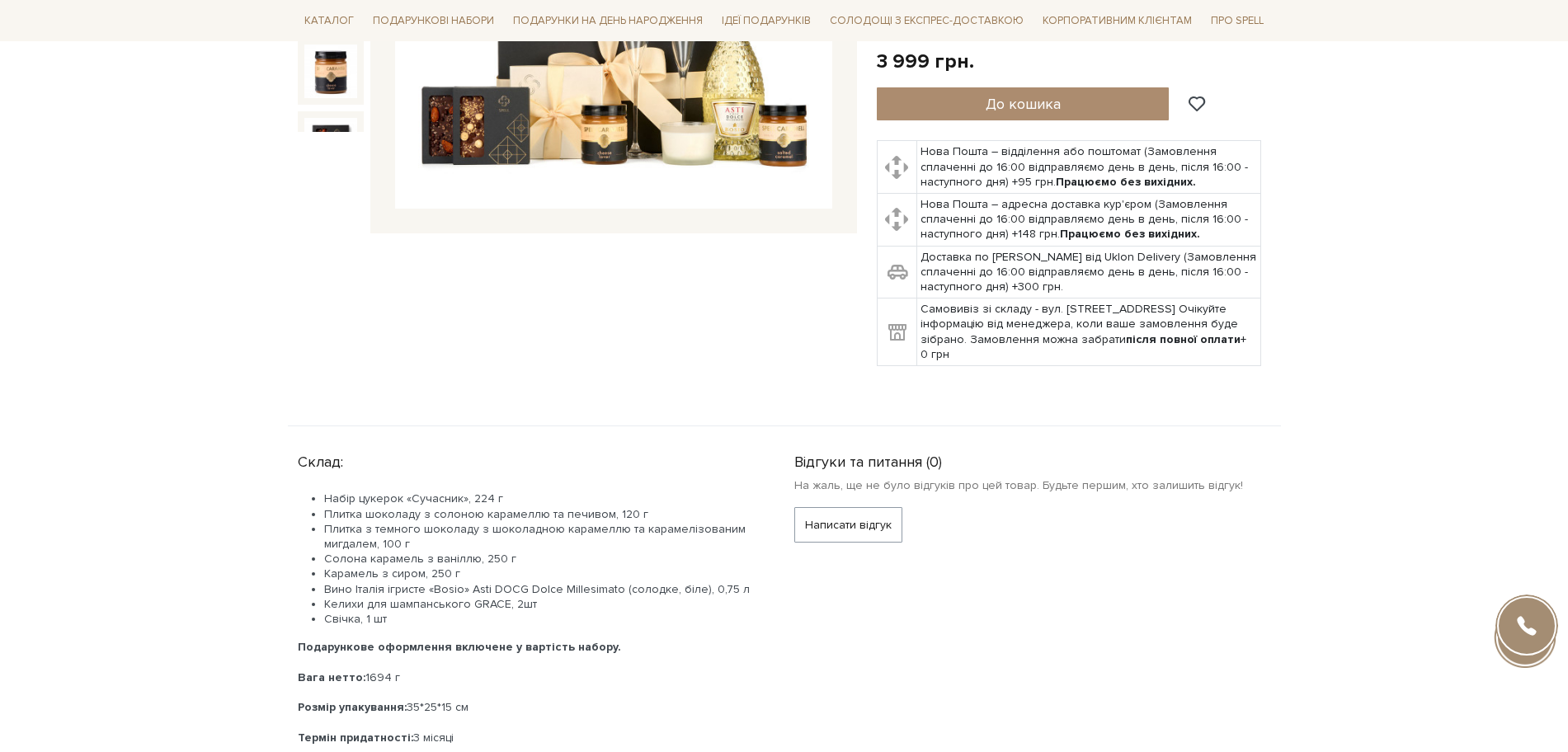
scroll to position [516, 0]
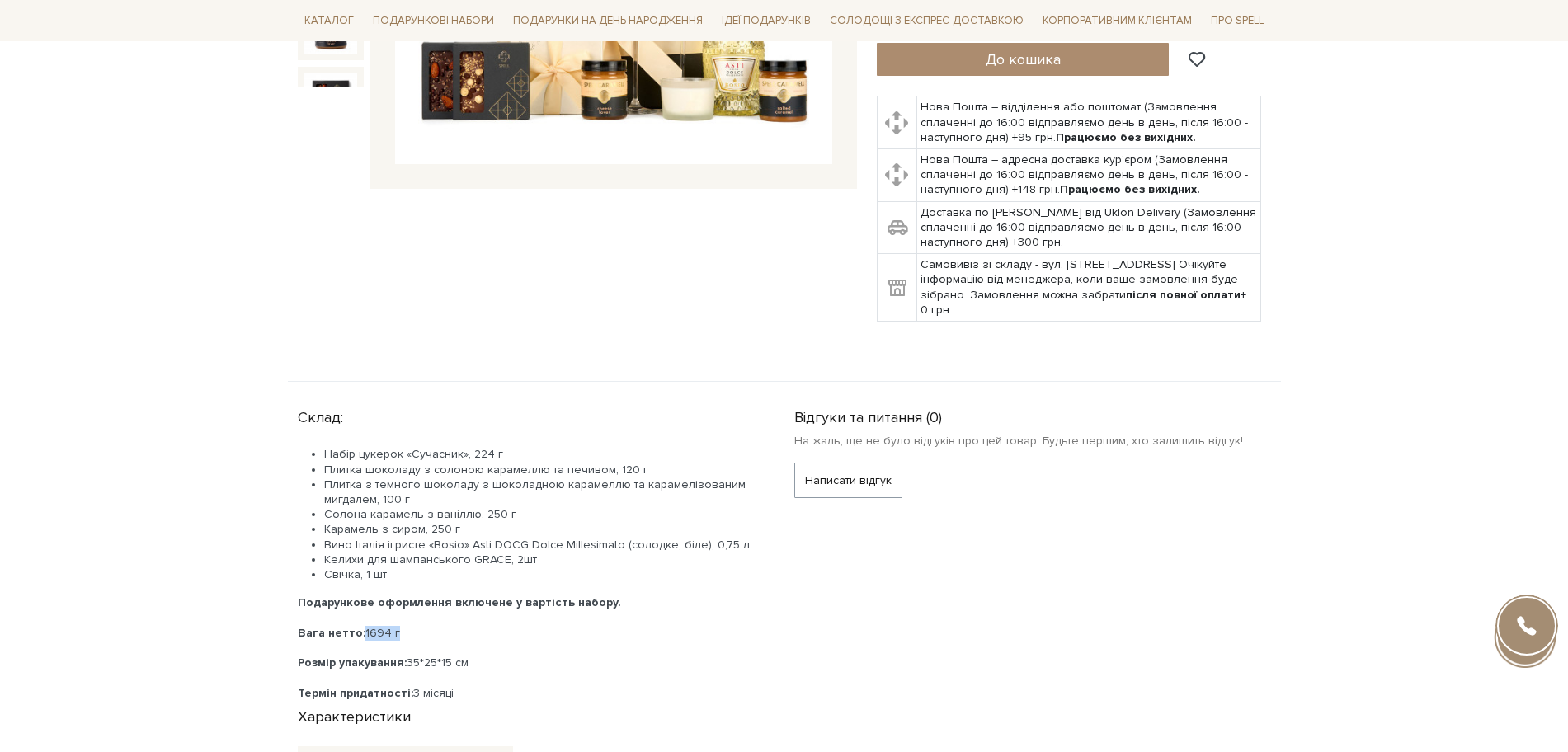
drag, startPoint x: 361, startPoint y: 610, endPoint x: 406, endPoint y: 602, distance: 45.7
click at [406, 626] on div "Вага нетто: 1694 г" at bounding box center [527, 634] width 457 height 15
copy div "1694 г"
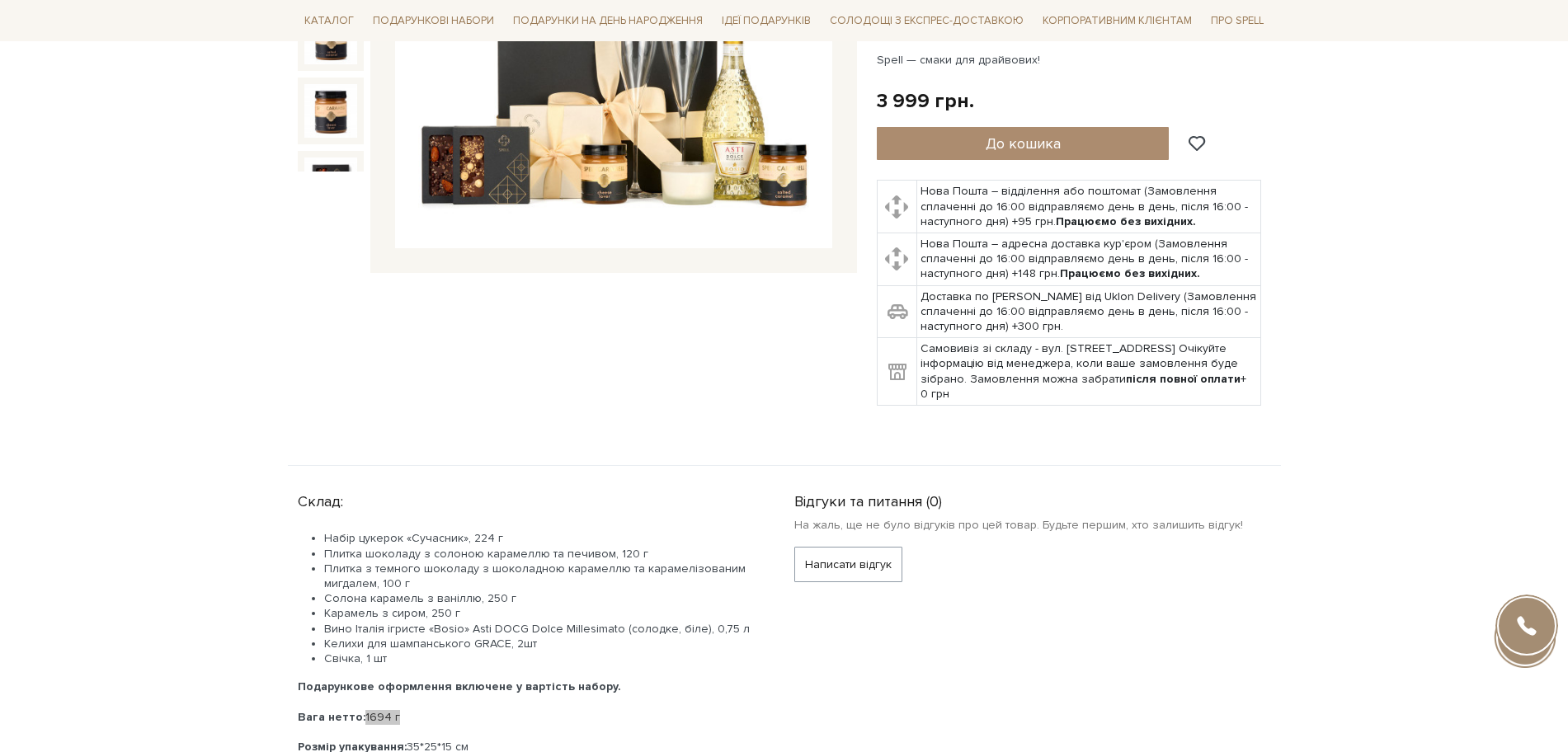
scroll to position [309, 0]
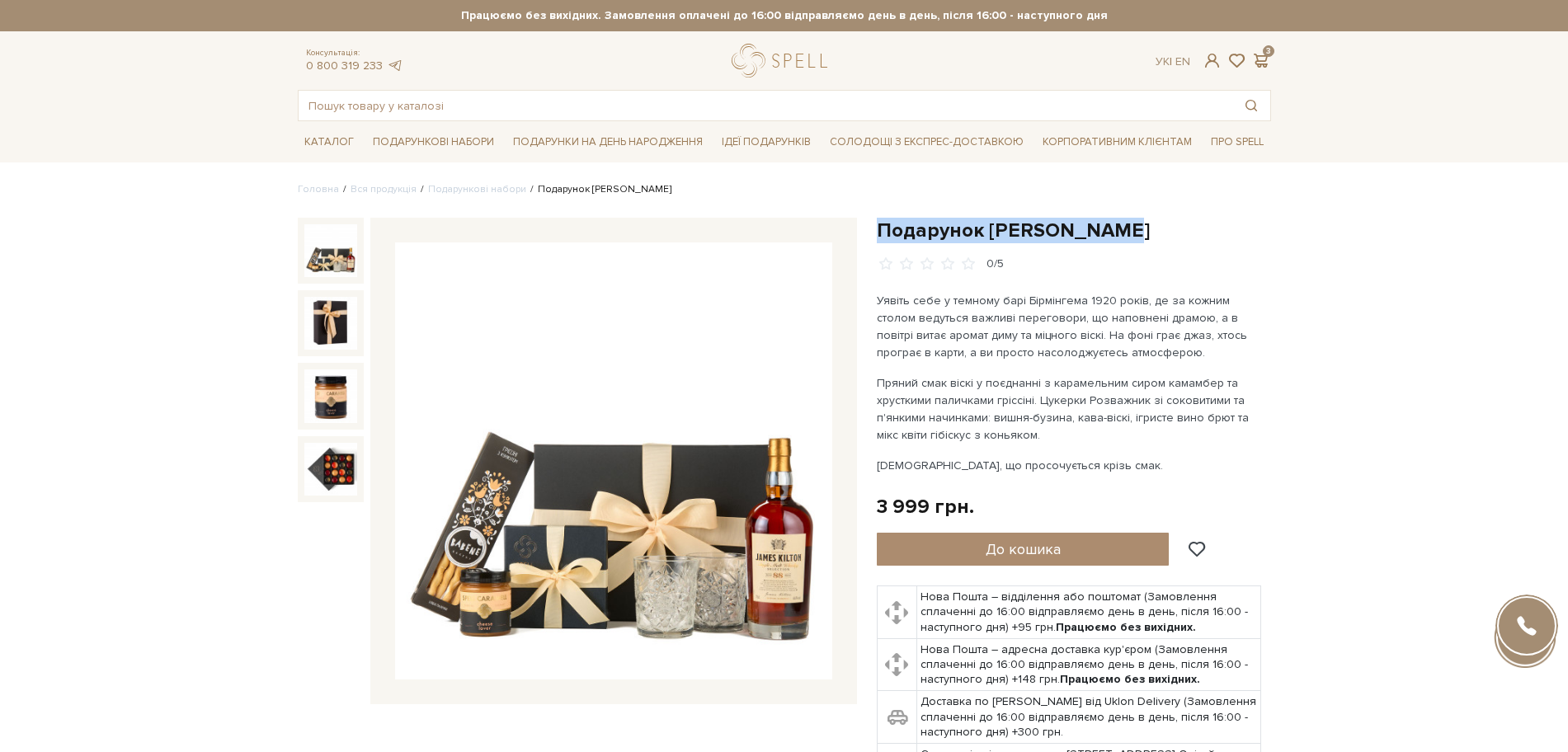
drag, startPoint x: 880, startPoint y: 233, endPoint x: 1158, endPoint y: 219, distance: 278.4
click at [1155, 218] on h1 "Подарунок [PERSON_NAME]" at bounding box center [1073, 230] width 394 height 26
copy h1 "Подарунок [PERSON_NAME]"
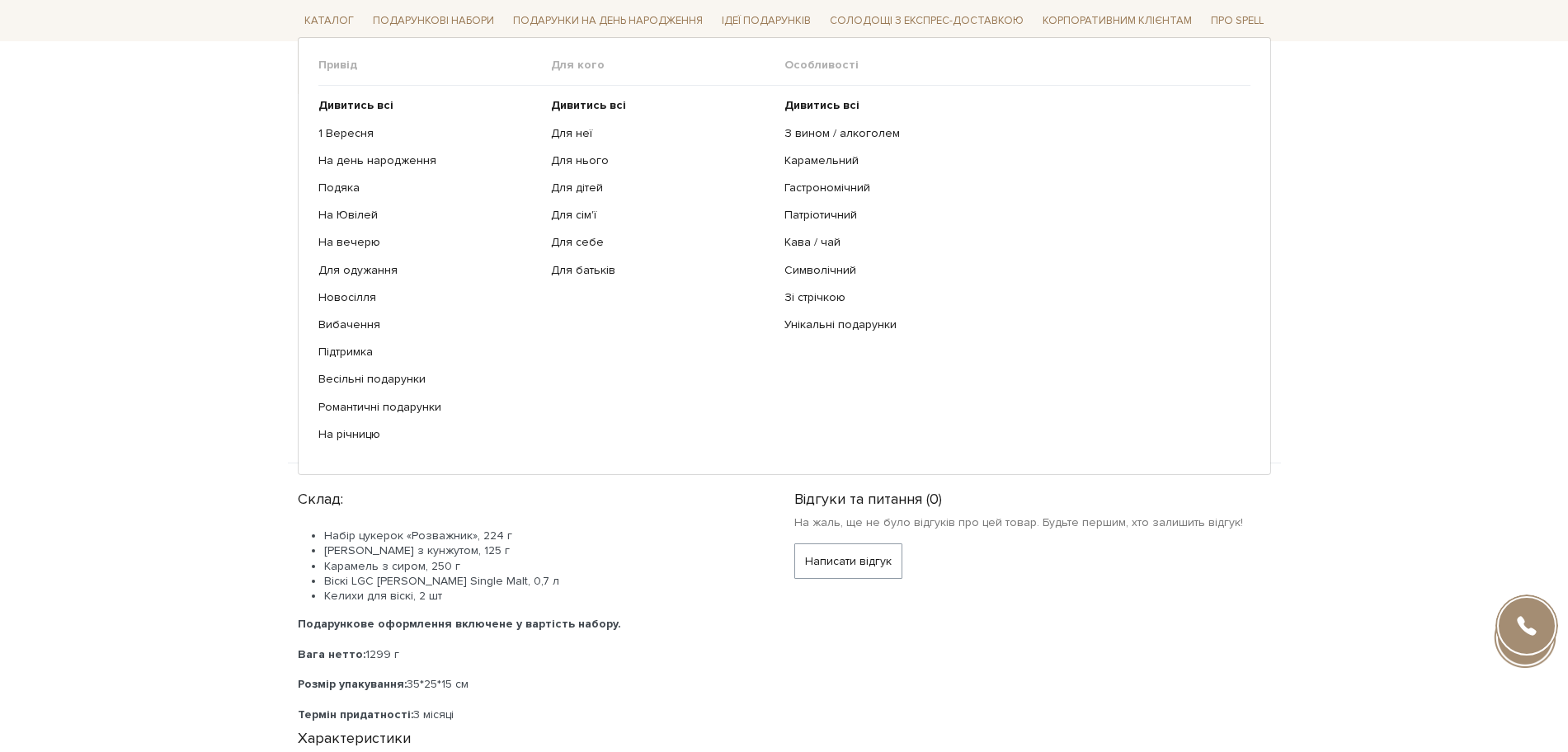
scroll to position [619, 0]
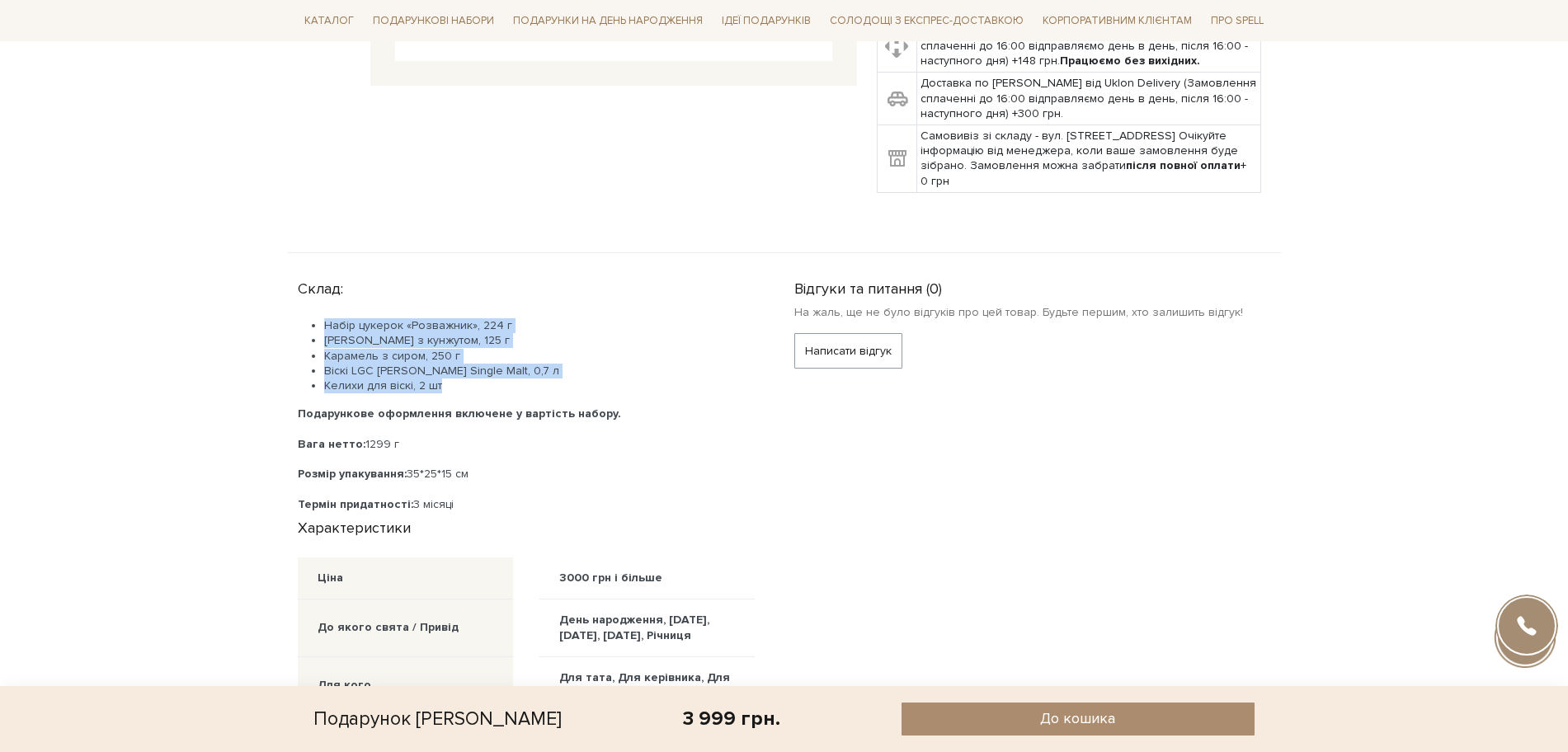
drag, startPoint x: 440, startPoint y: 388, endPoint x: 312, endPoint y: 301, distance: 154.8
click at [312, 301] on div "Склад: Набір цукерок «Розважник», 224 г Грісіні з кунжутом, 125 г Карамель з си…" at bounding box center [536, 393] width 476 height 240
copy ul "Набір цукерок «Розважник», 224 г Грісіні з кунжутом, 125 г Карамель з сиром, 25…"
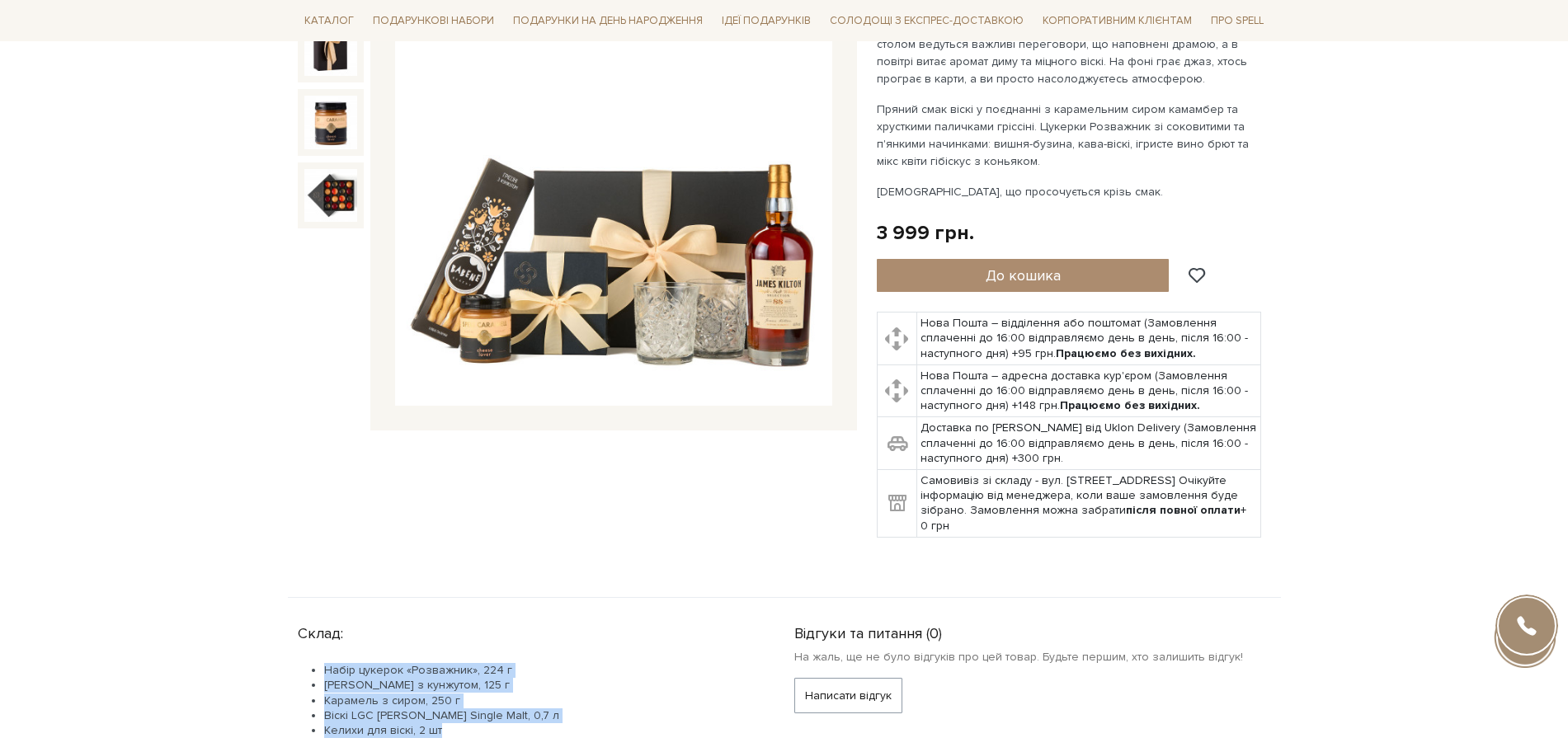
scroll to position [413, 0]
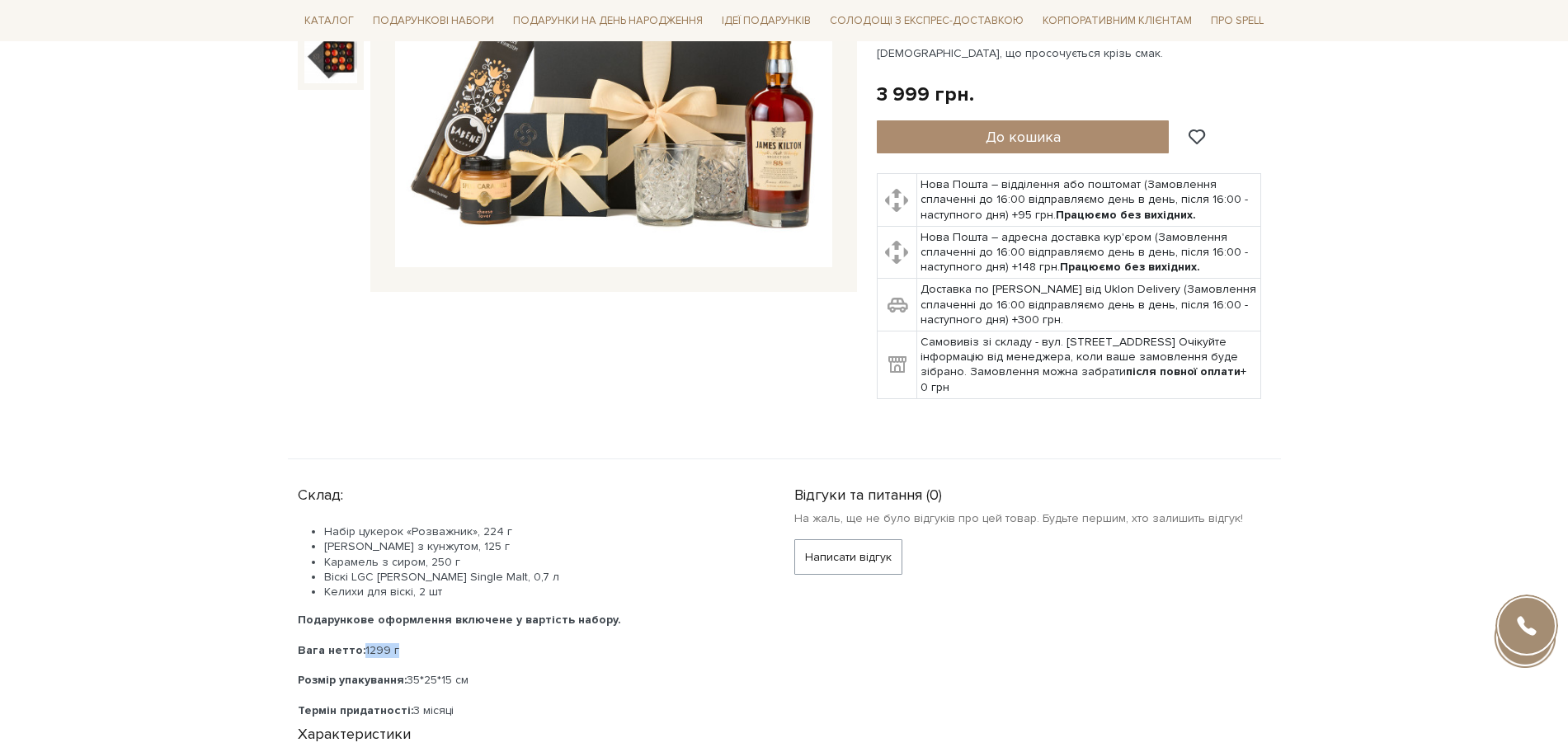
drag, startPoint x: 363, startPoint y: 644, endPoint x: 419, endPoint y: 643, distance: 56.0
click at [419, 643] on div "Вага нетто: 1299 г" at bounding box center [527, 651] width 457 height 15
copy div "1299 г"
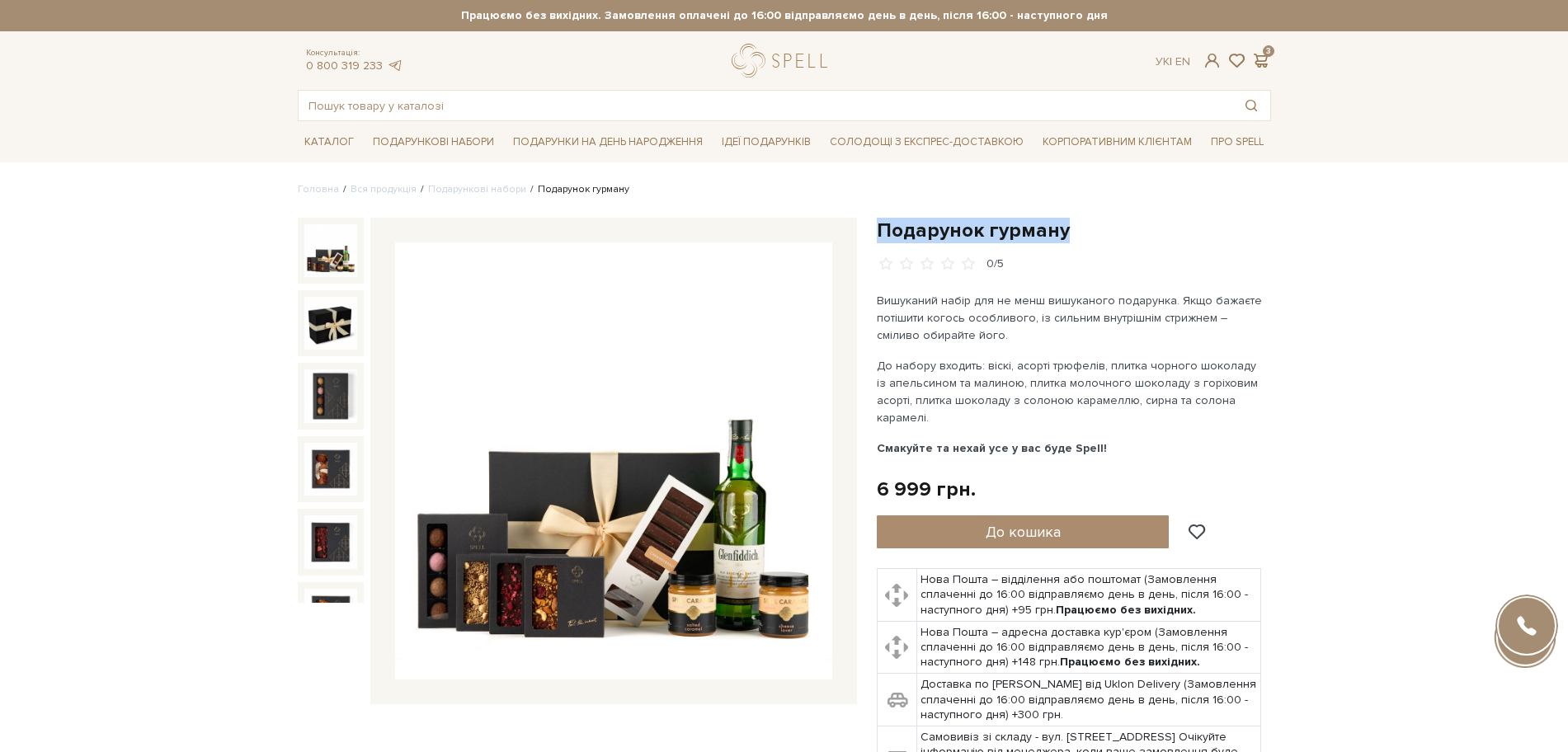
drag, startPoint x: 877, startPoint y: 230, endPoint x: 1074, endPoint y: 206, distance: 198.5
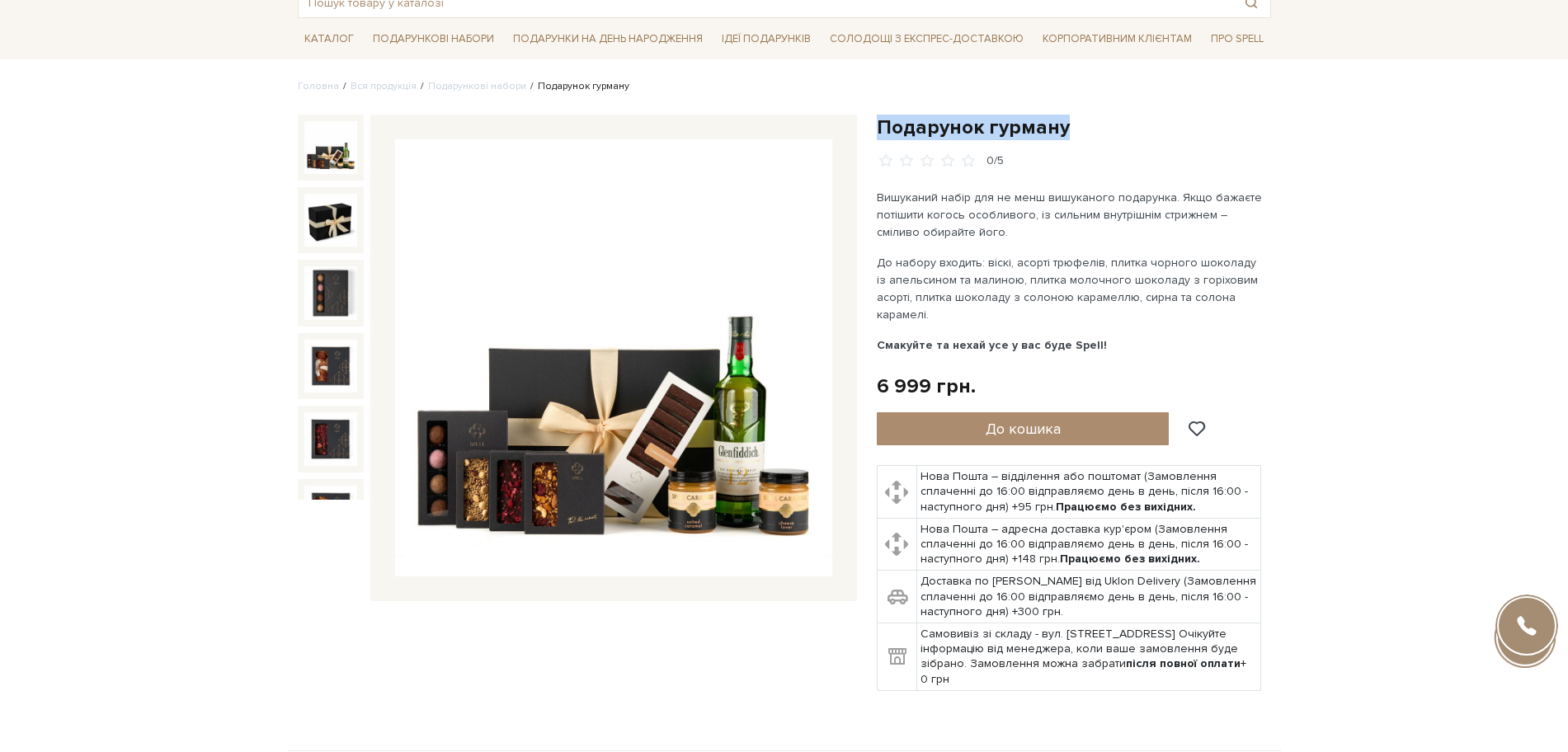
scroll to position [413, 0]
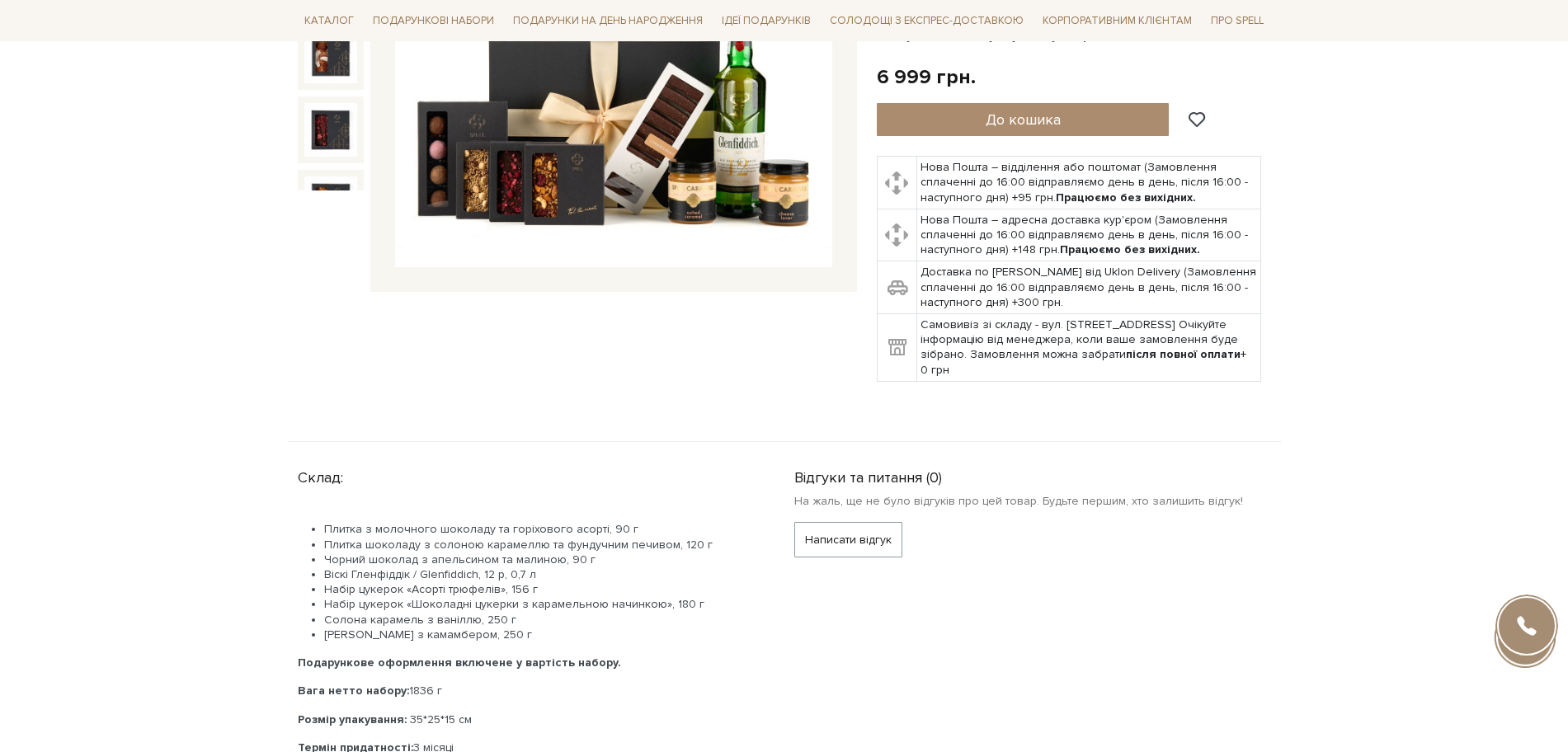
drag, startPoint x: 537, startPoint y: 632, endPoint x: 324, endPoint y: 522, distance: 239.7
click at [324, 522] on div "Плитка з молочного шоколаду та горіхового асорті, 90 г Плитка шоколаду з солоно…" at bounding box center [527, 639] width 457 height 263
click at [362, 549] on span "Плитка шоколаду з солоною карамеллю та фундучним печивом, 120 г" at bounding box center [518, 544] width 388 height 14
drag, startPoint x: 532, startPoint y: 636, endPoint x: 321, endPoint y: 529, distance: 236.6
click at [321, 529] on ul "Плитка з молочного шоколаду та горіхового асорті, 90 г Плитка шоколаду з солоно…" at bounding box center [527, 583] width 457 height 121
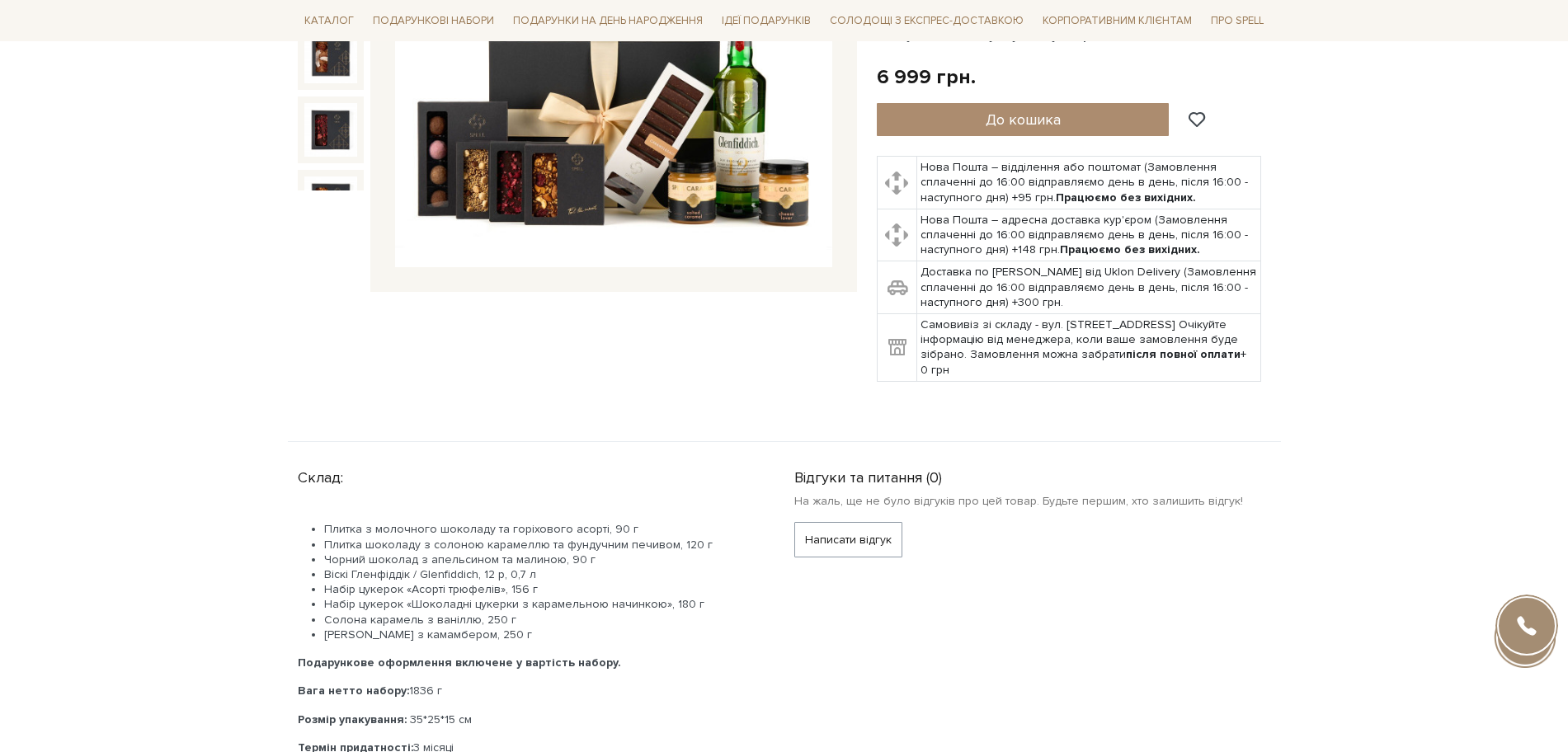
copy ul "Плитка з молочного шоколаду та горіхового асорті, 90 г Плитка шоколаду з солоно…"
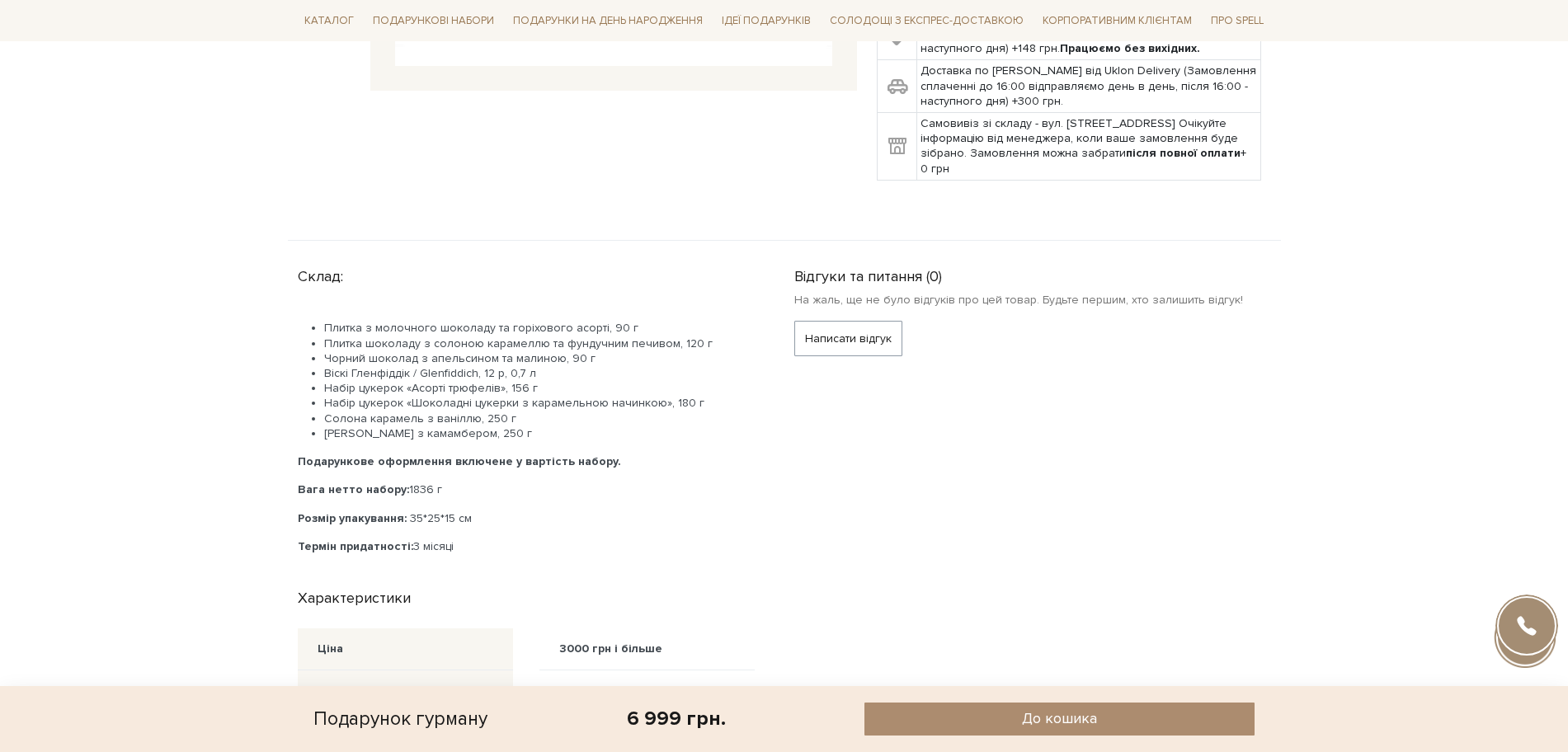
scroll to position [619, 0]
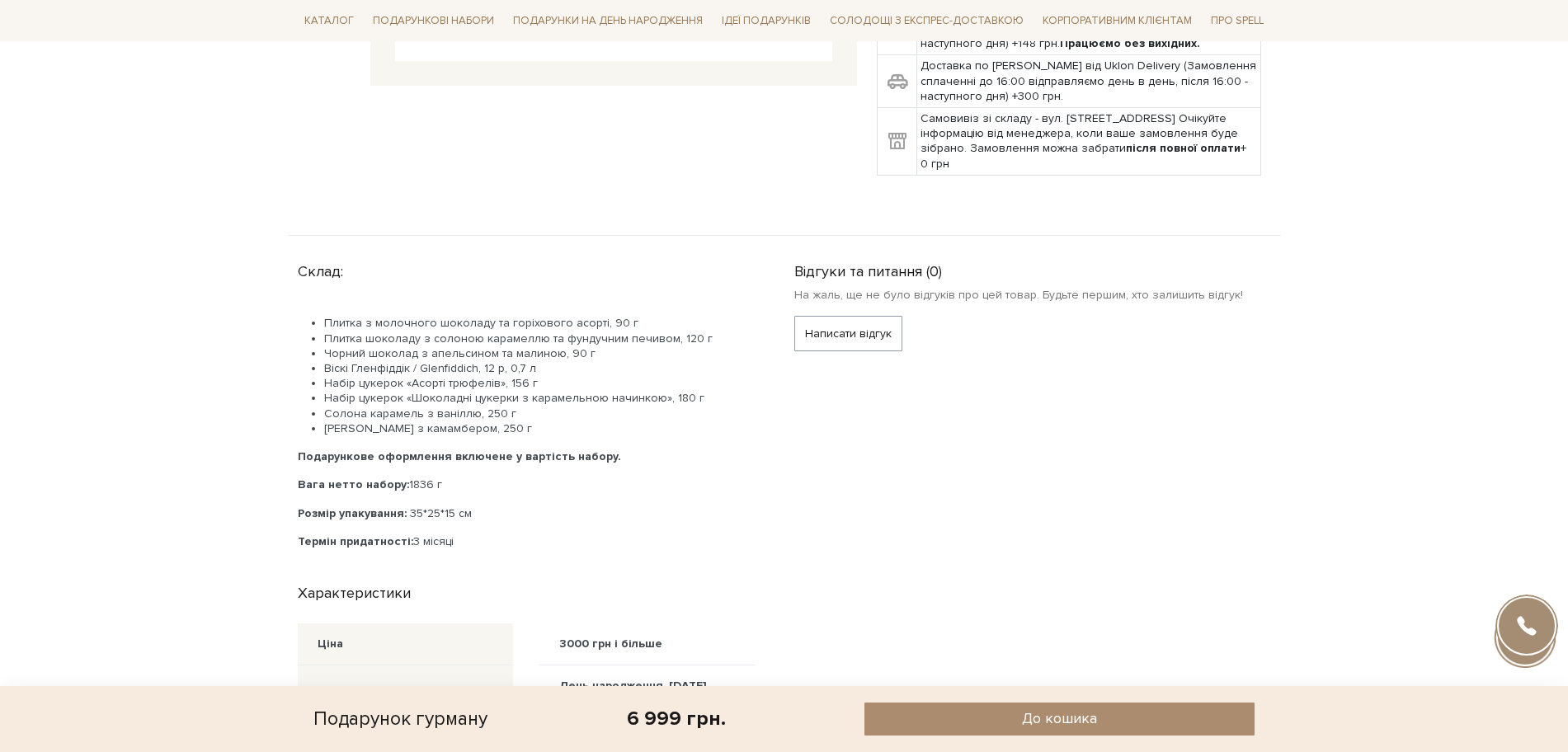
drag, startPoint x: 404, startPoint y: 487, endPoint x: 470, endPoint y: 477, distance: 66.8
click at [470, 477] on p "Вага нетто набору: 1836 г" at bounding box center [527, 485] width 457 height 15
copy span "1836 г"
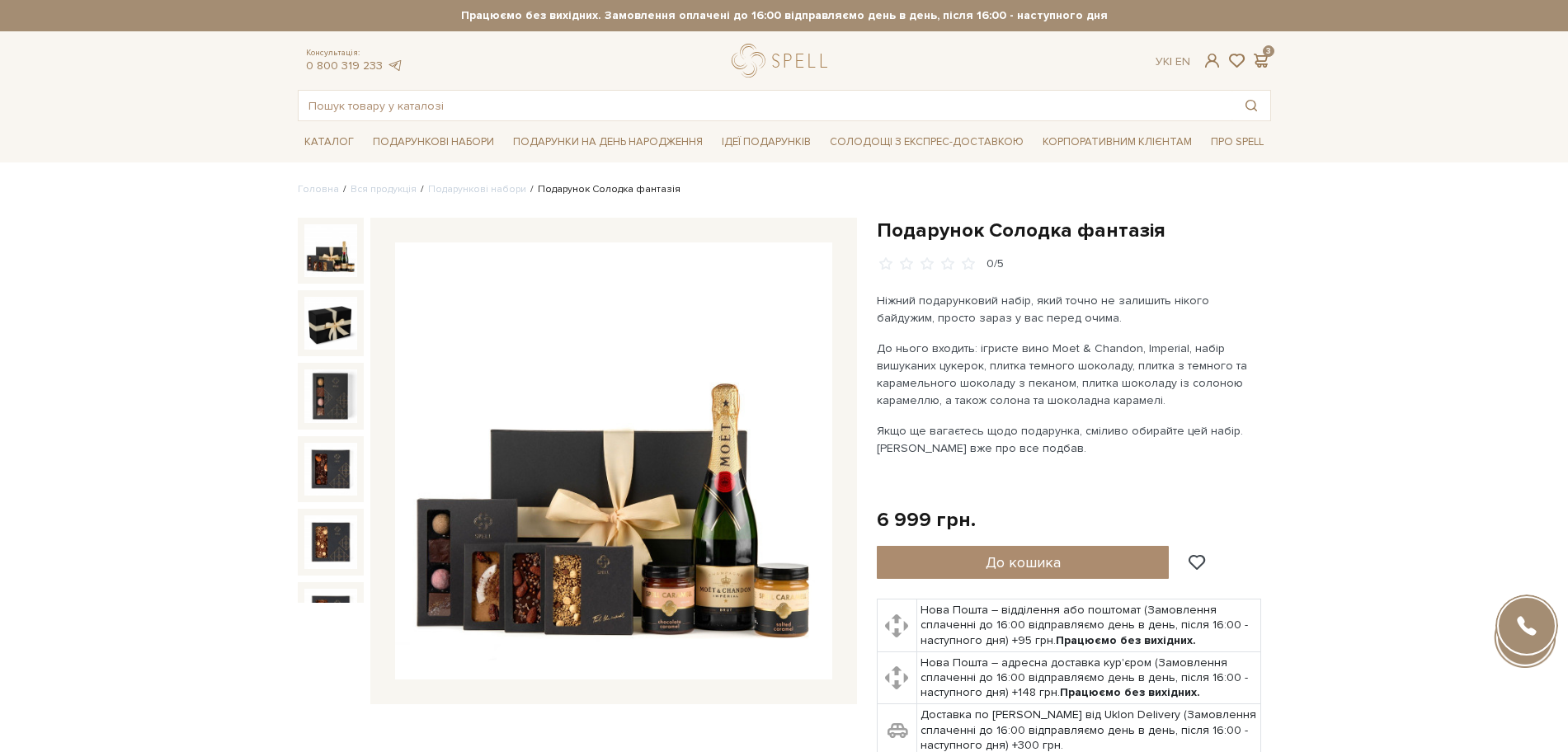
drag, startPoint x: 879, startPoint y: 228, endPoint x: 1171, endPoint y: 225, distance: 292.0
click at [1171, 225] on h1 "Подарунок Солодка фантазія" at bounding box center [1073, 230] width 394 height 26
copy h1 "Подарунок Солодка фантазія"
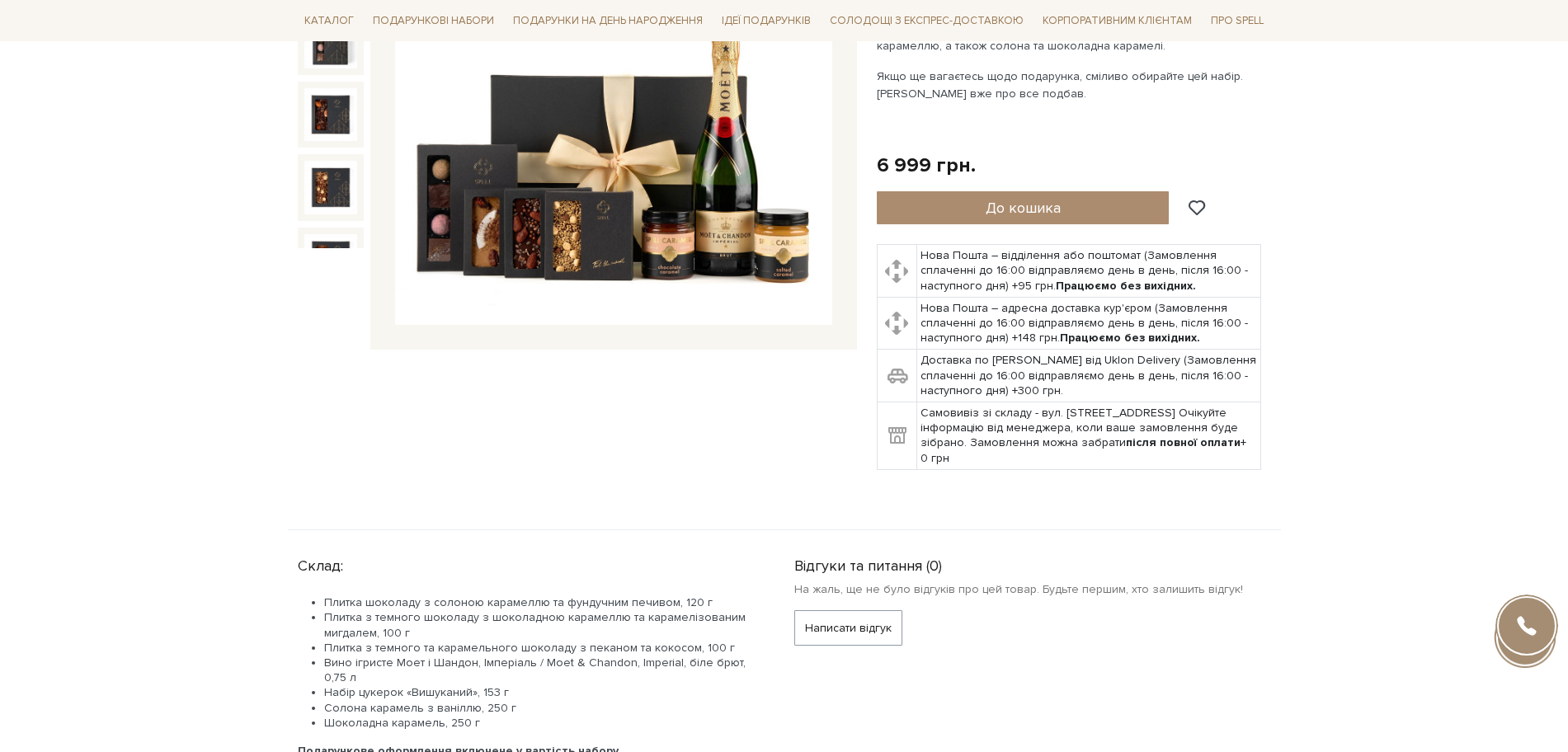
scroll to position [516, 0]
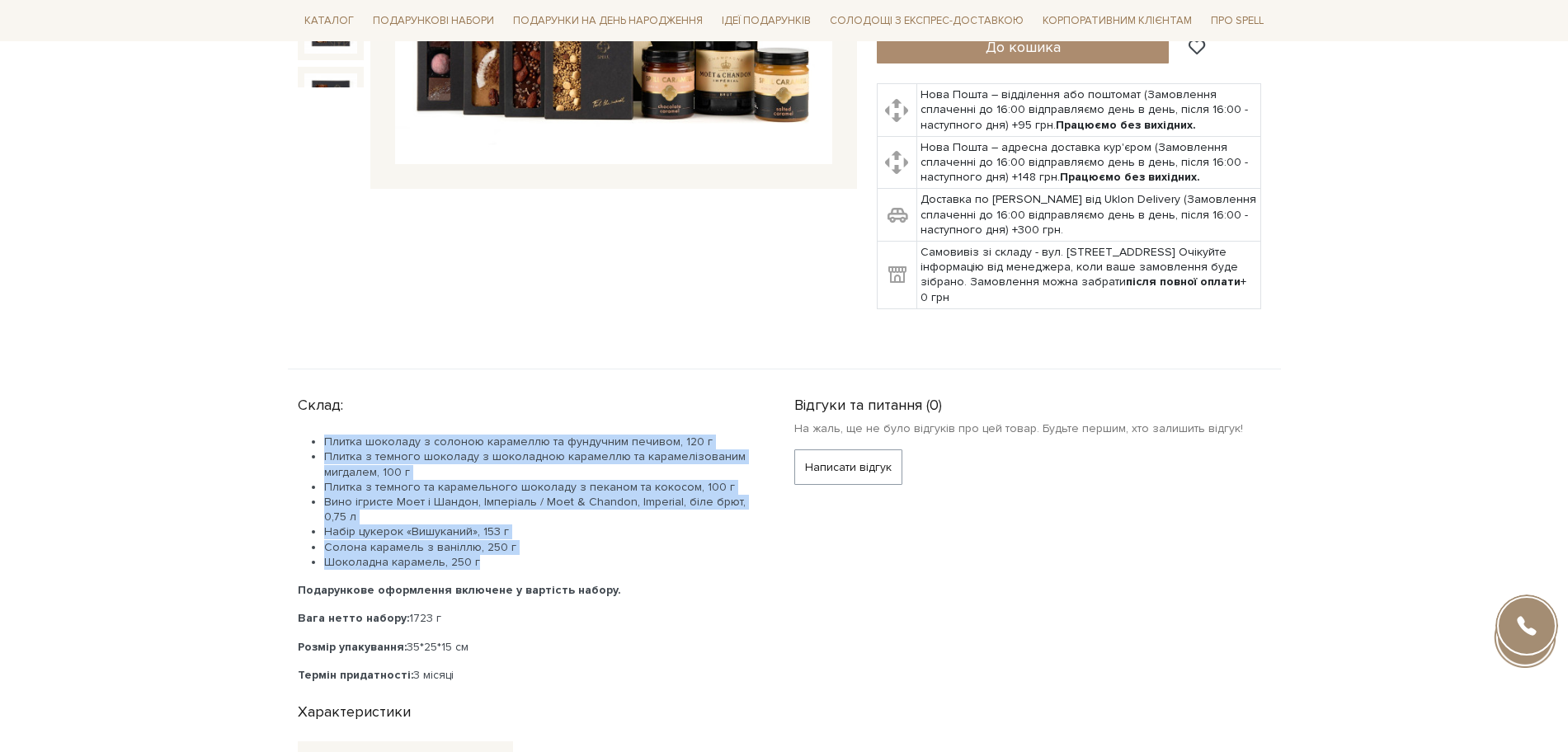
drag, startPoint x: 484, startPoint y: 565, endPoint x: 315, endPoint y: 425, distance: 219.5
click at [315, 425] on div "Склад: Плитка шоколаду з солоною карамеллю та фундучним печивом, 120 г Плитка з…" at bounding box center [536, 536] width 476 height 294
copy ul "Плитка шоколаду з солоною карамеллю та фундучним печивом, 120 г Плитка з темног…"
drag, startPoint x: 401, startPoint y: 618, endPoint x: 455, endPoint y: 614, distance: 54.1
click at [455, 614] on p "Вага нетто набору: 1723 г" at bounding box center [527, 619] width 457 height 15
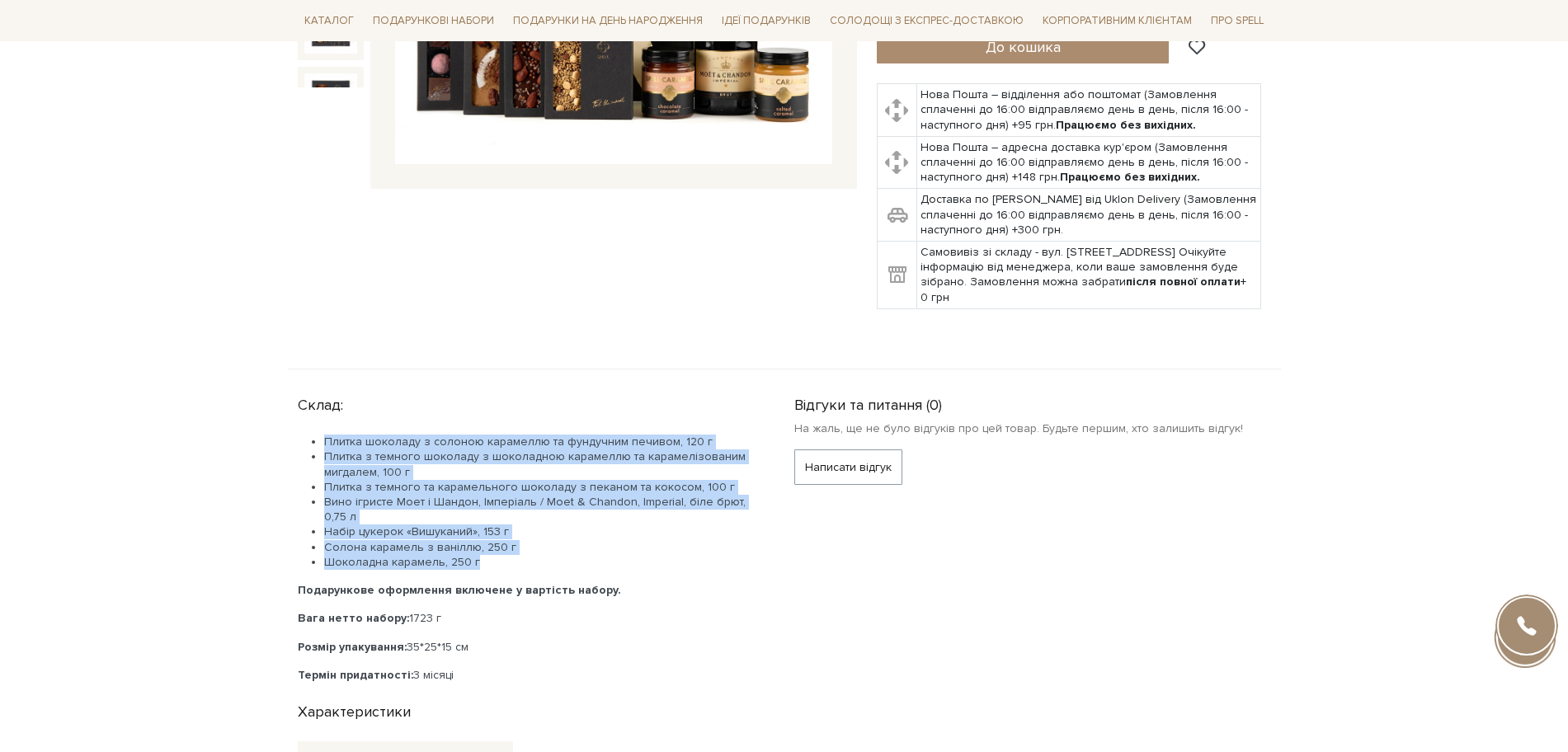
copy p "1723 г"
